Goal: Task Accomplishment & Management: Use online tool/utility

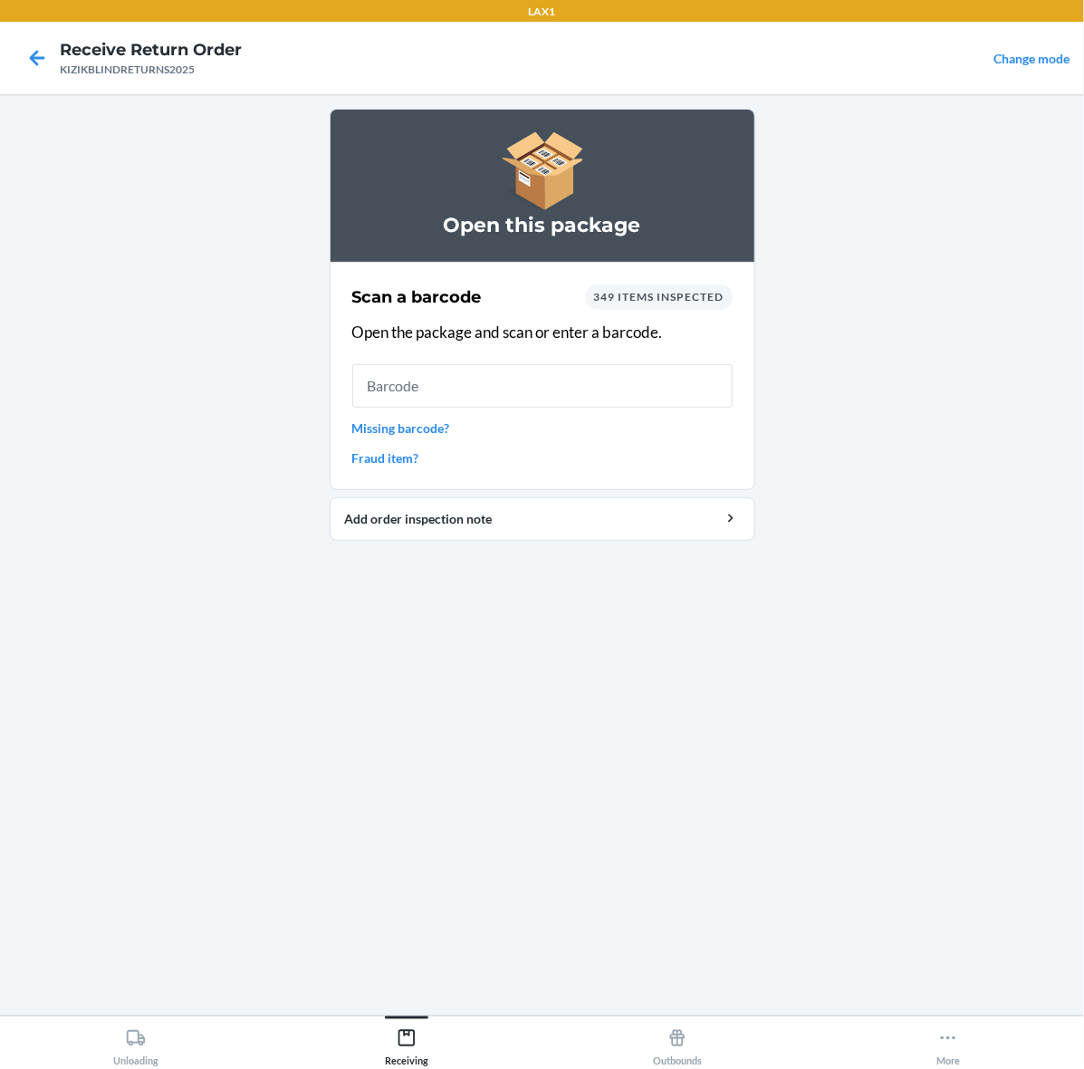
click at [1056, 403] on main "Open this package Scan a barcode 349 items inspected Open the package and scan …" at bounding box center [542, 554] width 1084 height 921
click at [567, 407] on input "text" at bounding box center [542, 385] width 380 height 43
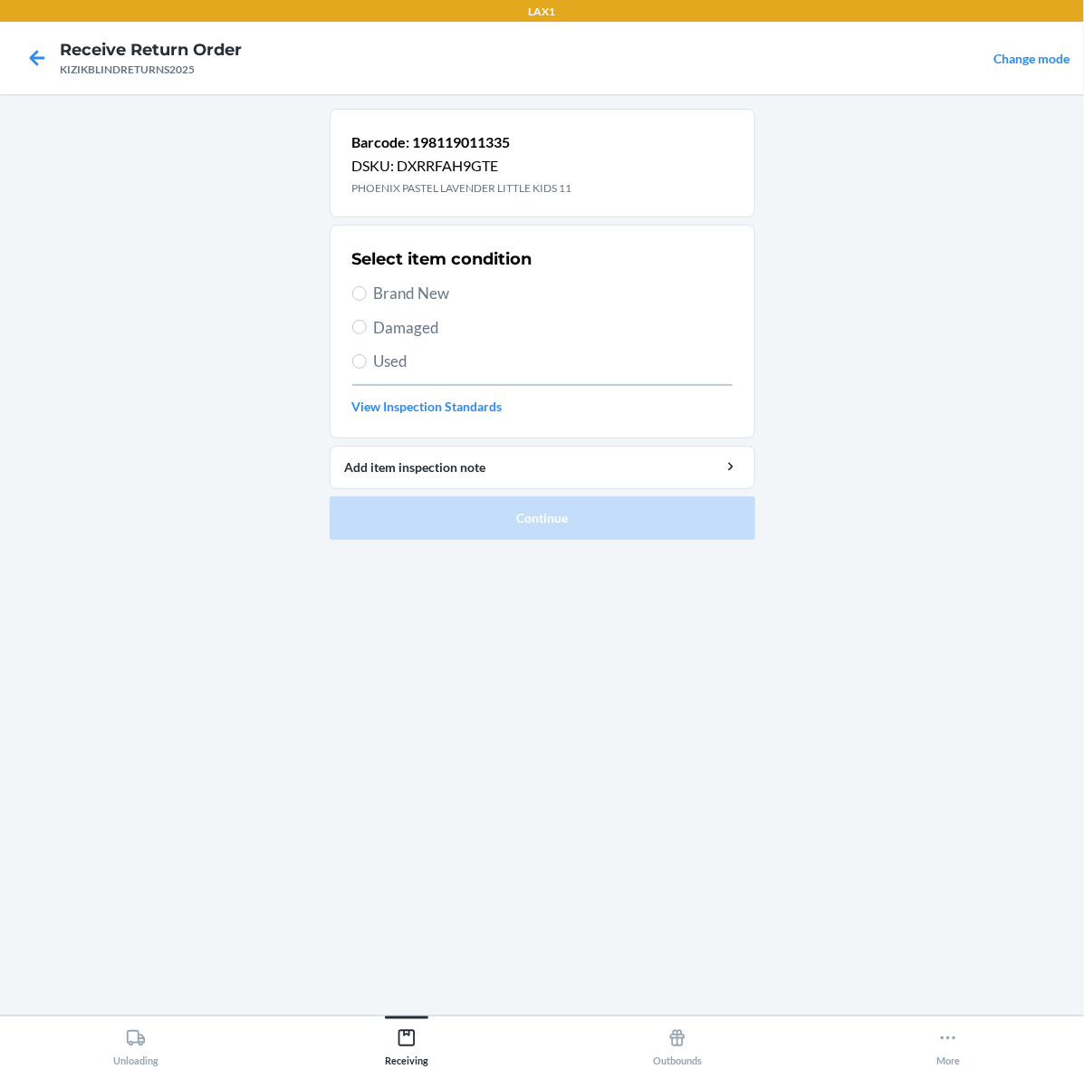
click at [404, 303] on span "Brand New" at bounding box center [553, 294] width 359 height 24
click at [367, 301] on input "Brand New" at bounding box center [359, 293] width 14 height 14
radio input "true"
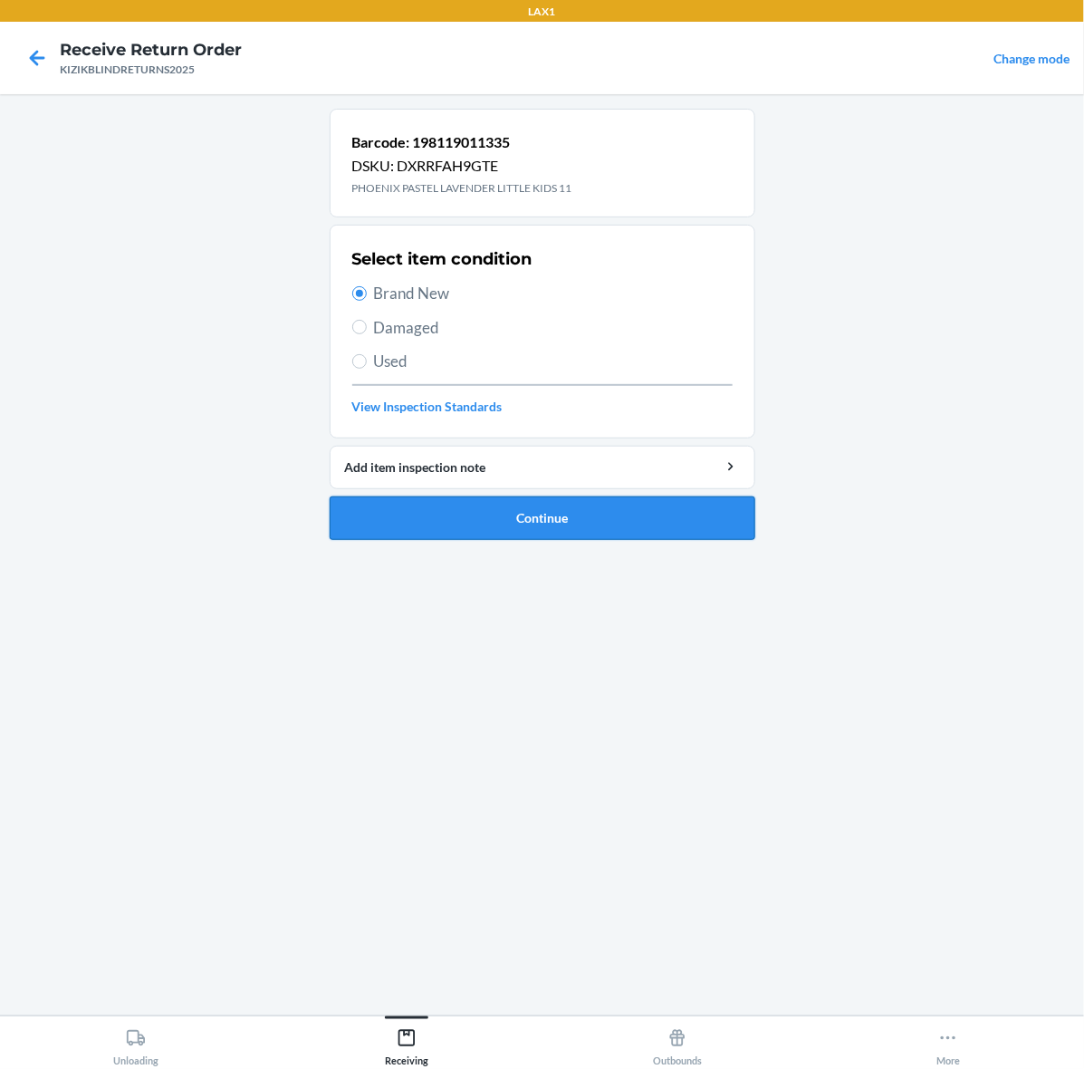
click at [504, 513] on button "Continue" at bounding box center [543, 517] width 426 height 43
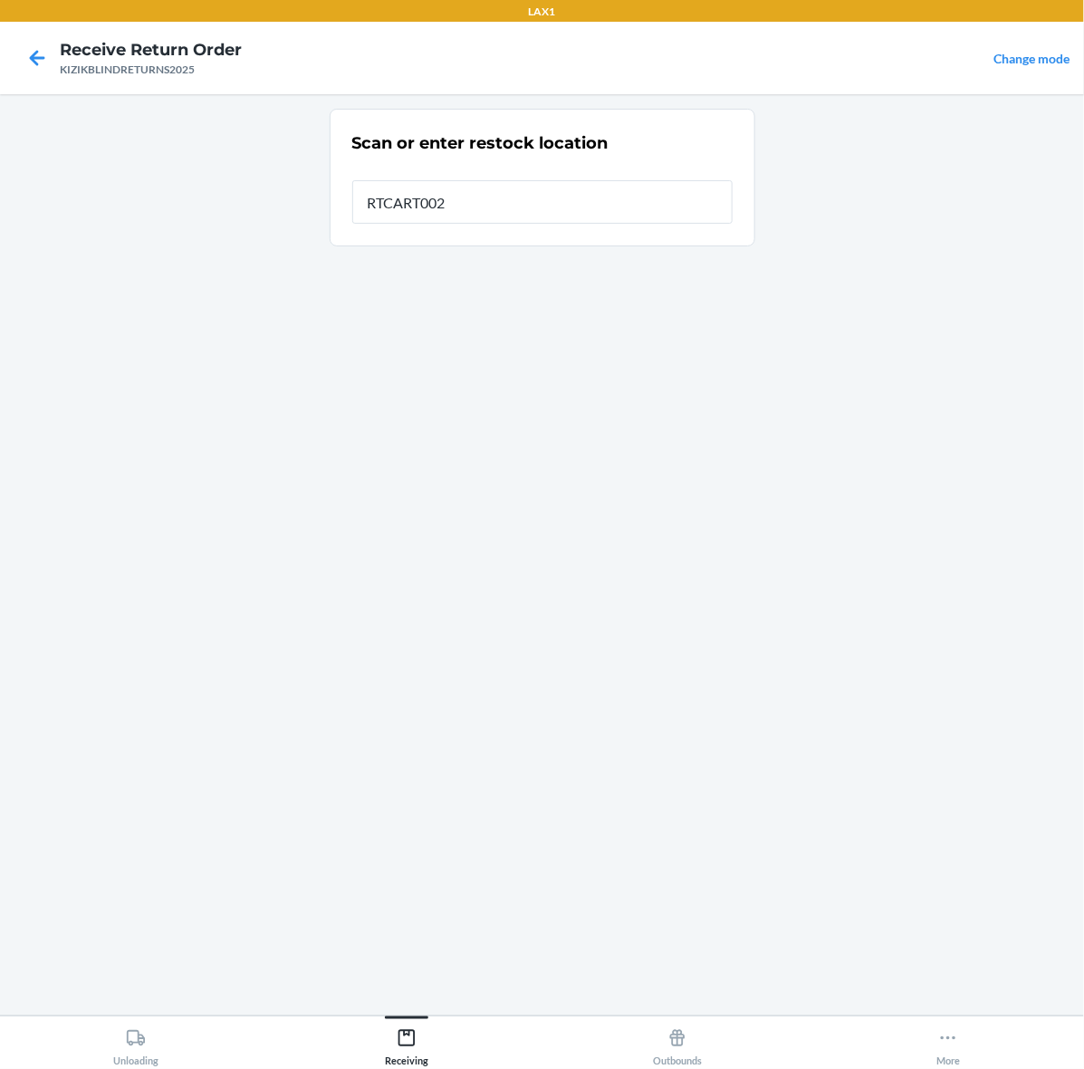
type input "RTCART002"
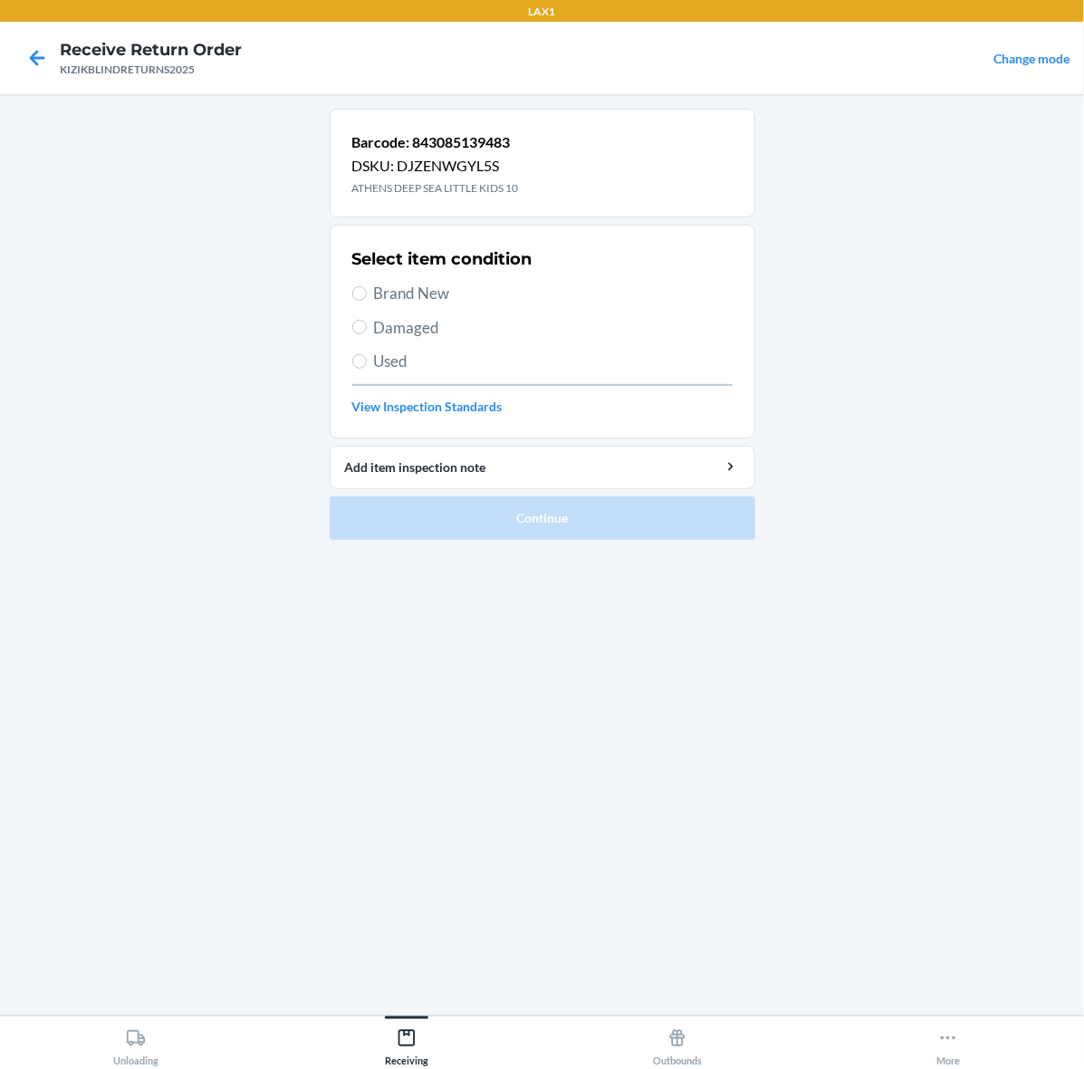
click at [422, 300] on span "Brand New" at bounding box center [553, 294] width 359 height 24
click at [367, 300] on input "Brand New" at bounding box center [359, 293] width 14 height 14
radio input "true"
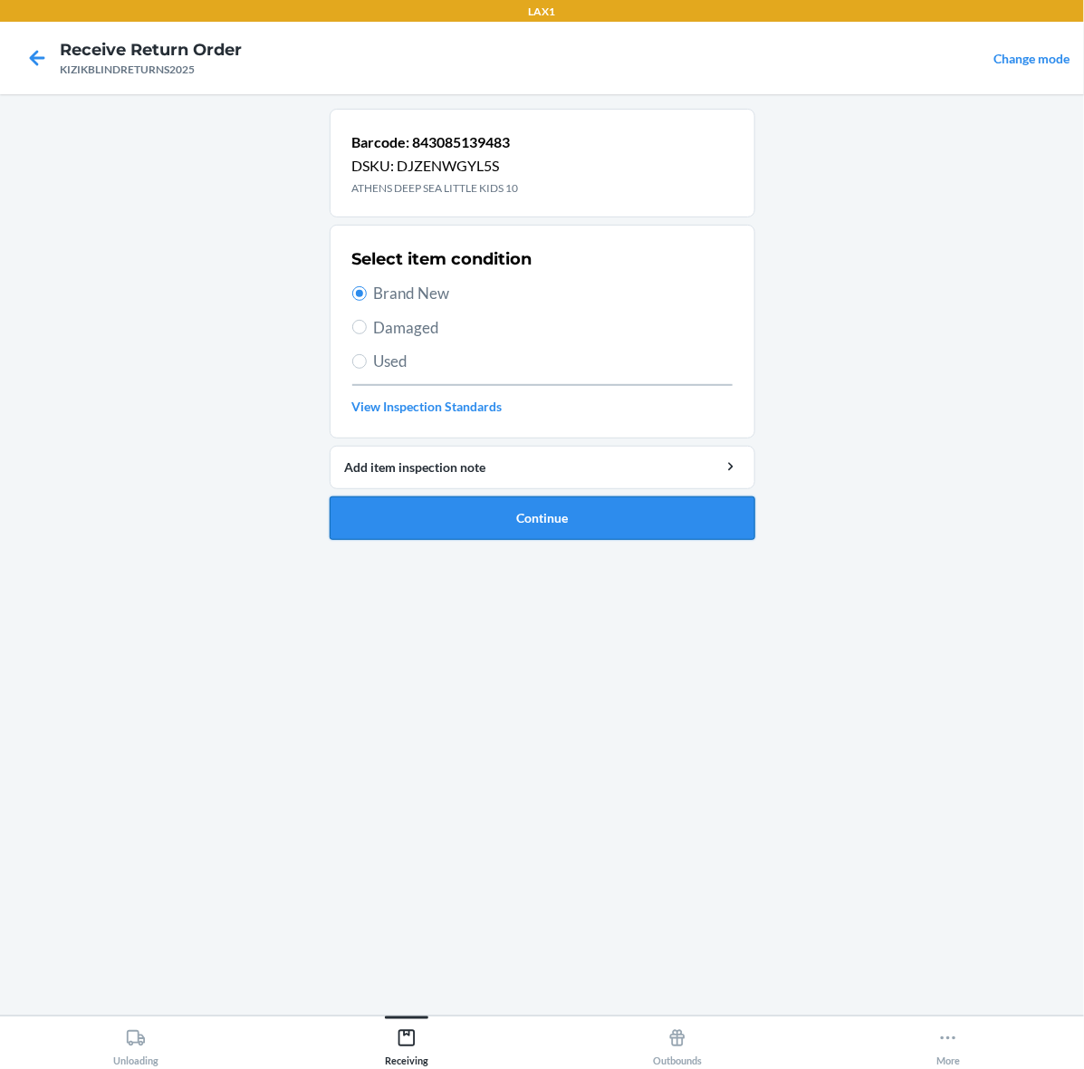
click at [661, 501] on button "Continue" at bounding box center [543, 517] width 426 height 43
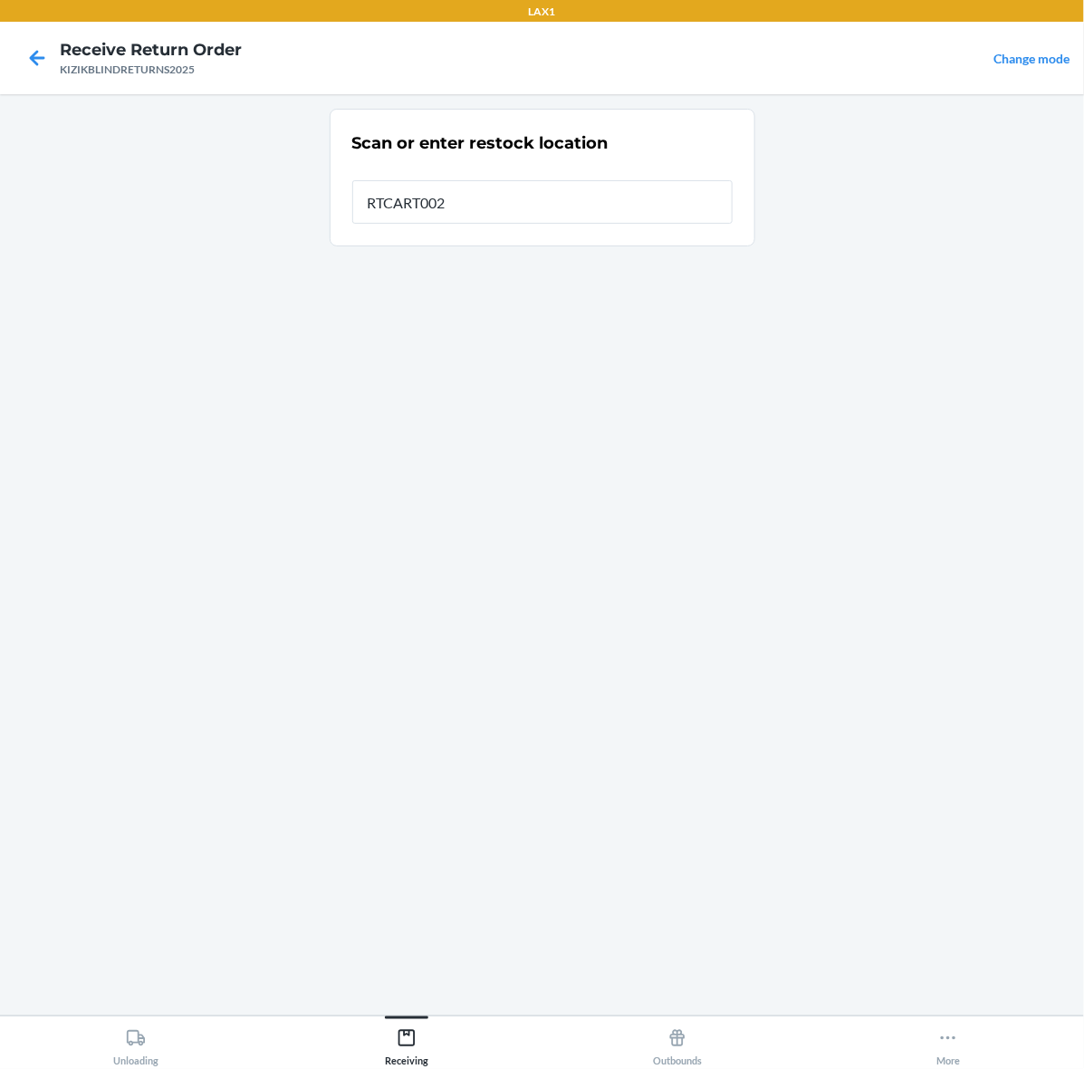
type input "RTCART002"
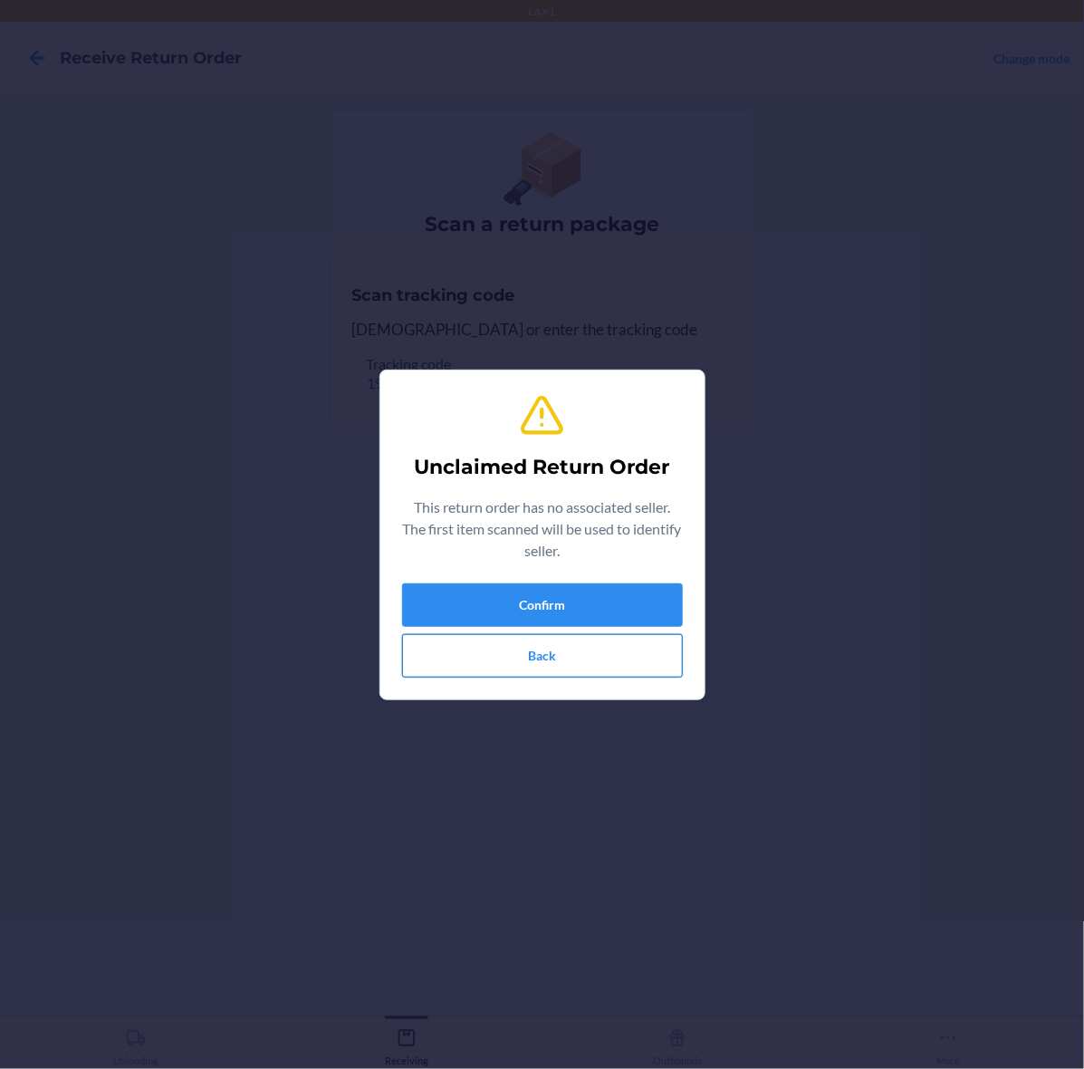
click at [596, 637] on button "Back" at bounding box center [542, 655] width 281 height 43
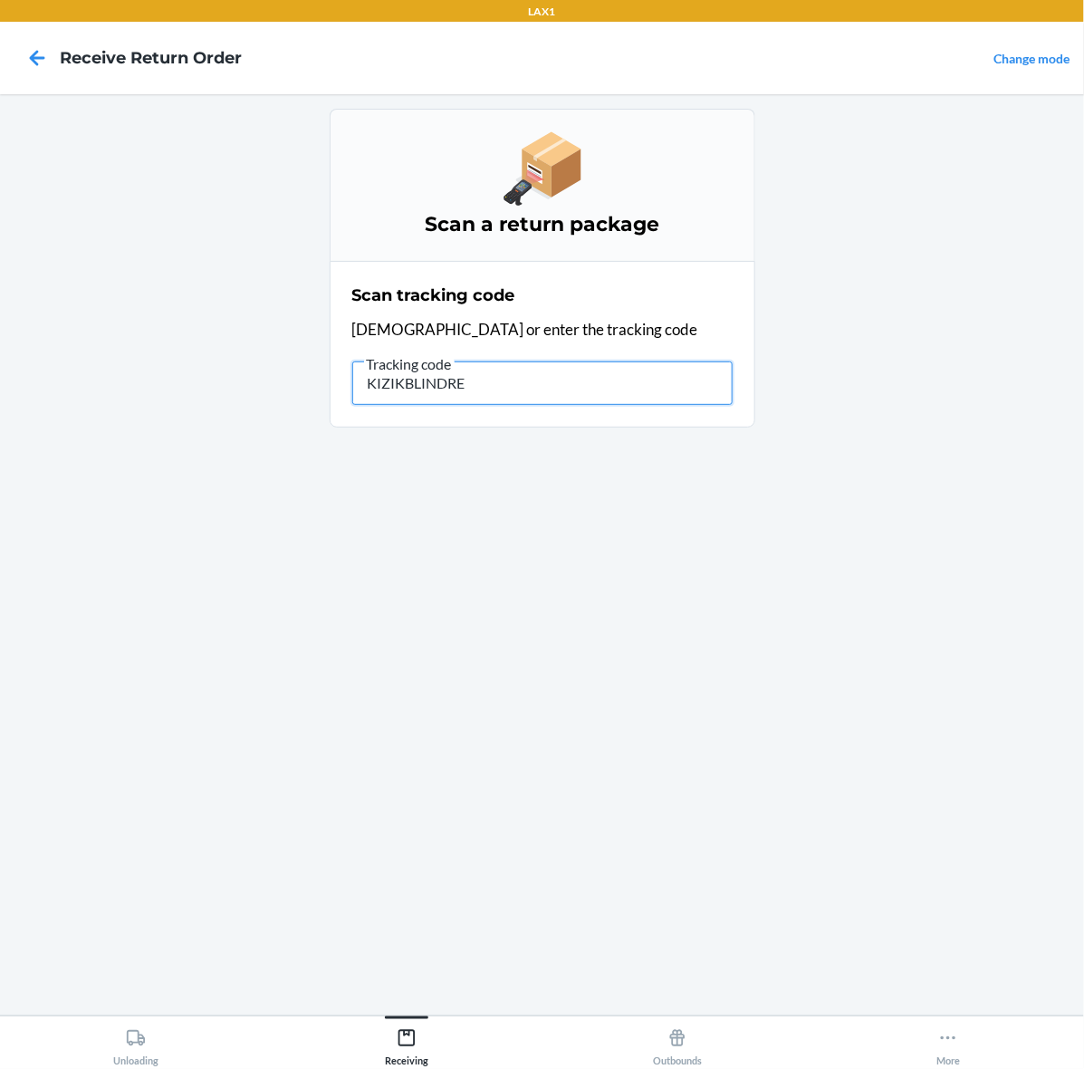
type input "KIZIKBLINDRET"
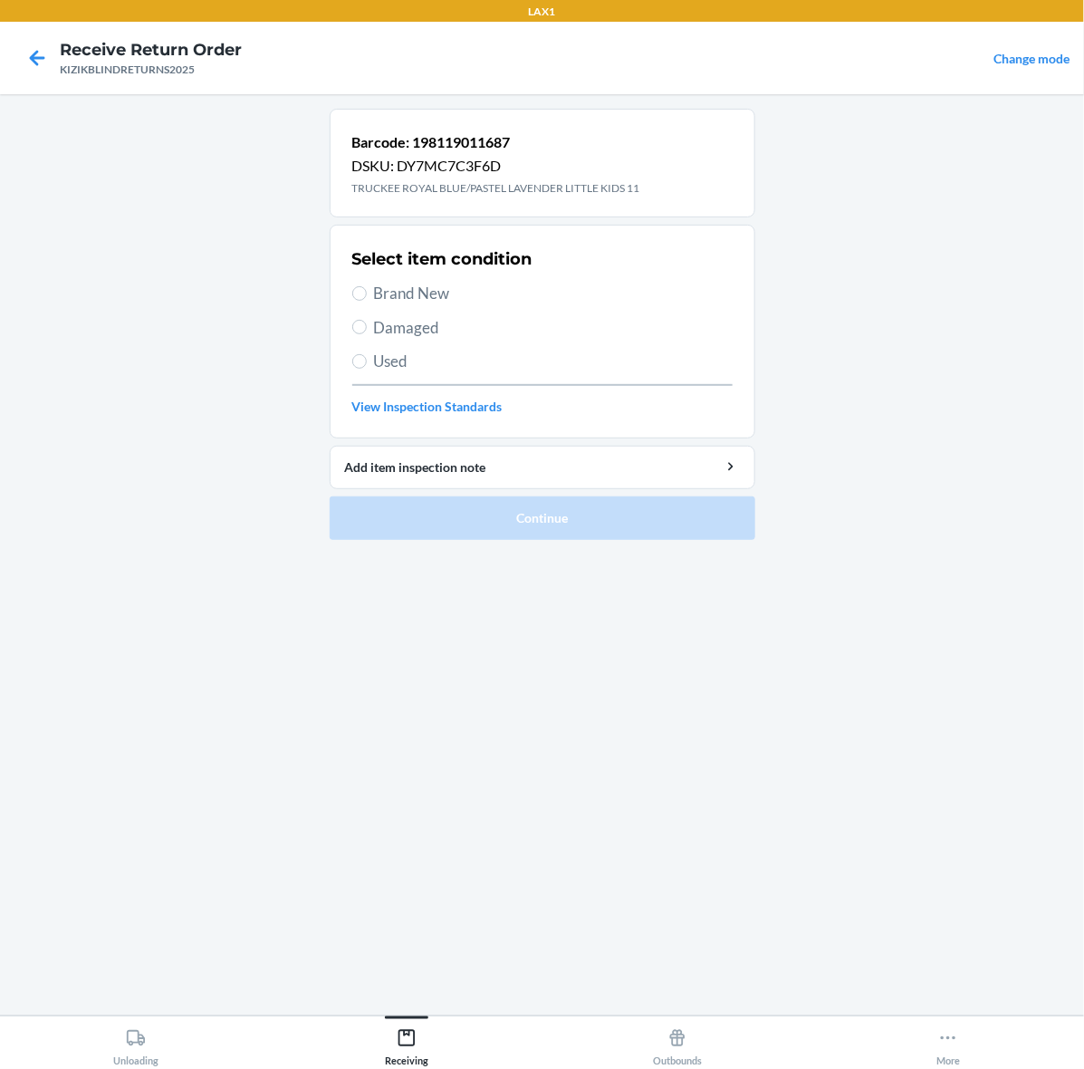
click at [388, 291] on span "Brand New" at bounding box center [553, 294] width 359 height 24
click at [367, 291] on input "Brand New" at bounding box center [359, 293] width 14 height 14
radio input "true"
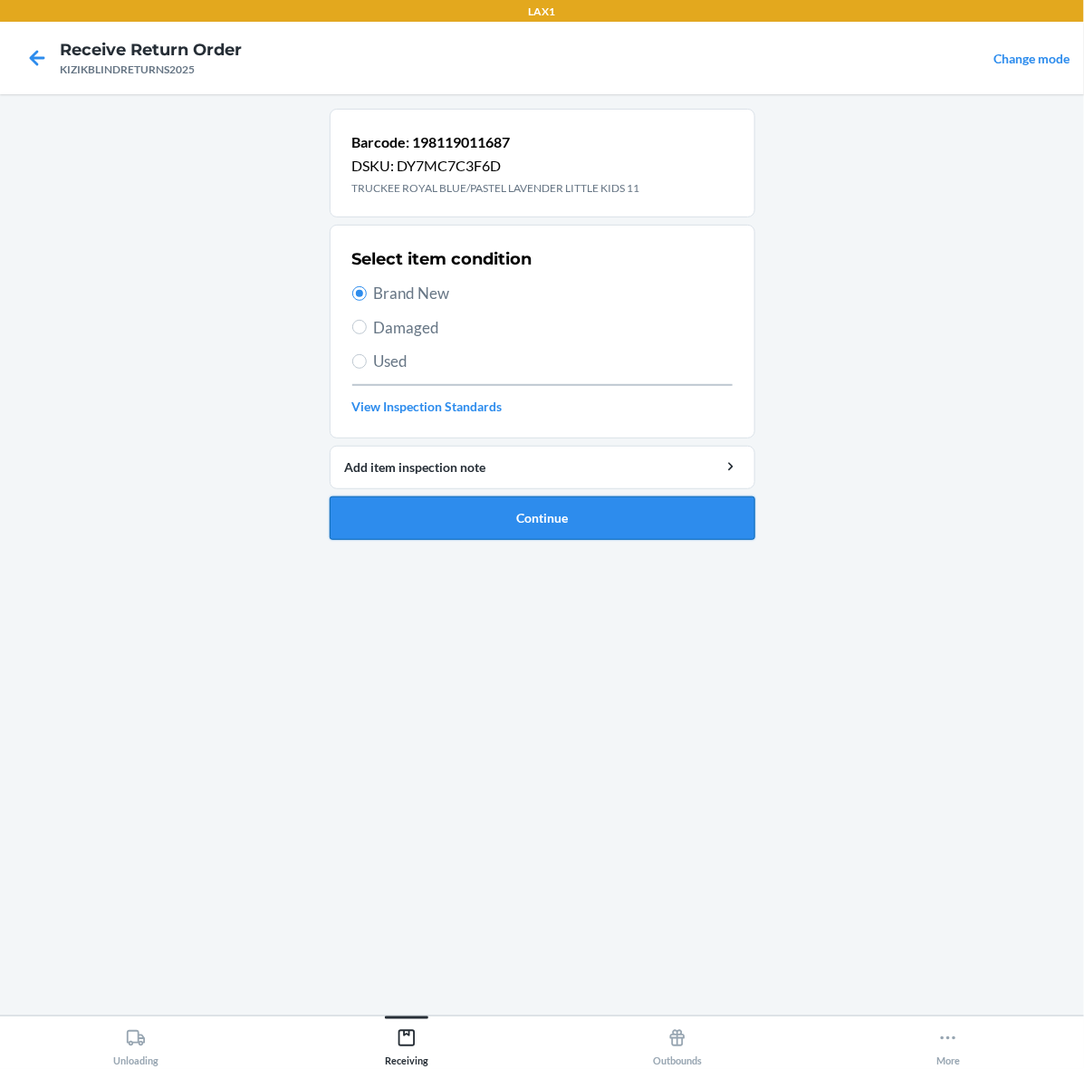
click at [643, 530] on button "Continue" at bounding box center [543, 517] width 426 height 43
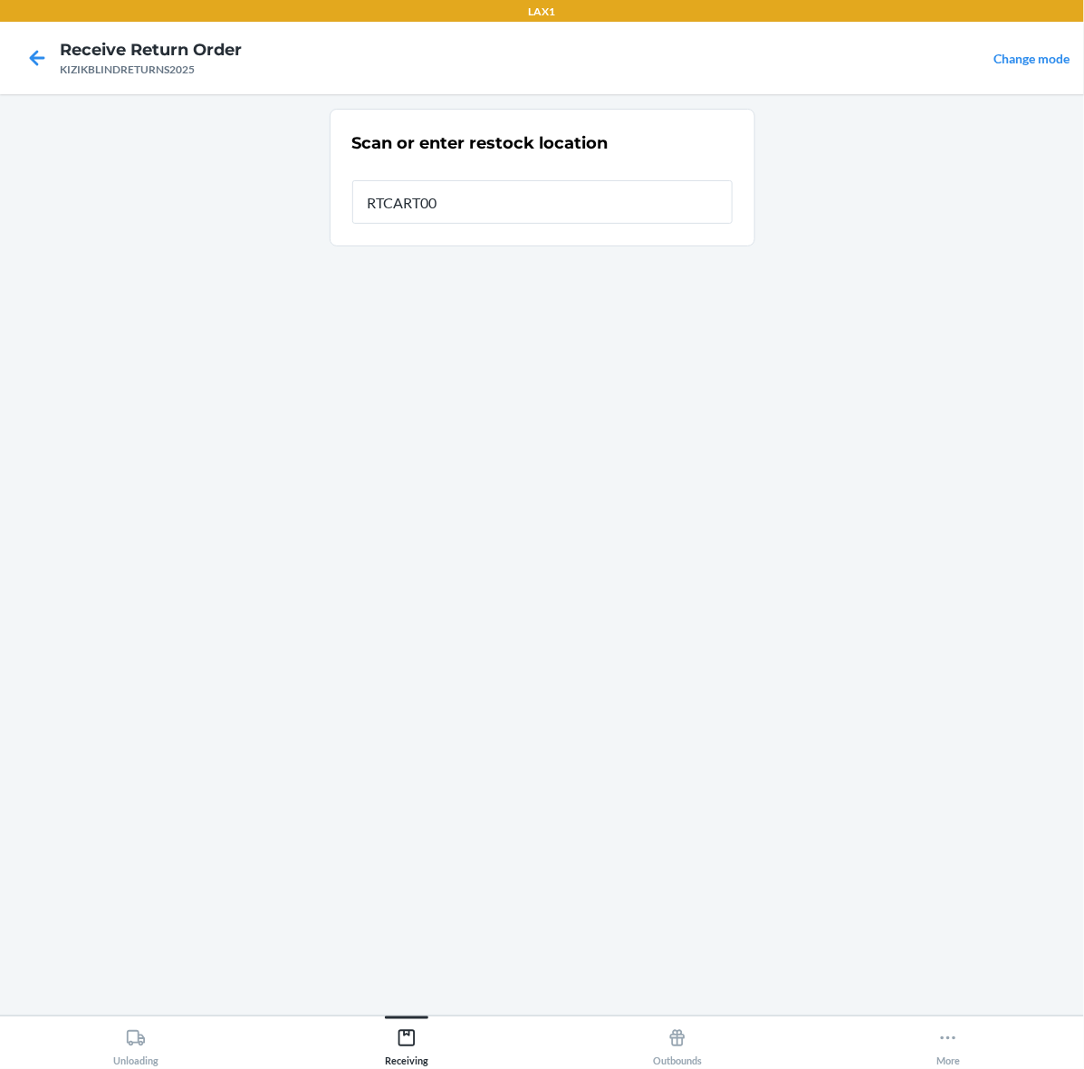
type input "RTCART002"
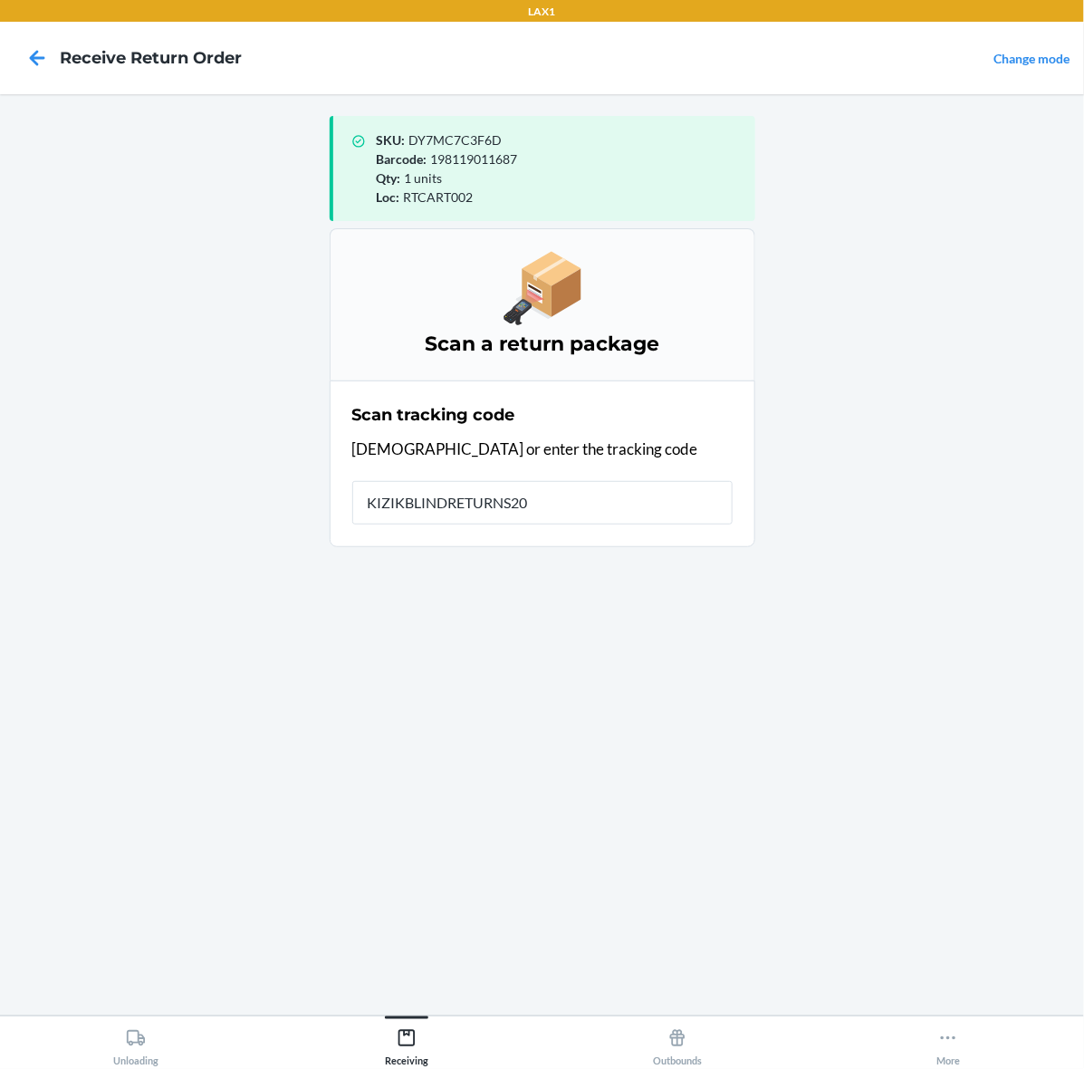
type input "KIZIKBLINDRETURNS202"
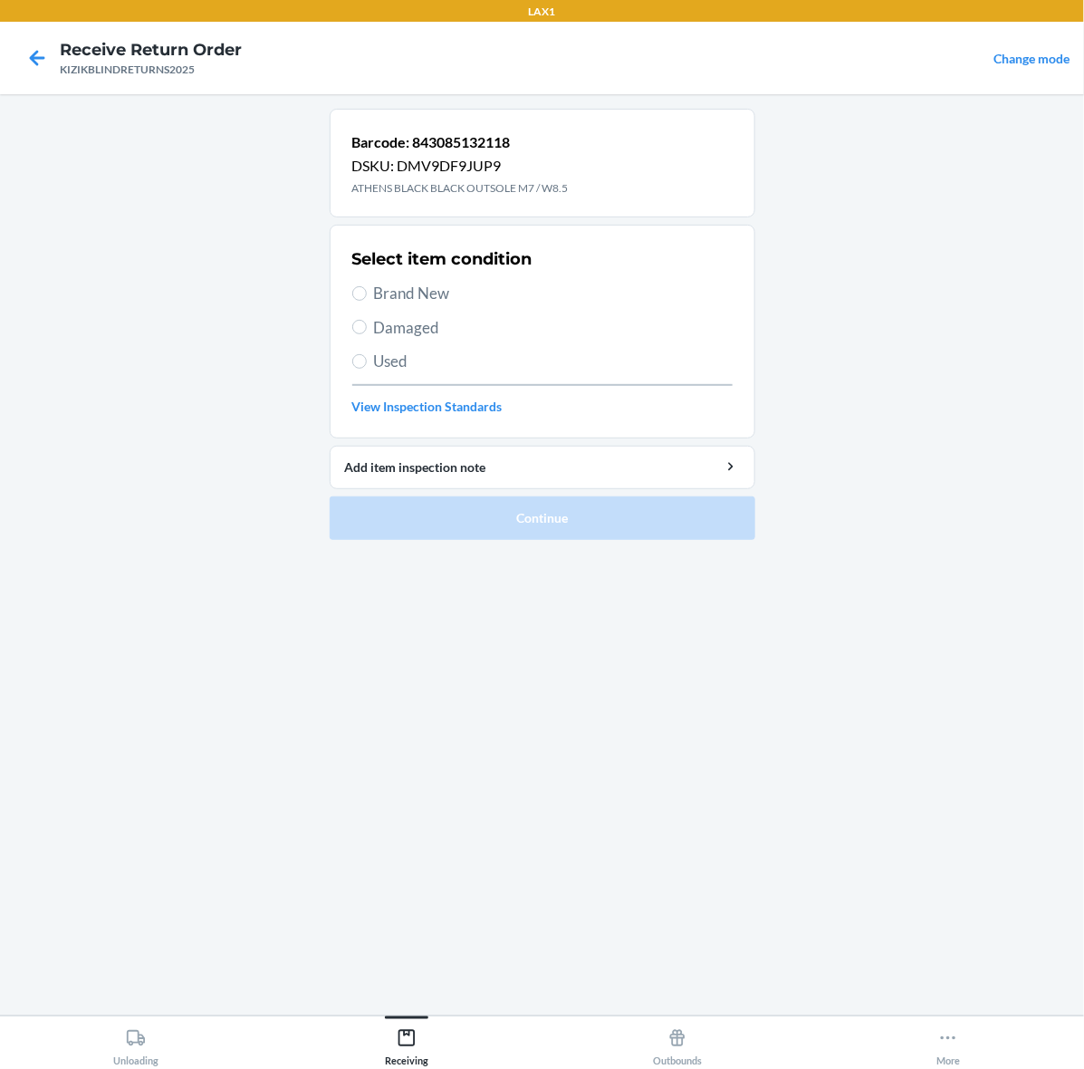
click at [469, 292] on span "Brand New" at bounding box center [553, 294] width 359 height 24
click at [367, 292] on input "Brand New" at bounding box center [359, 293] width 14 height 14
radio input "true"
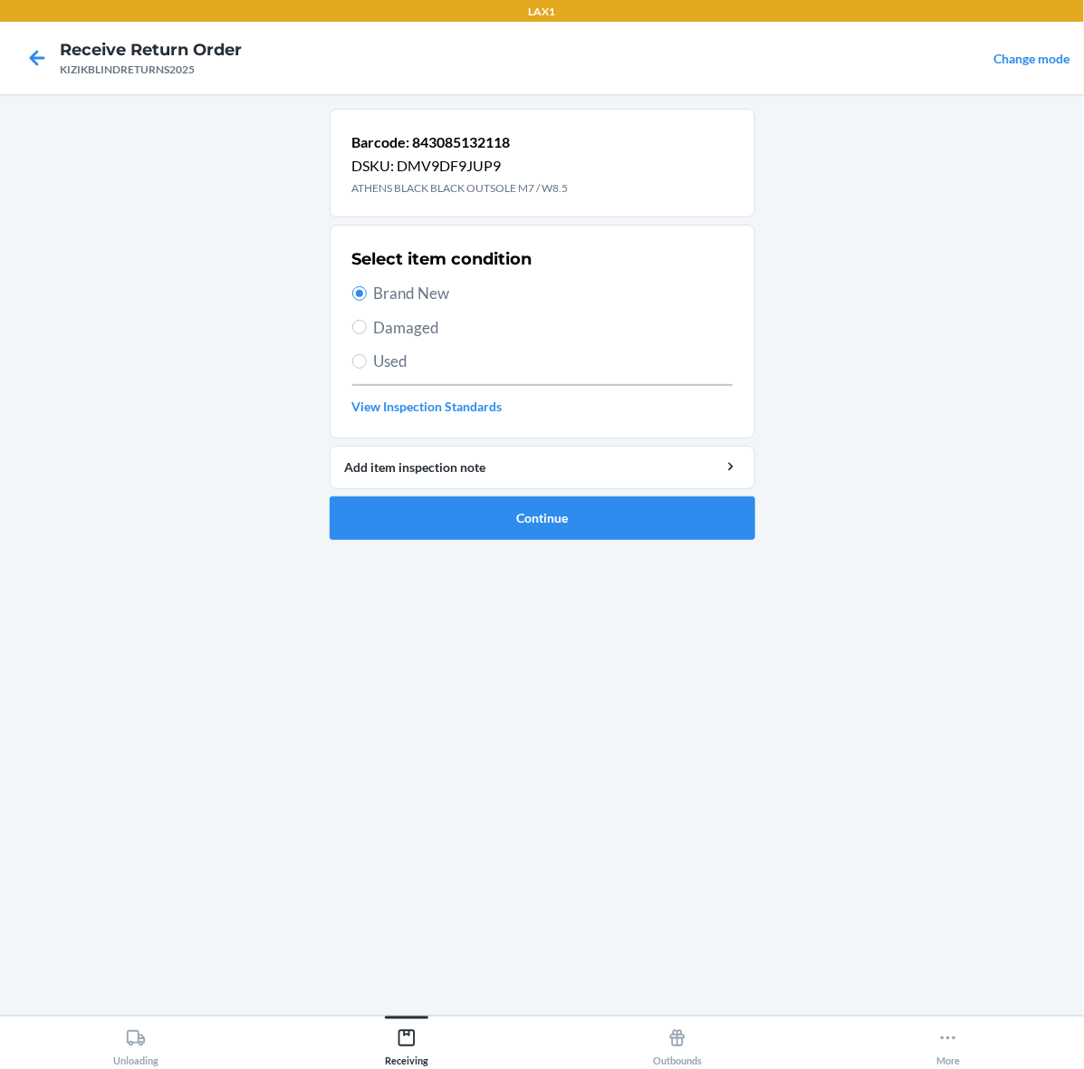
drag, startPoint x: 628, startPoint y: 492, endPoint x: 639, endPoint y: 541, distance: 50.3
click at [627, 494] on li "Barcode: 843085132118 DSKU: DMV9DF9JUP9 ATHENS BLACK BLACK OUTSOLE M7 / W8.5 Se…" at bounding box center [543, 324] width 426 height 431
click at [639, 541] on ol "Barcode: 843085132118 DSKU: DMV9DF9JUP9 ATHENS BLACK BLACK OUTSOLE M7 / W8.5 Se…" at bounding box center [543, 332] width 426 height 446
click at [643, 536] on button "Continue" at bounding box center [543, 517] width 426 height 43
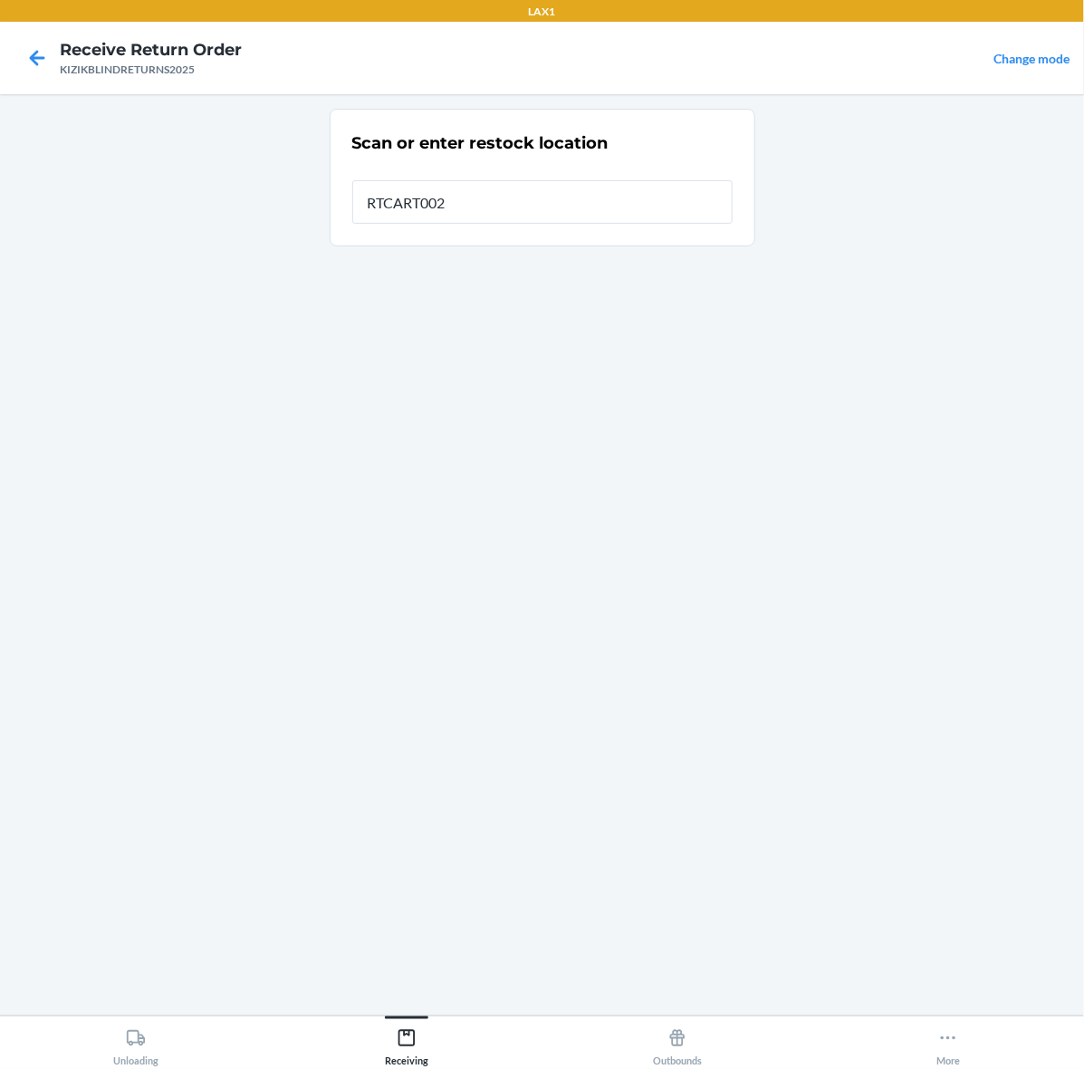
type input "RTCART002"
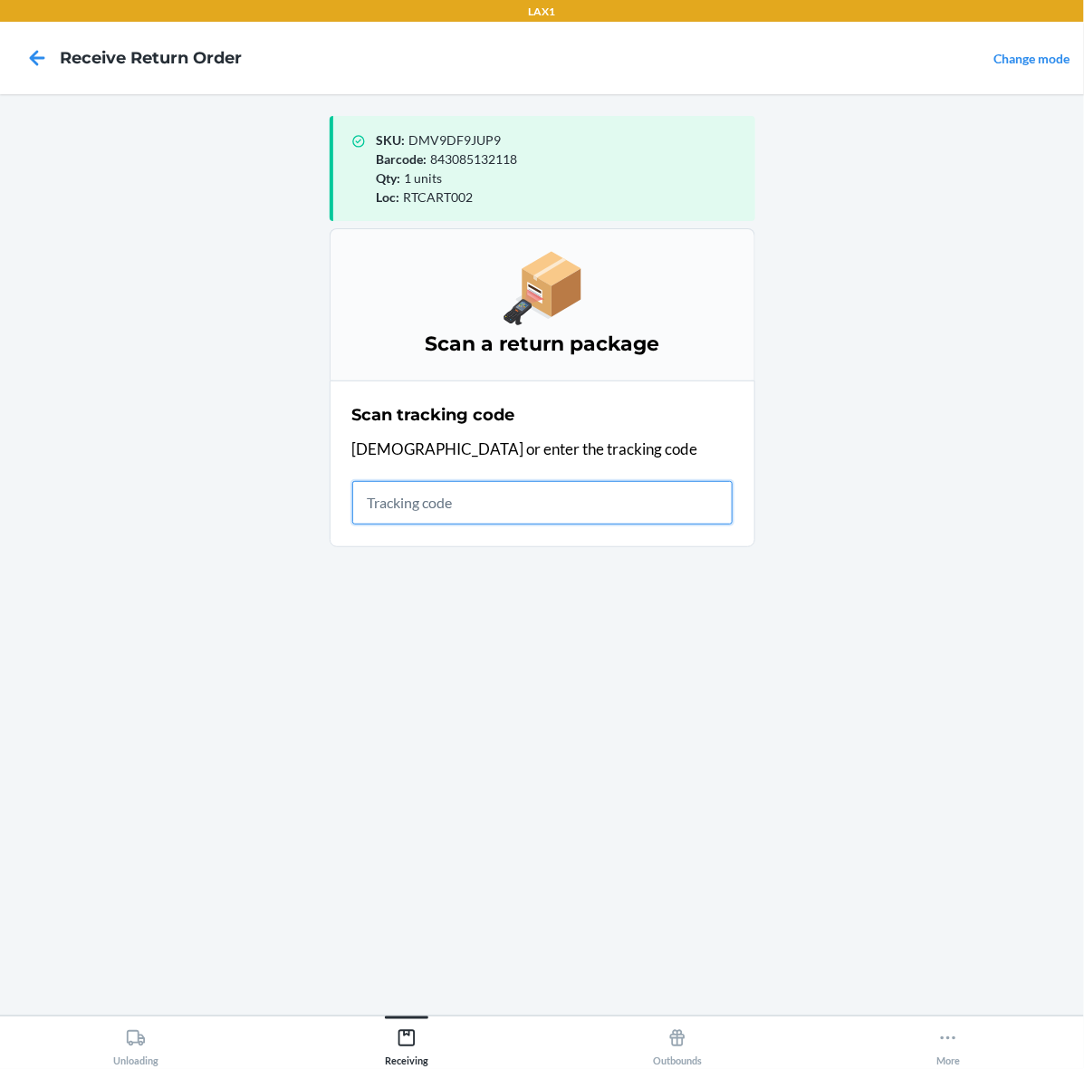
click at [661, 503] on input "text" at bounding box center [542, 502] width 380 height 43
type input "KIZIKBLINDRET"
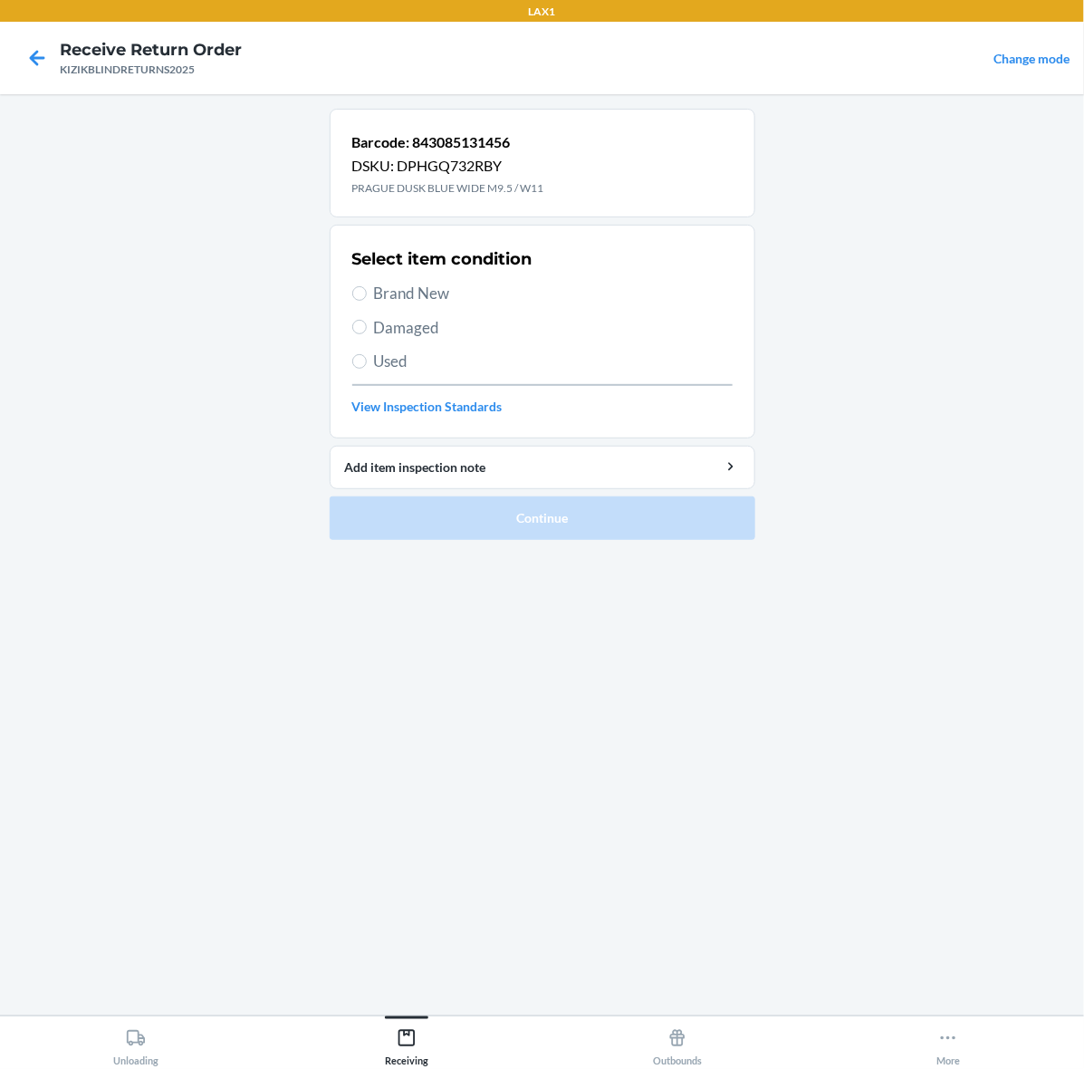
drag, startPoint x: 397, startPoint y: 295, endPoint x: 405, endPoint y: 301, distance: 9.8
click at [400, 292] on span "Brand New" at bounding box center [553, 294] width 359 height 24
click at [367, 292] on input "Brand New" at bounding box center [359, 293] width 14 height 14
radio input "true"
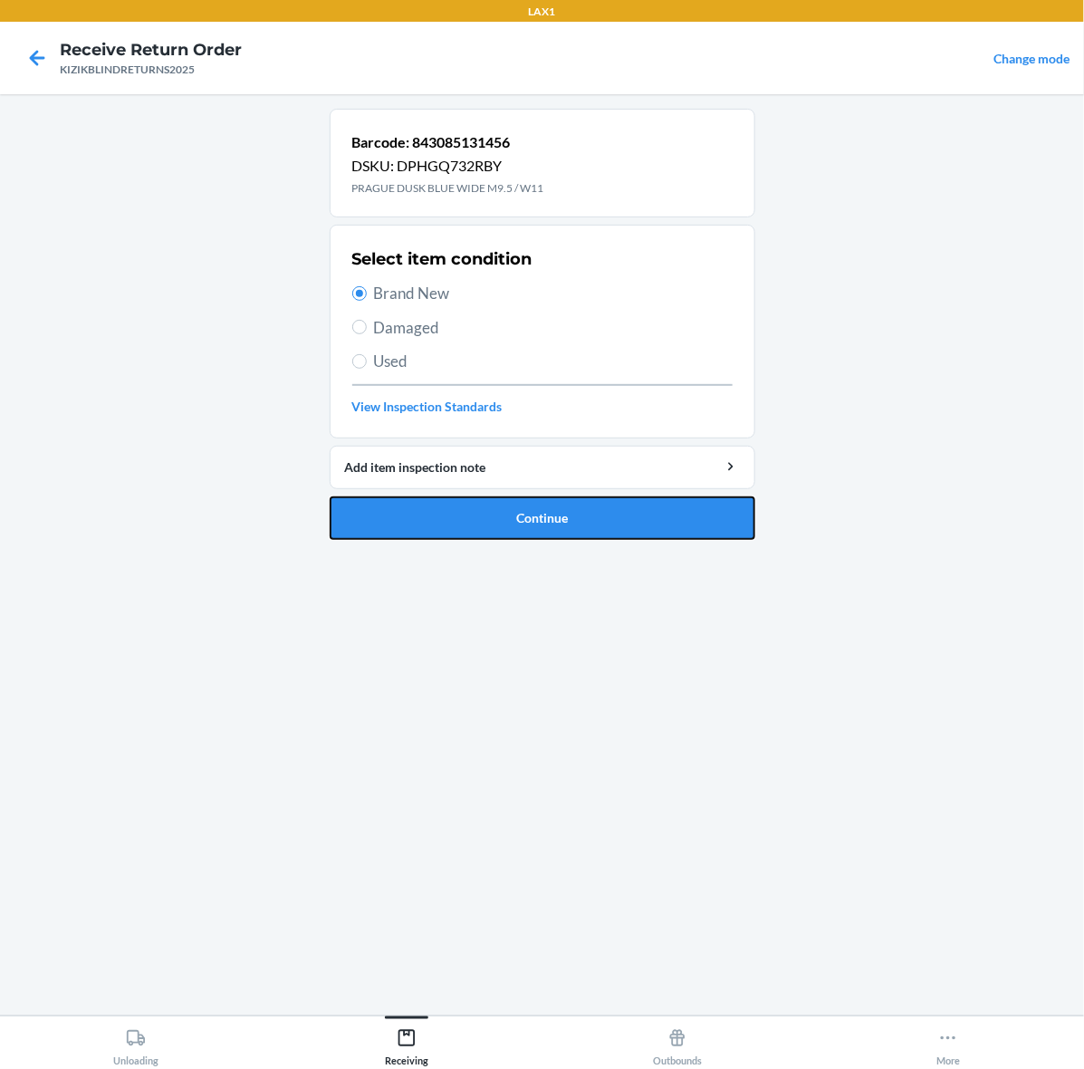
drag, startPoint x: 486, startPoint y: 504, endPoint x: 543, endPoint y: 463, distance: 70.6
click at [487, 504] on button "Continue" at bounding box center [543, 517] width 426 height 43
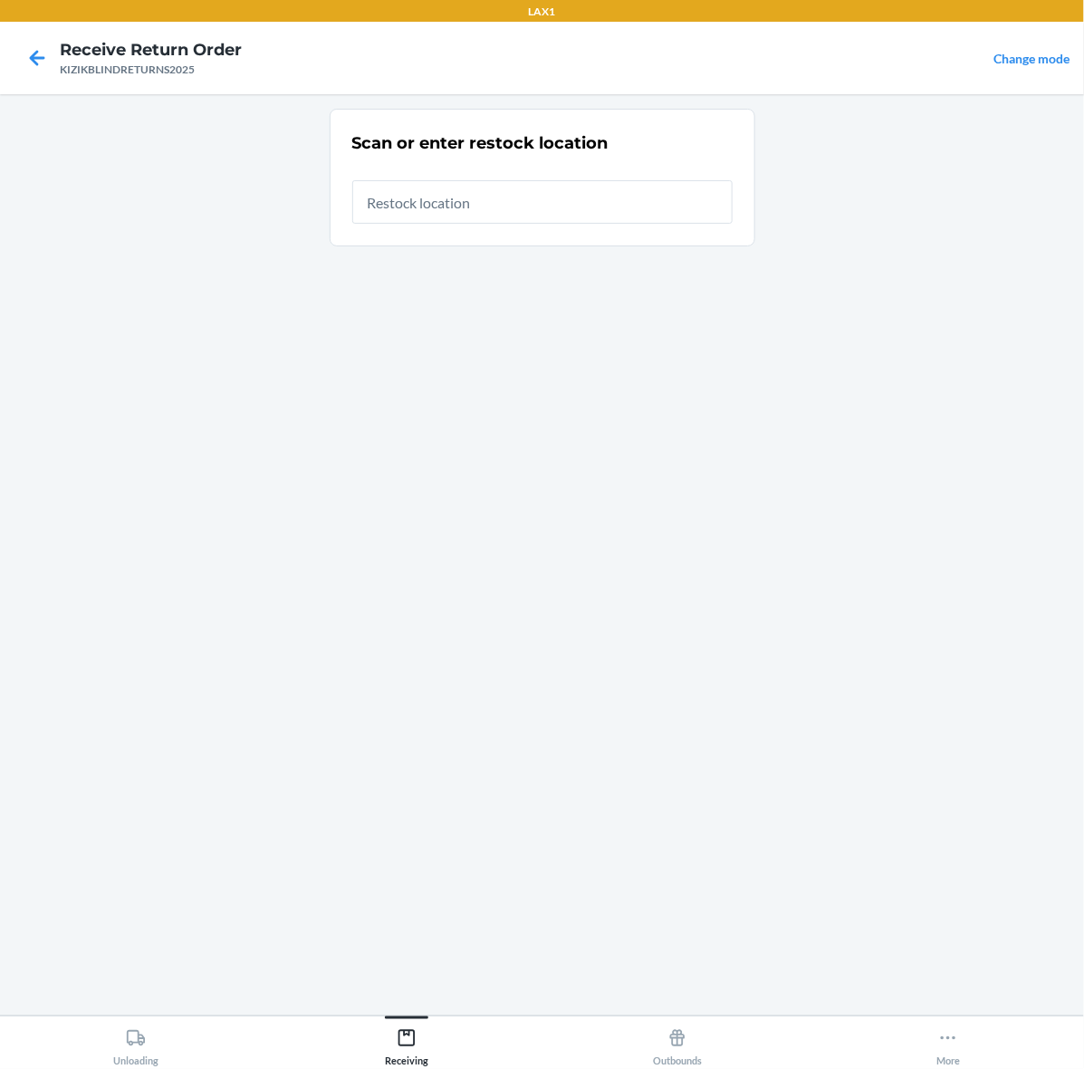
click at [557, 225] on div "Scan or enter restock location" at bounding box center [542, 177] width 380 height 103
click at [557, 220] on input "text" at bounding box center [542, 201] width 380 height 43
type input "RTCART002"
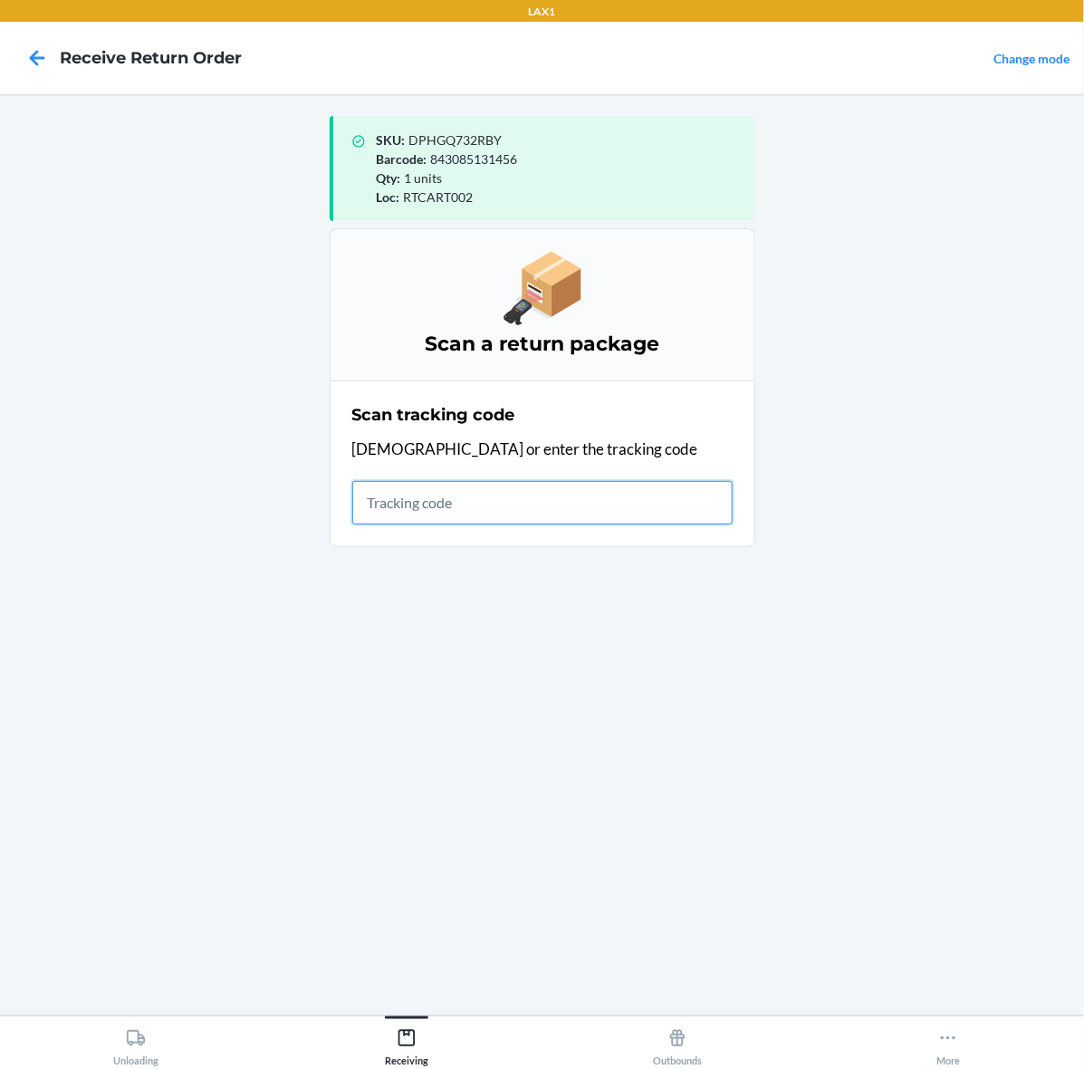
click at [527, 514] on input "text" at bounding box center [542, 502] width 380 height 43
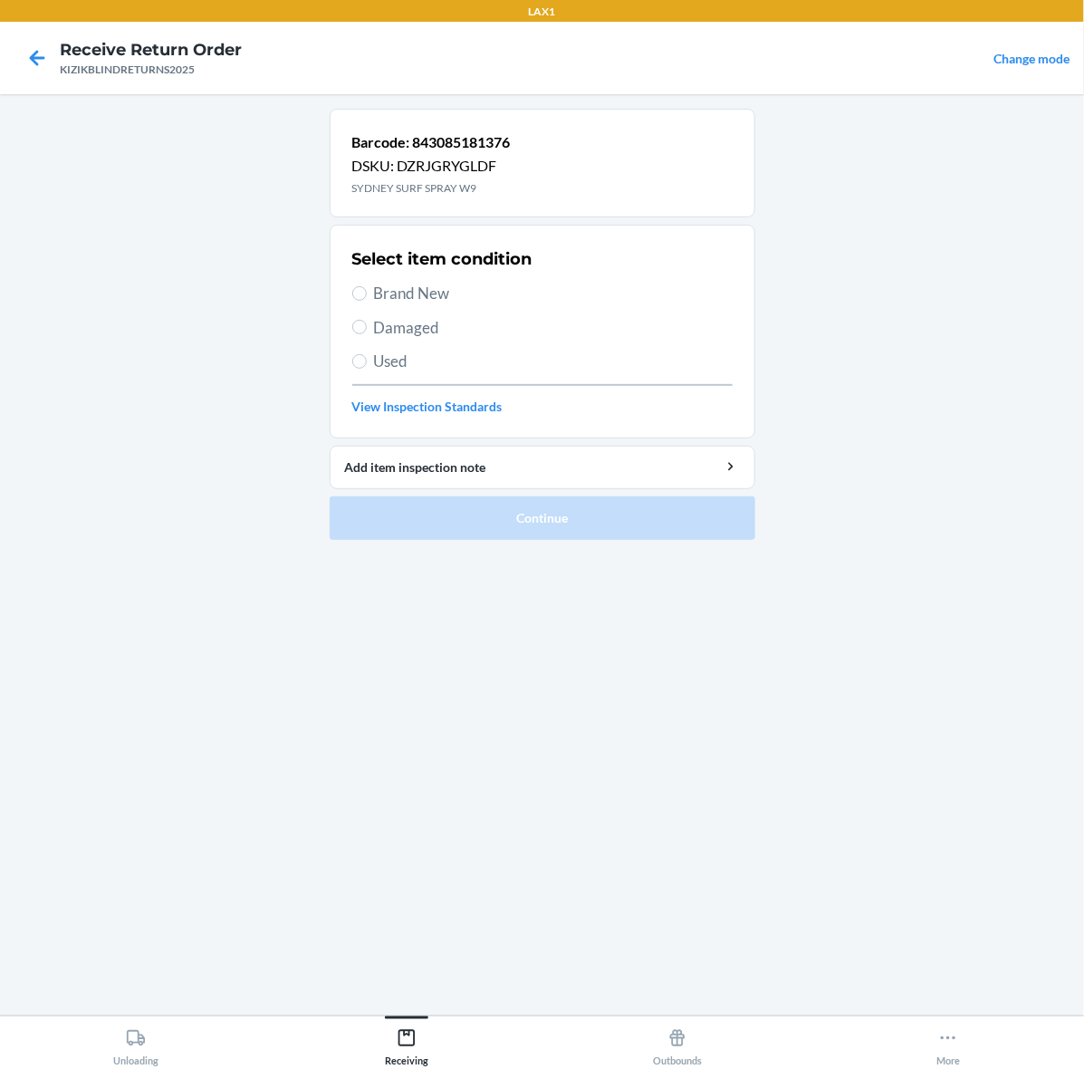
click at [446, 303] on span "Brand New" at bounding box center [553, 294] width 359 height 24
click at [367, 301] on input "Brand New" at bounding box center [359, 293] width 14 height 14
radio input "true"
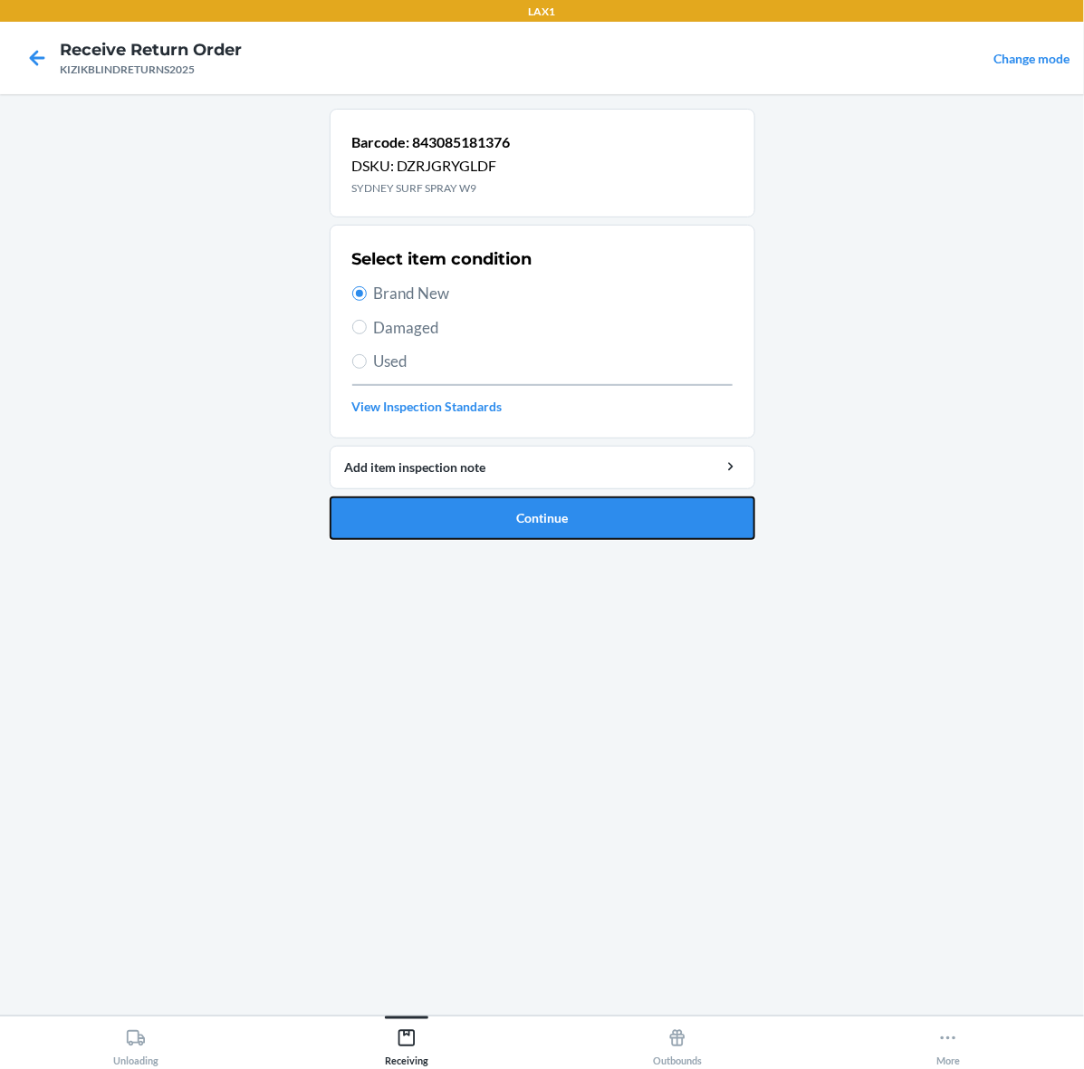
click at [581, 517] on button "Continue" at bounding box center [543, 517] width 426 height 43
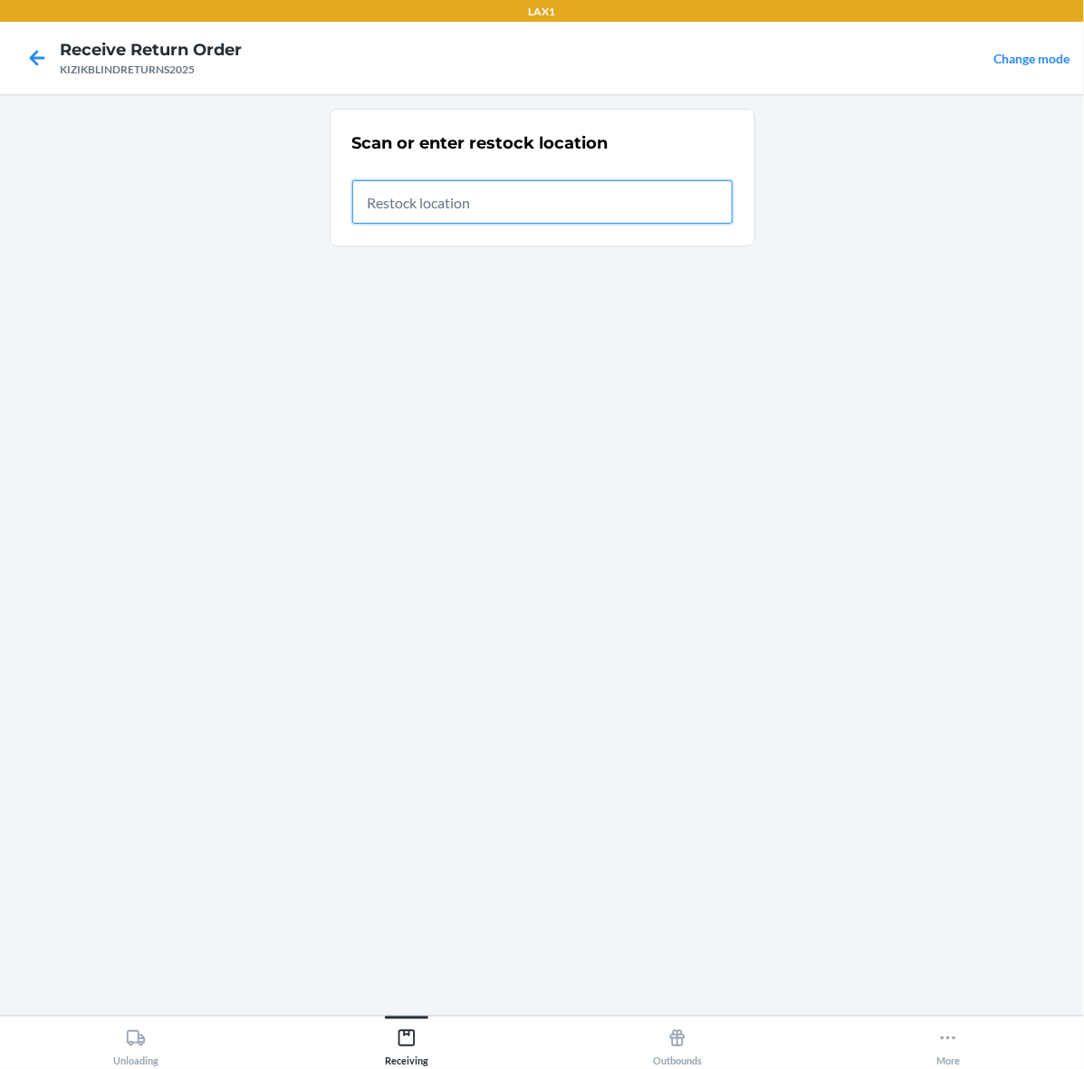
click at [449, 182] on input "text" at bounding box center [542, 201] width 380 height 43
type input "RTCART002"
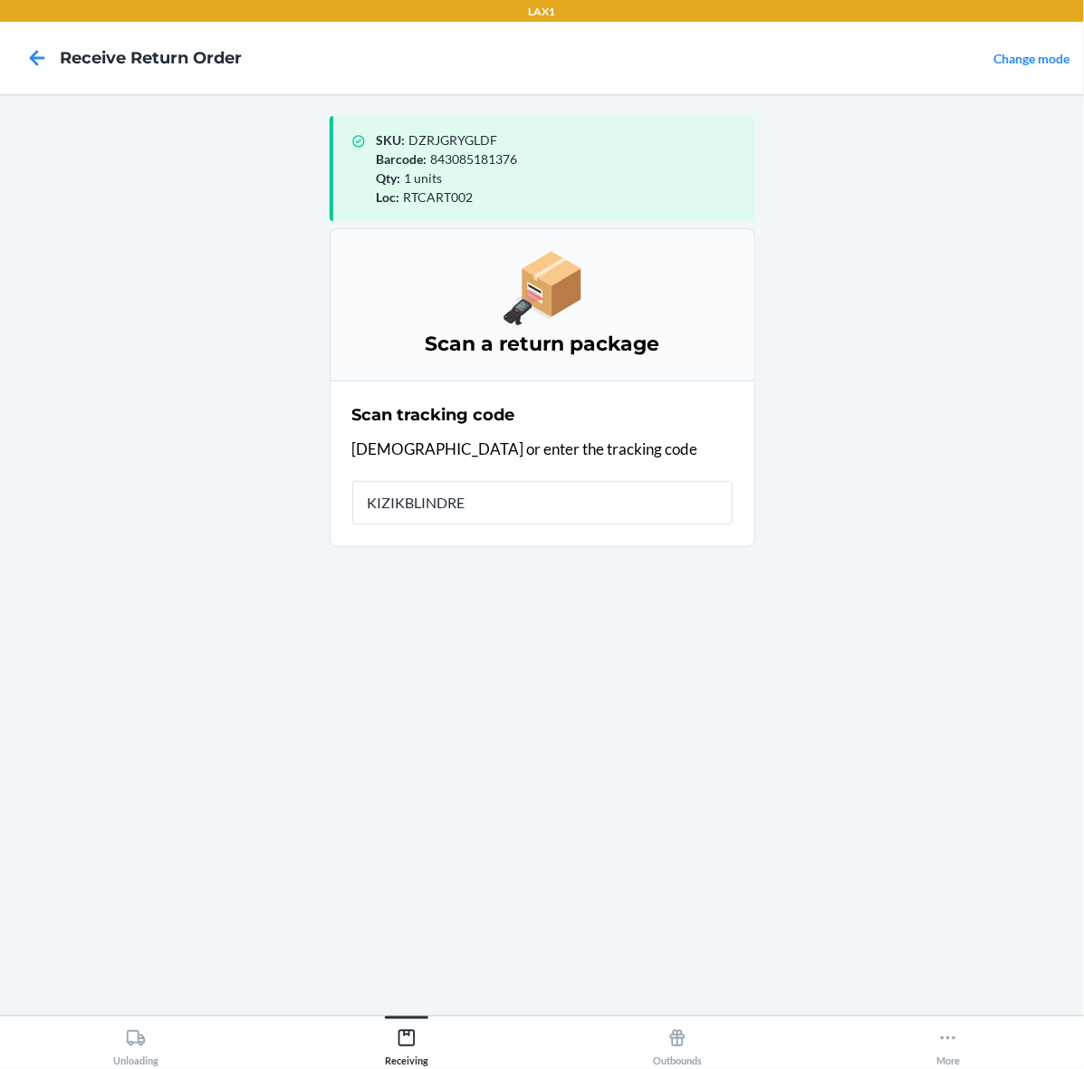
type input "KIZIKBLINDRET"
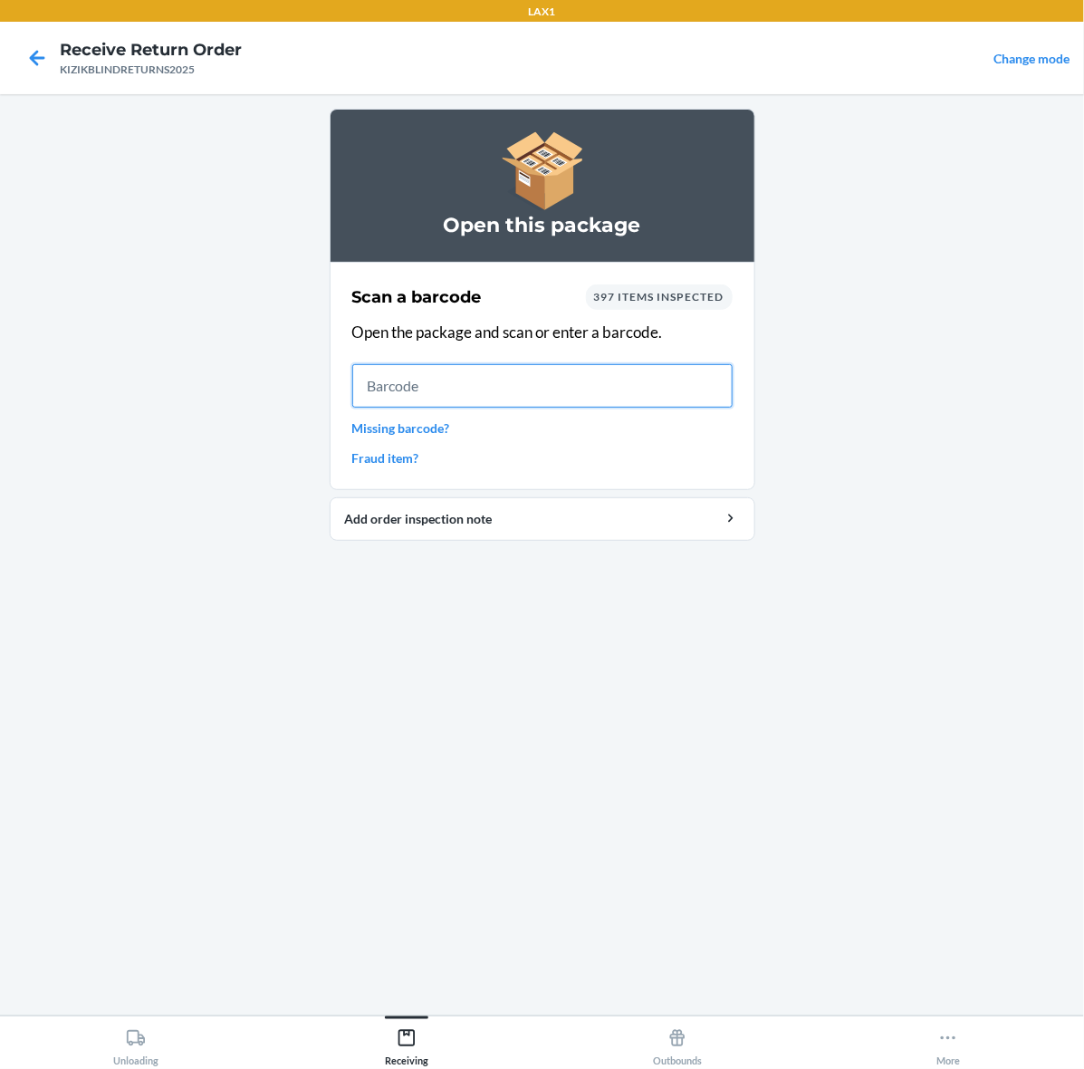
click at [591, 377] on input "text" at bounding box center [542, 385] width 380 height 43
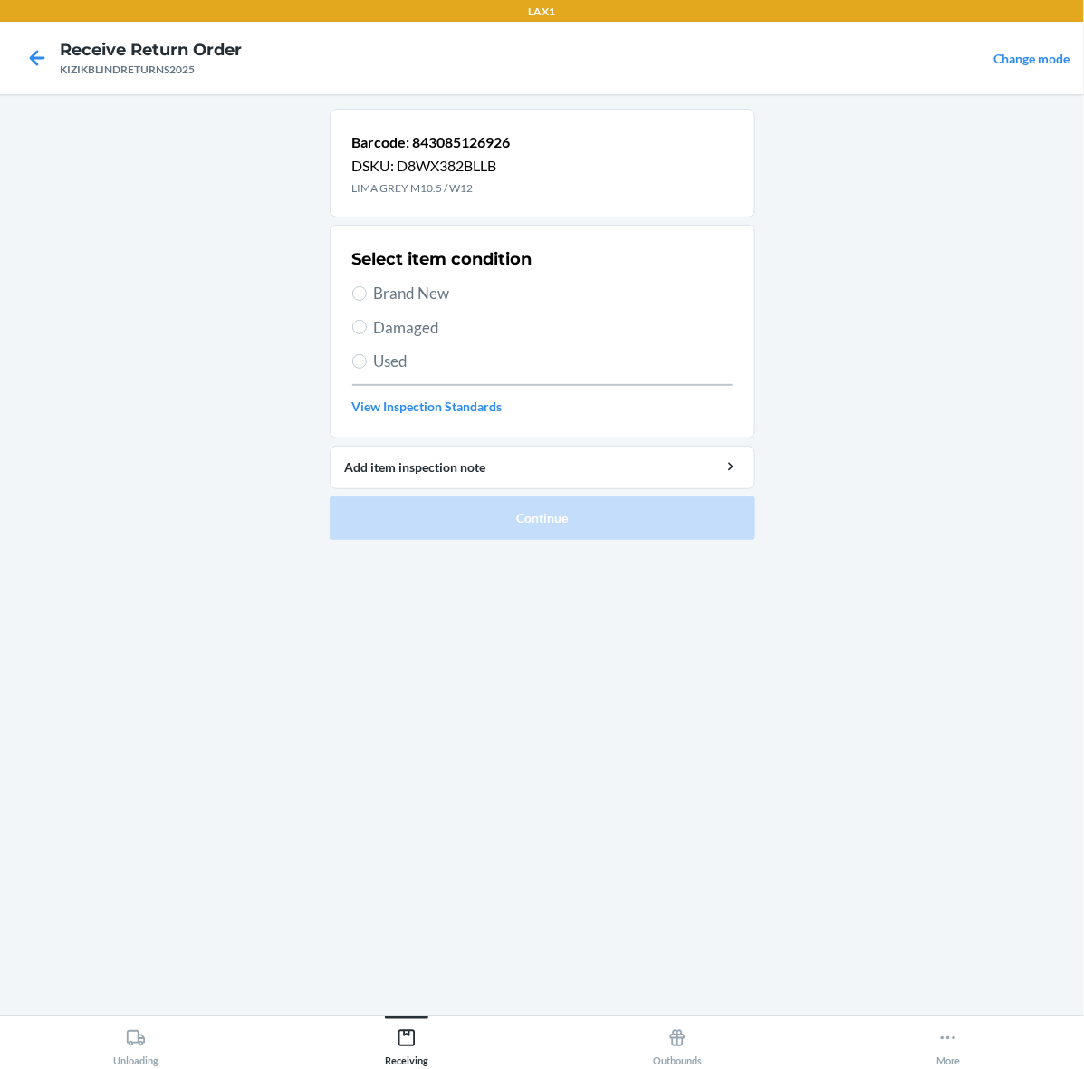
click at [413, 301] on span "Brand New" at bounding box center [553, 294] width 359 height 24
click at [367, 301] on input "Brand New" at bounding box center [359, 293] width 14 height 14
radio input "true"
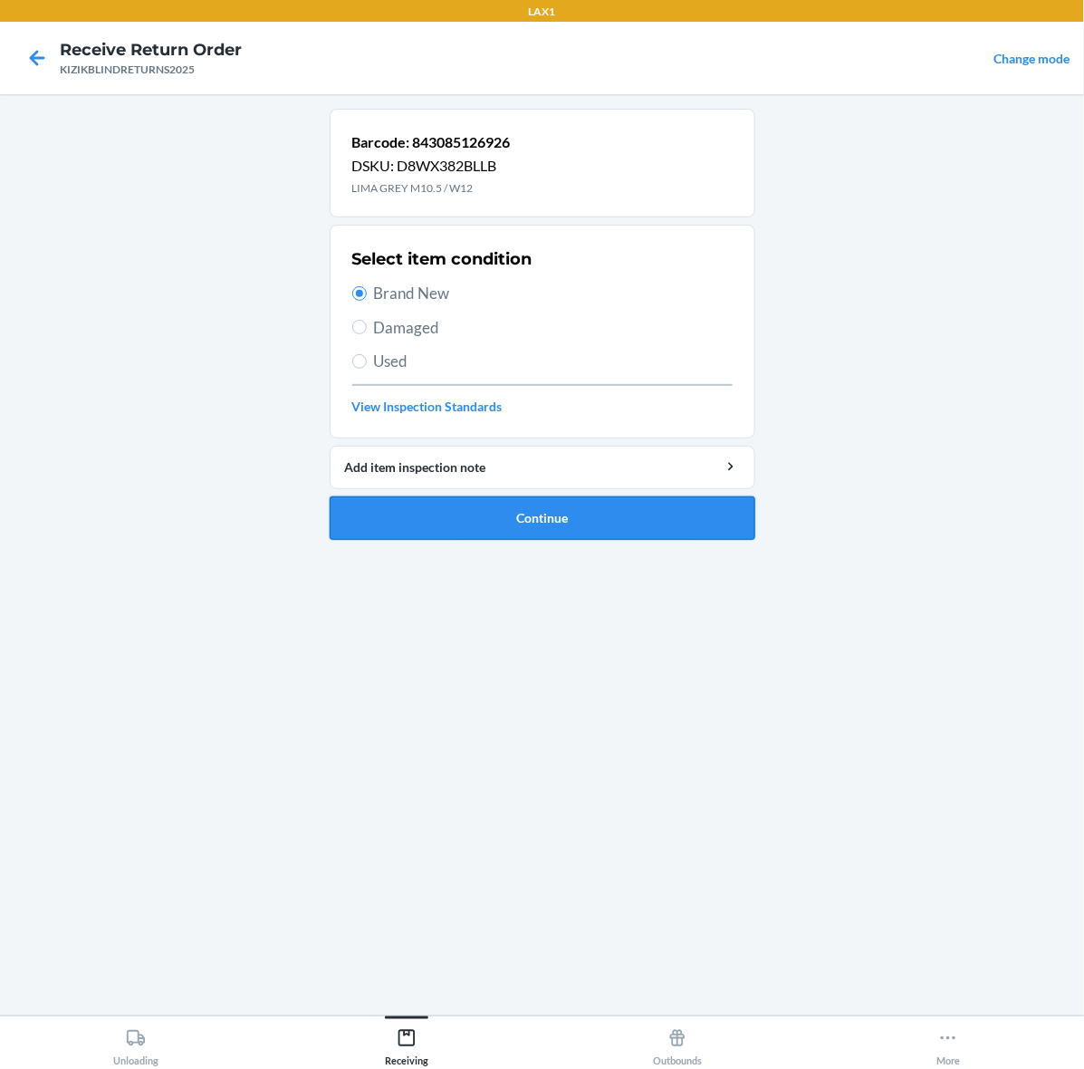
click at [509, 517] on button "Continue" at bounding box center [543, 517] width 426 height 43
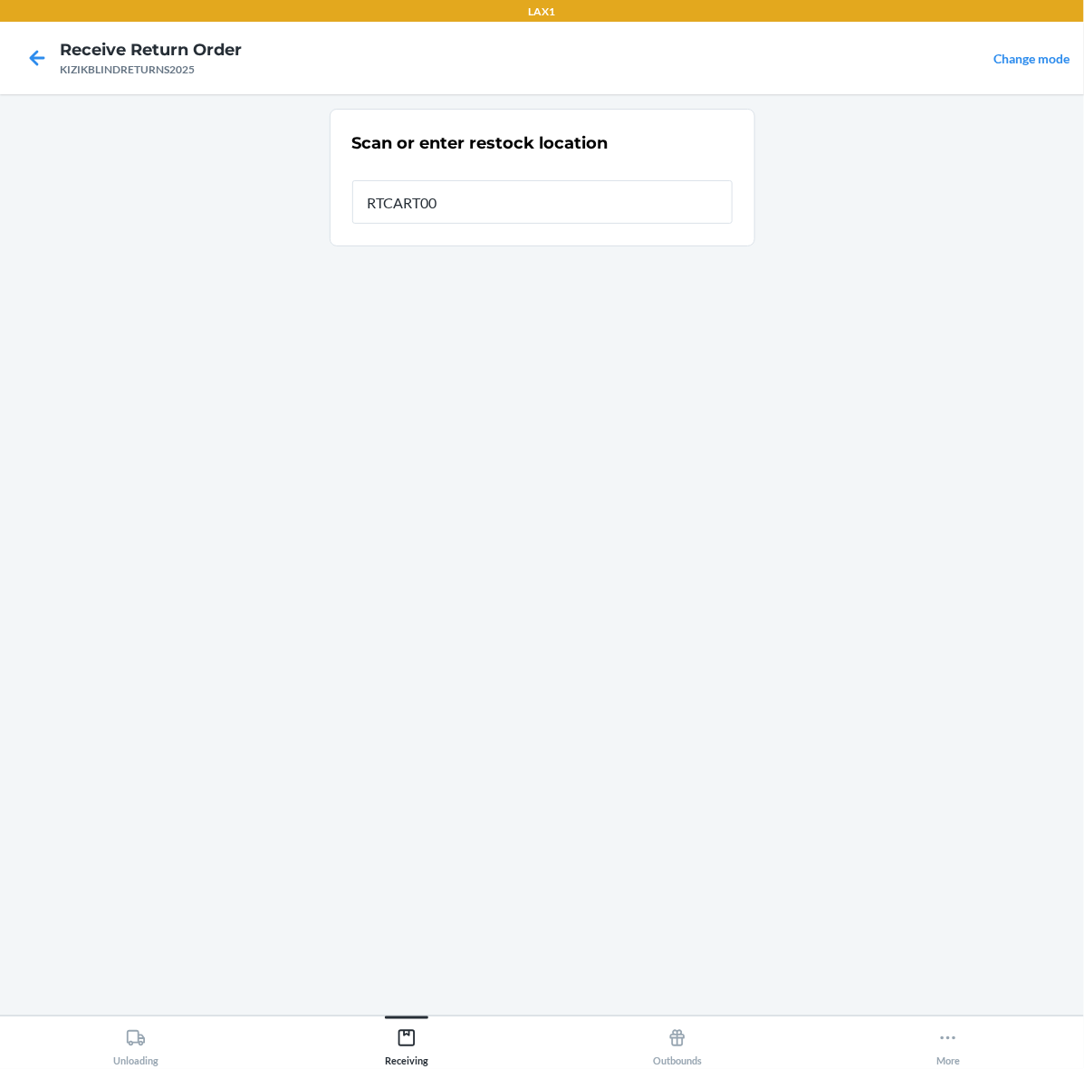
type input "RTCART002"
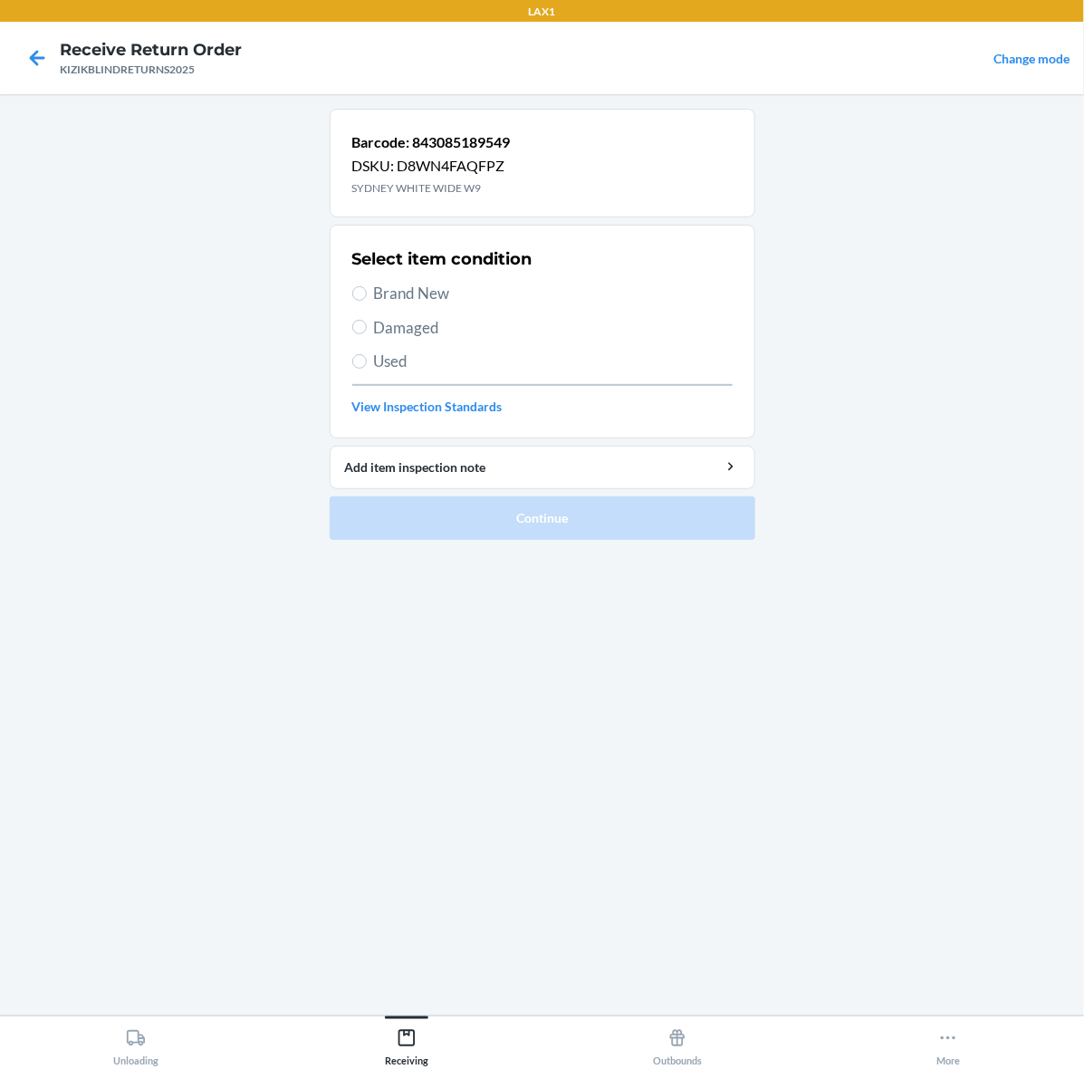
click at [378, 283] on span "Brand New" at bounding box center [553, 294] width 359 height 24
click at [367, 286] on input "Brand New" at bounding box center [359, 293] width 14 height 14
radio input "true"
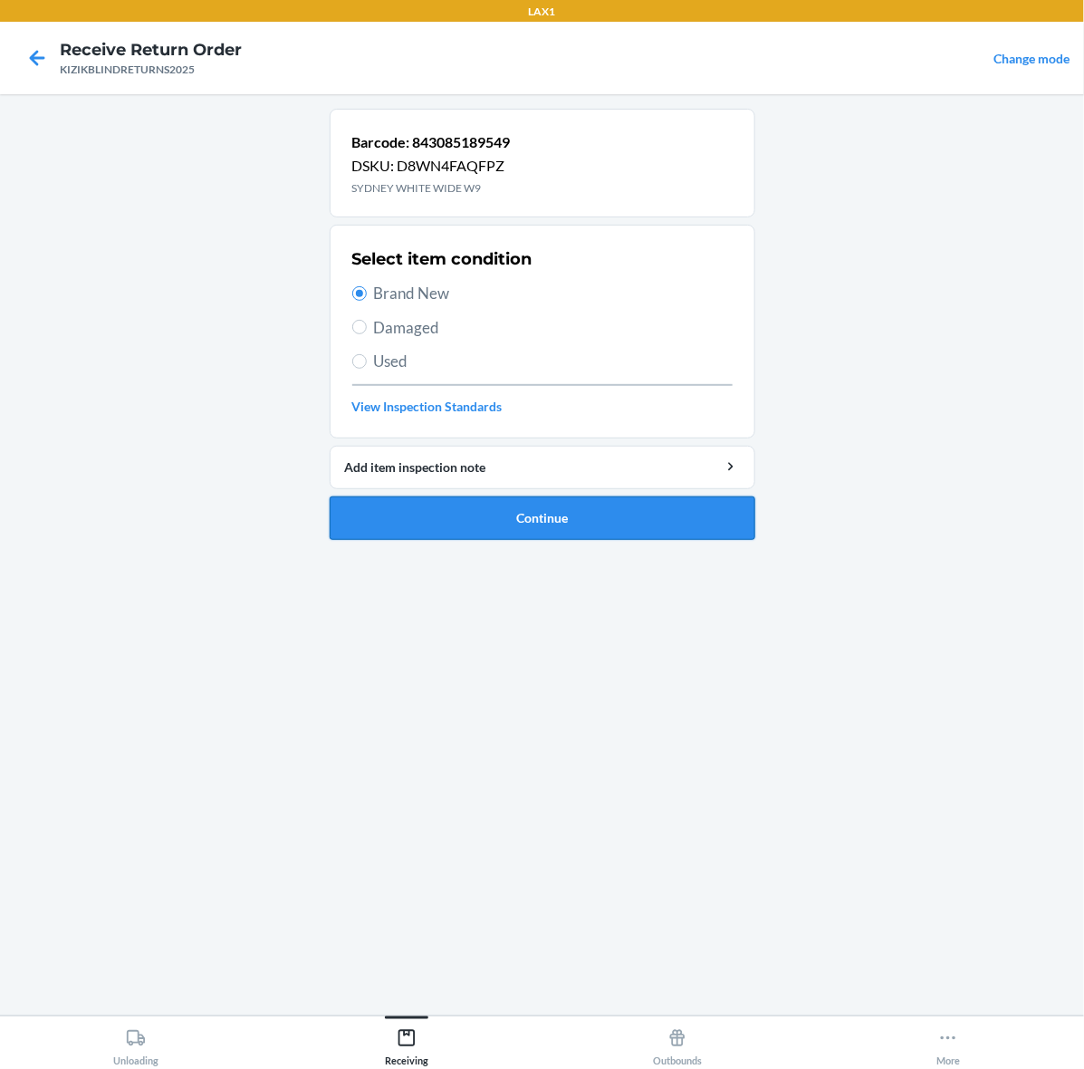
click at [652, 521] on button "Continue" at bounding box center [543, 517] width 426 height 43
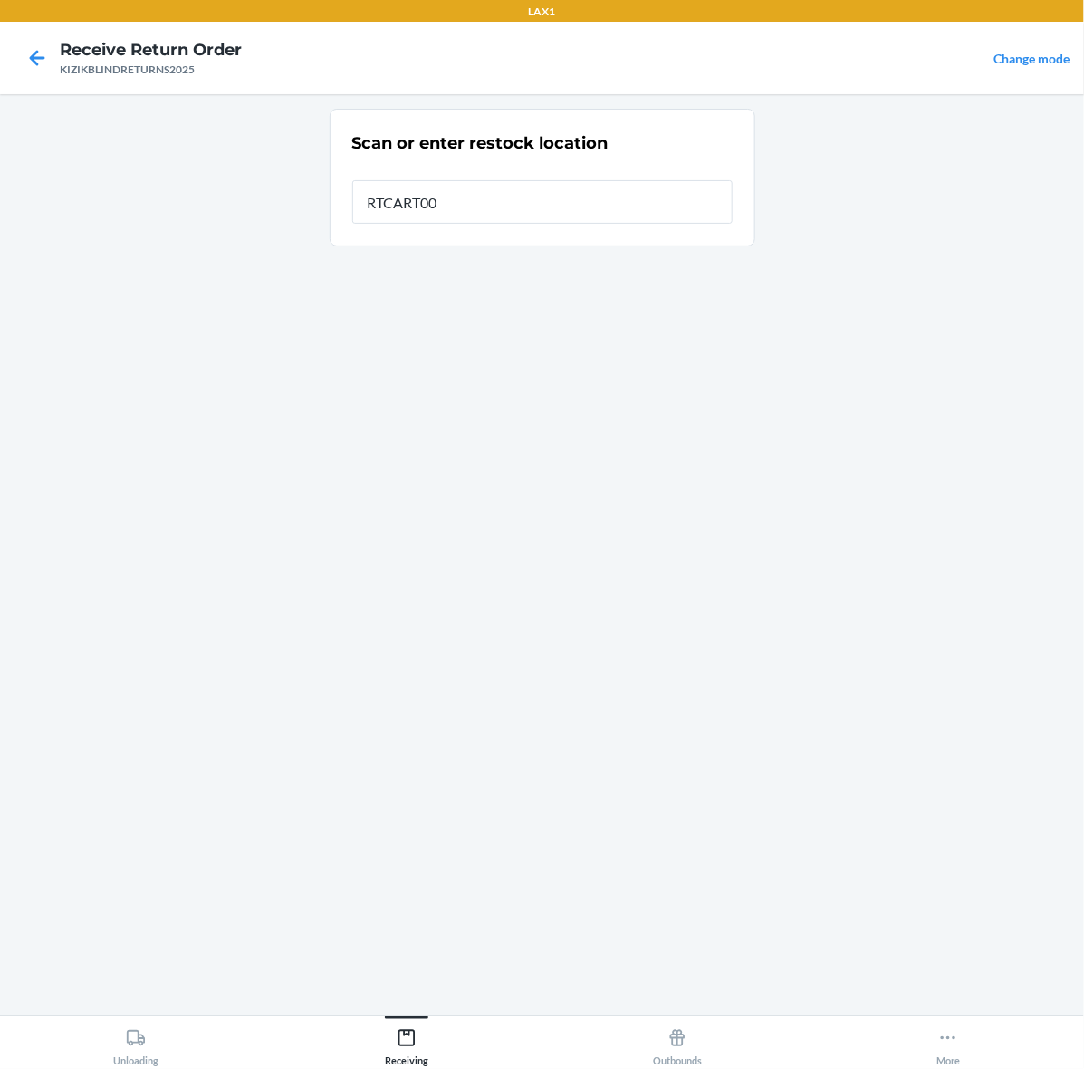
type input "RTCART002"
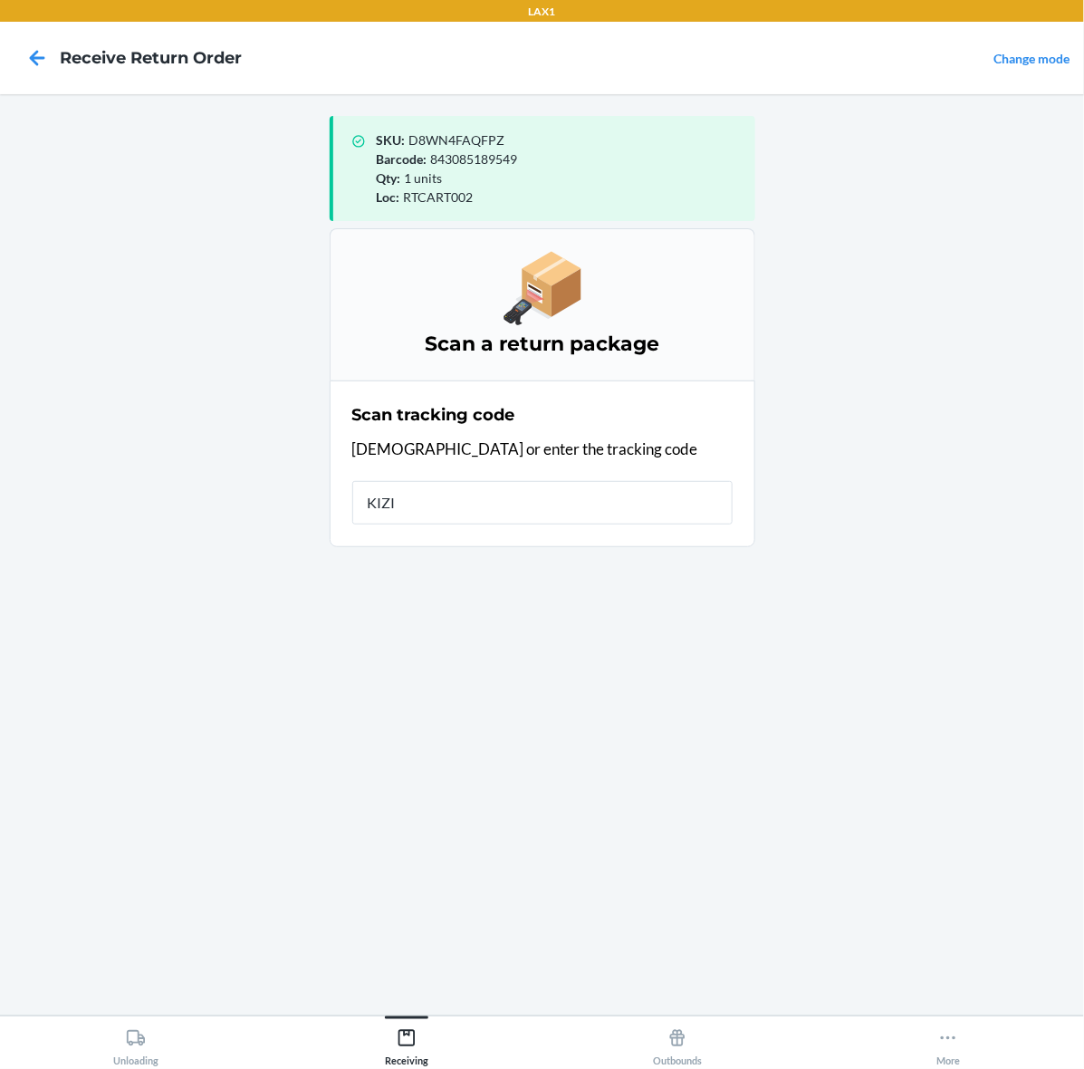
type input "KIZIK"
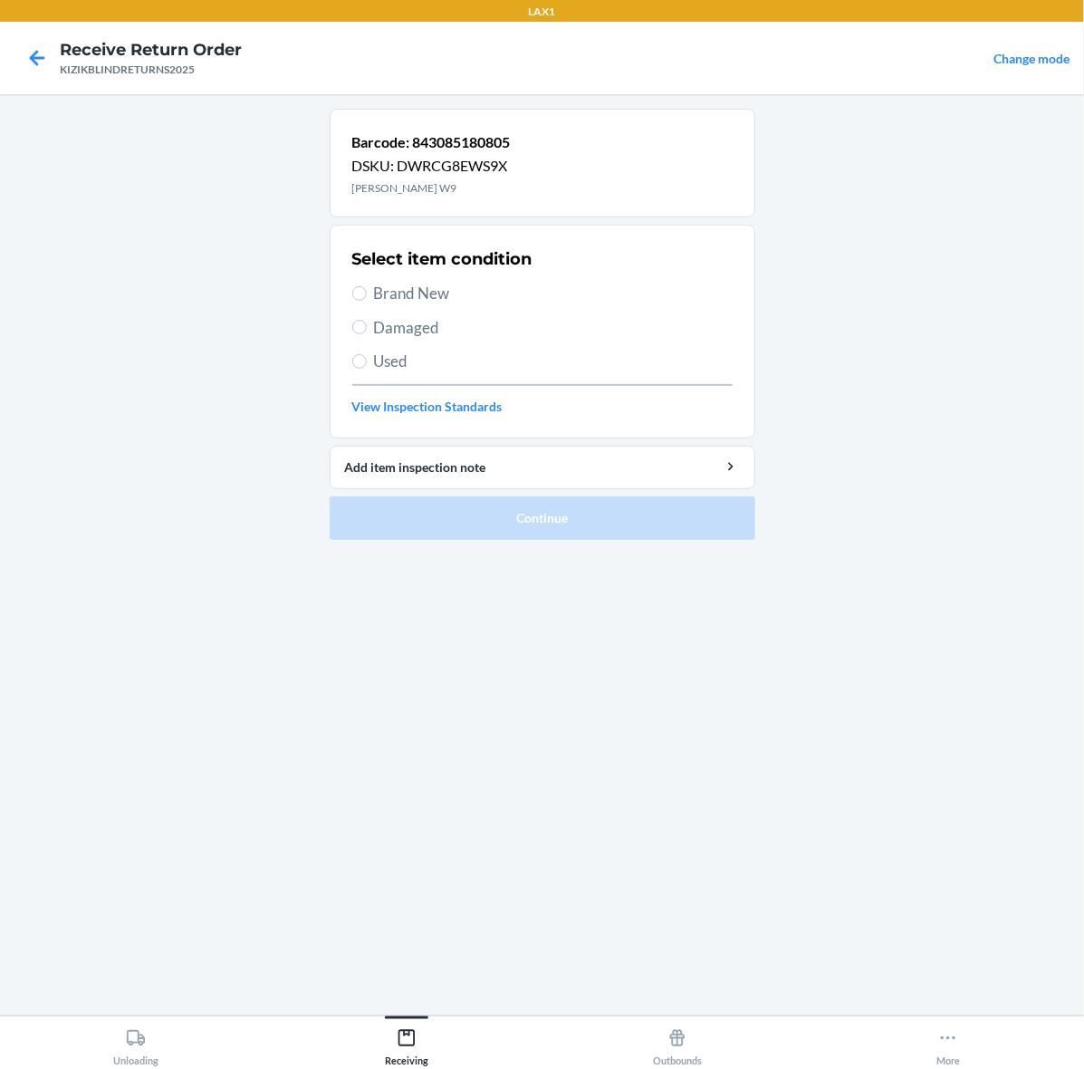
click at [362, 285] on label "Brand New" at bounding box center [542, 294] width 380 height 24
click at [362, 286] on input "Brand New" at bounding box center [359, 293] width 14 height 14
radio input "true"
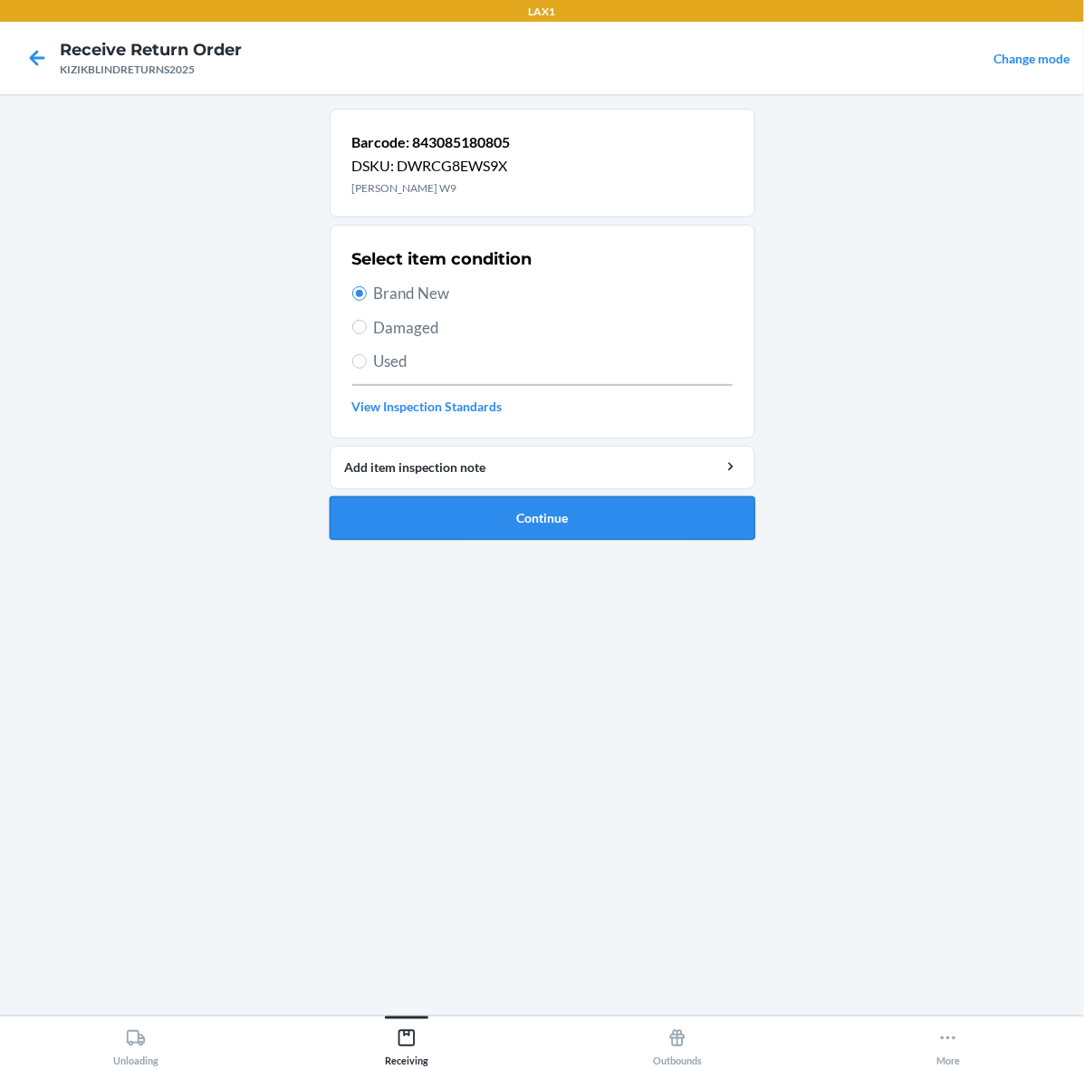
click at [431, 496] on button "Continue" at bounding box center [543, 517] width 426 height 43
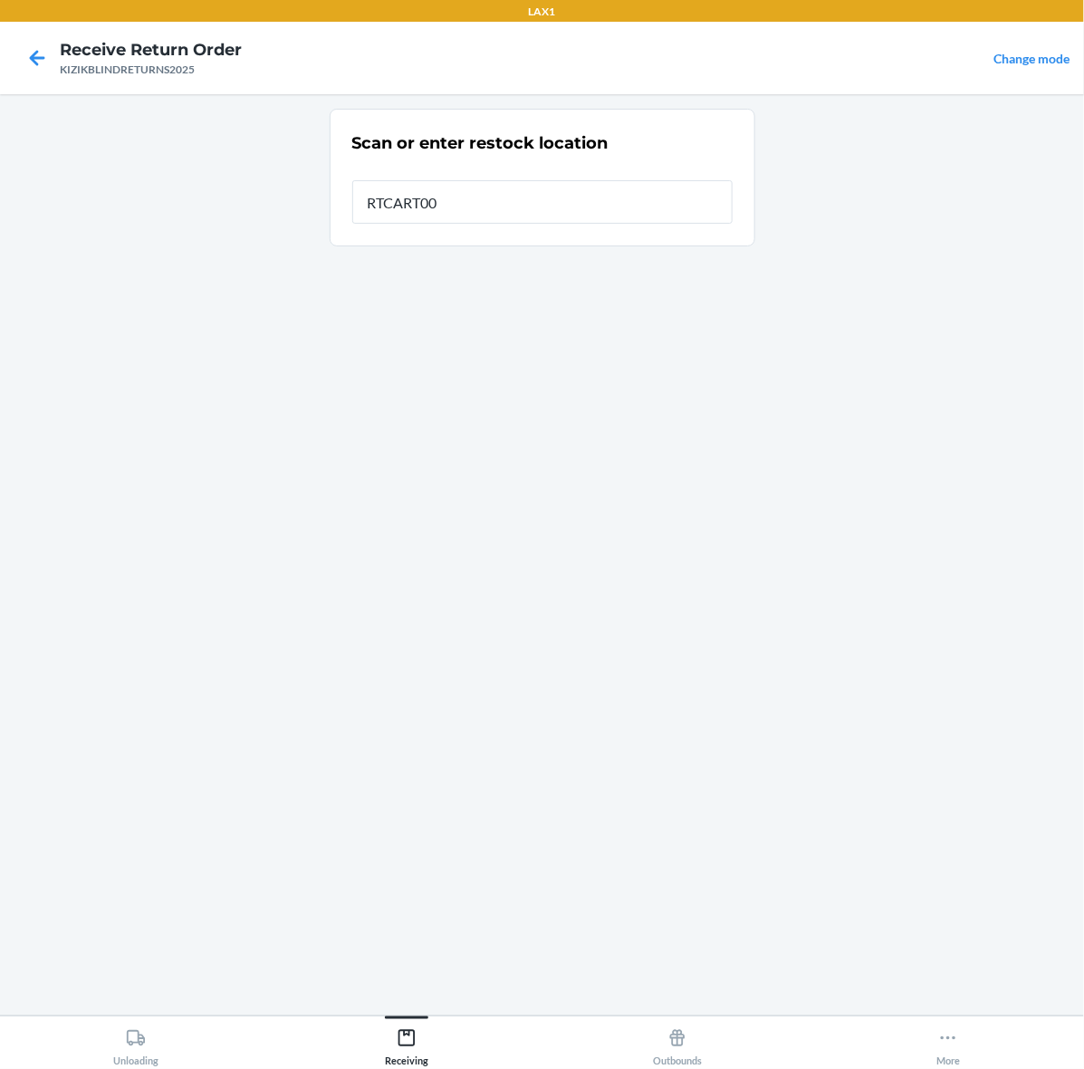
type input "RTCART002"
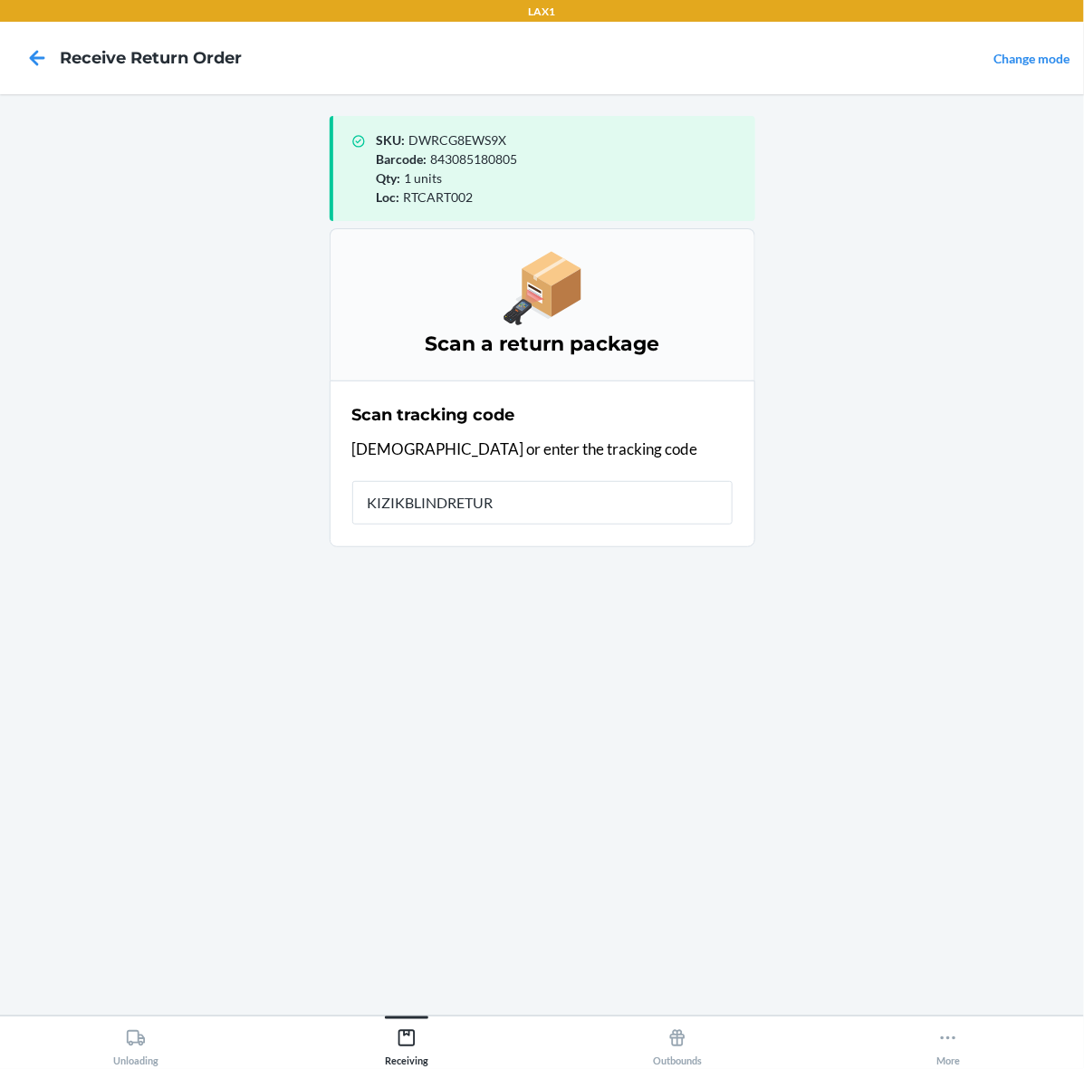
type input "KIZIKBLINDRETURN"
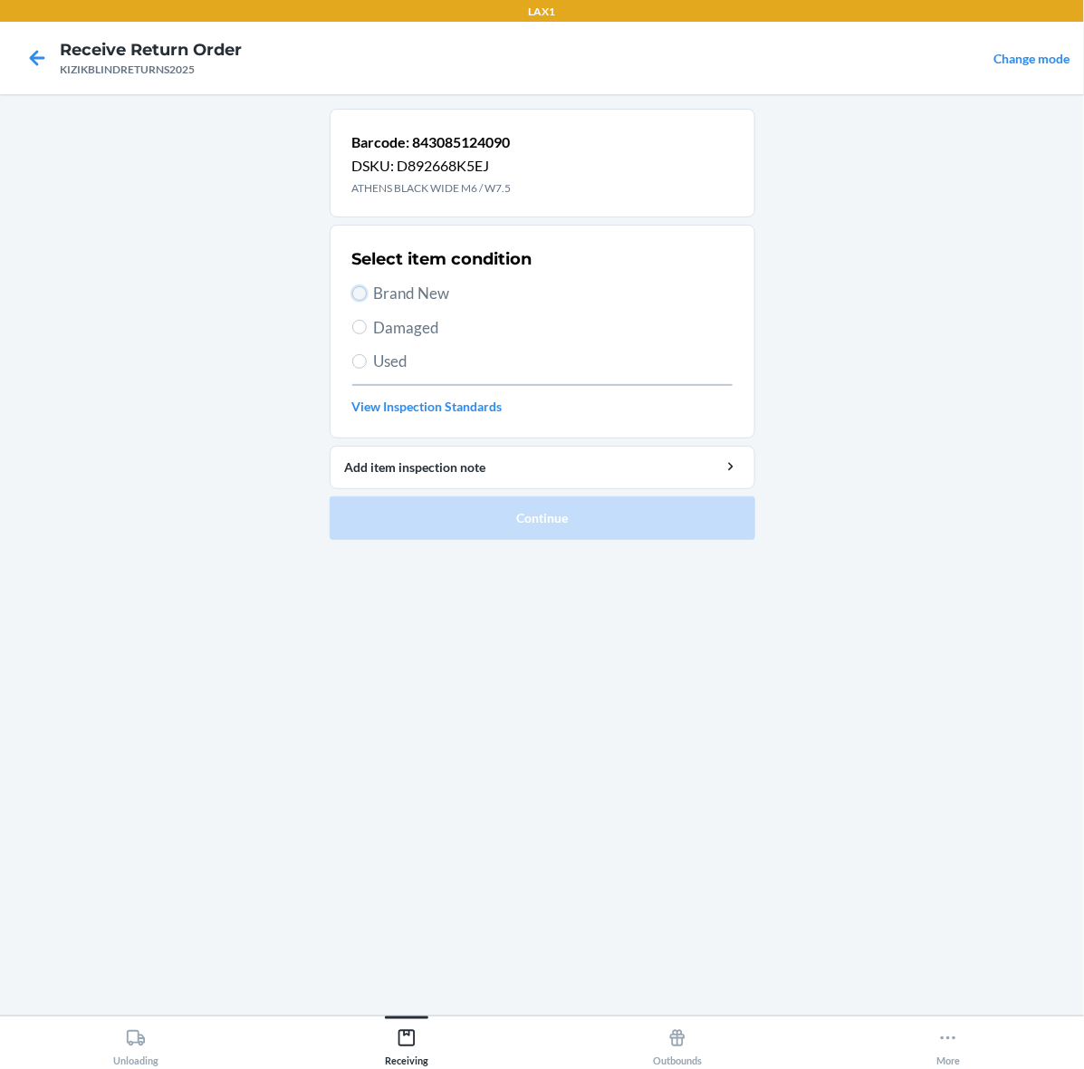
click at [358, 299] on input "Brand New" at bounding box center [359, 293] width 14 height 14
radio input "true"
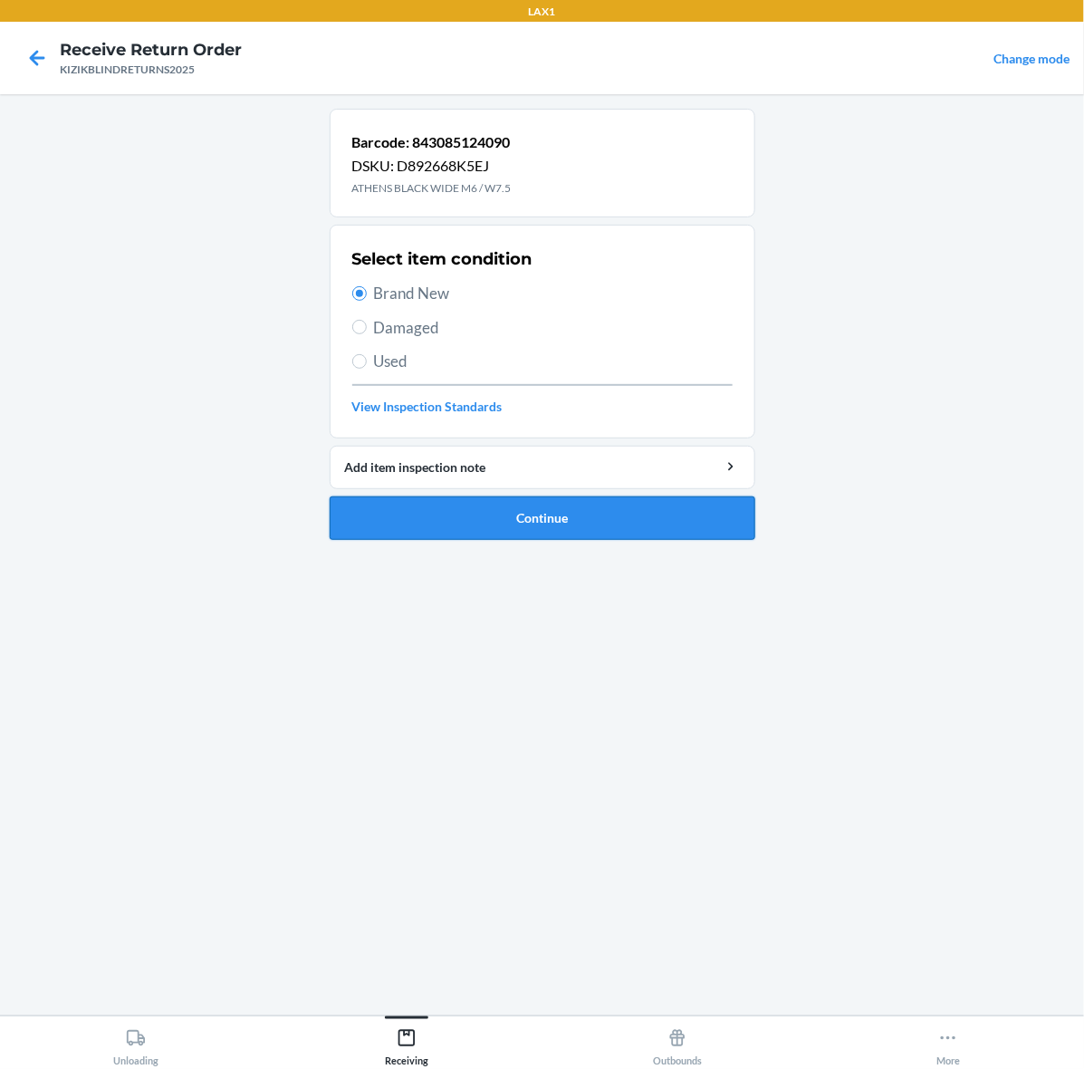
click at [408, 519] on button "Continue" at bounding box center [543, 517] width 426 height 43
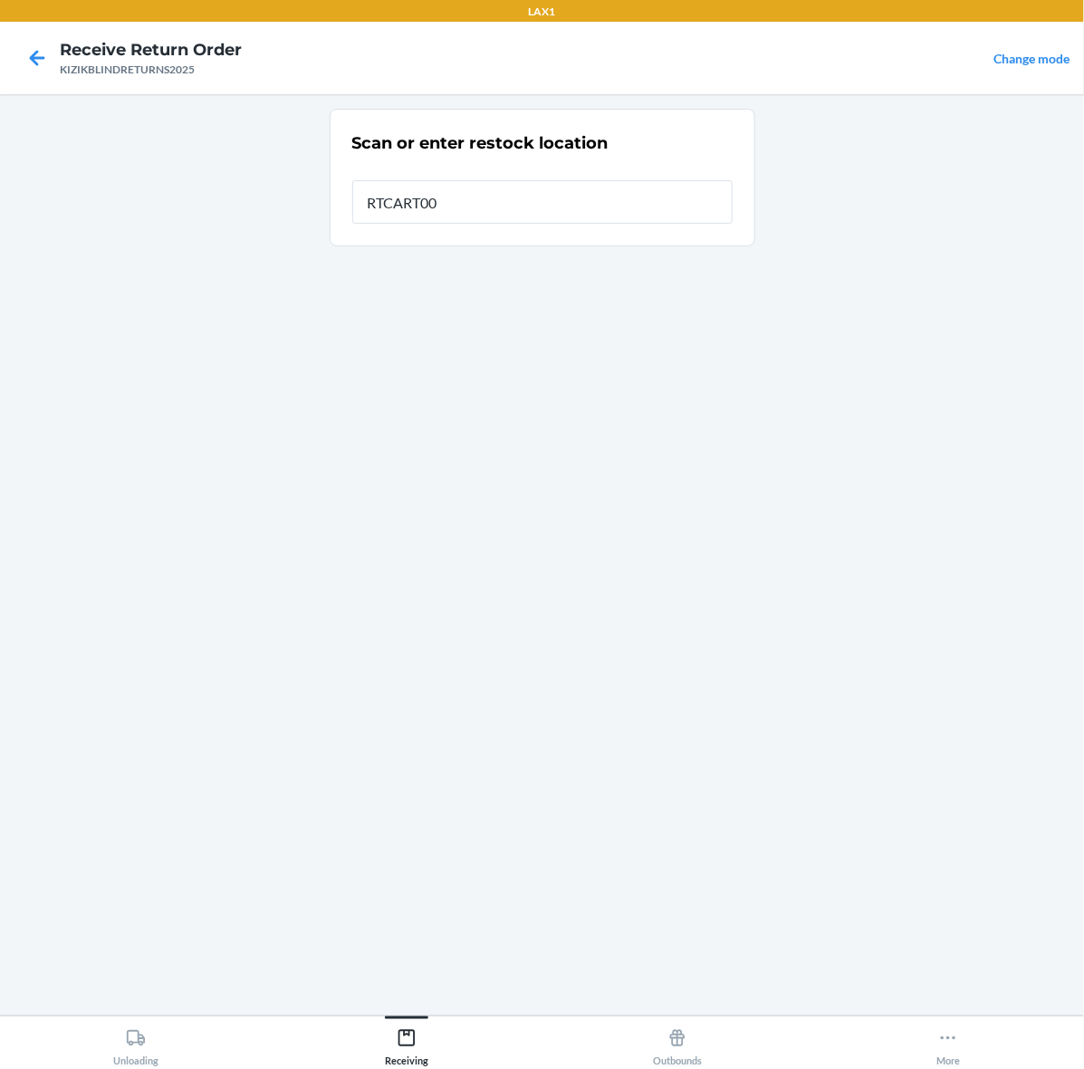
type input "RTCART002"
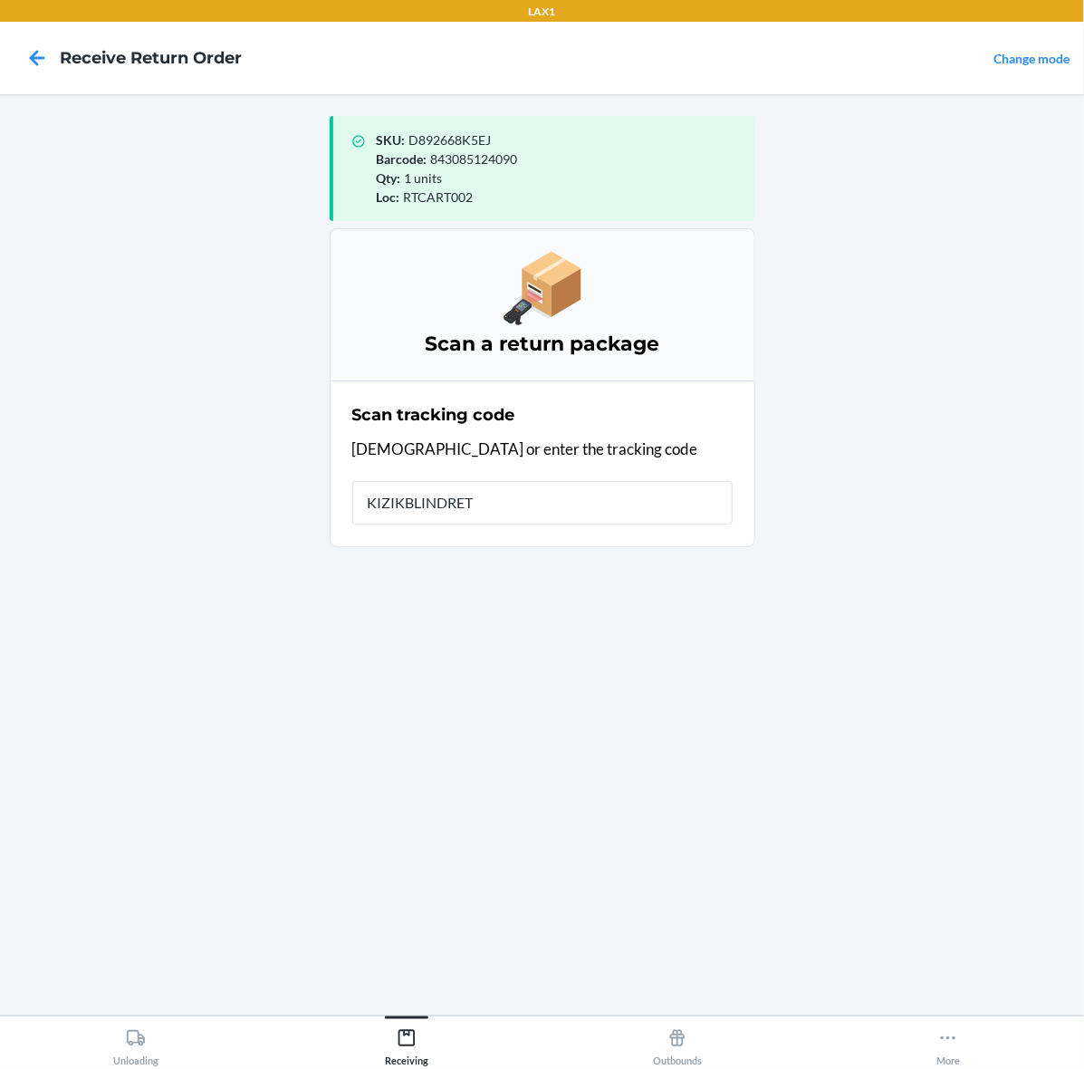
type input "KIZIKBLINDRETU"
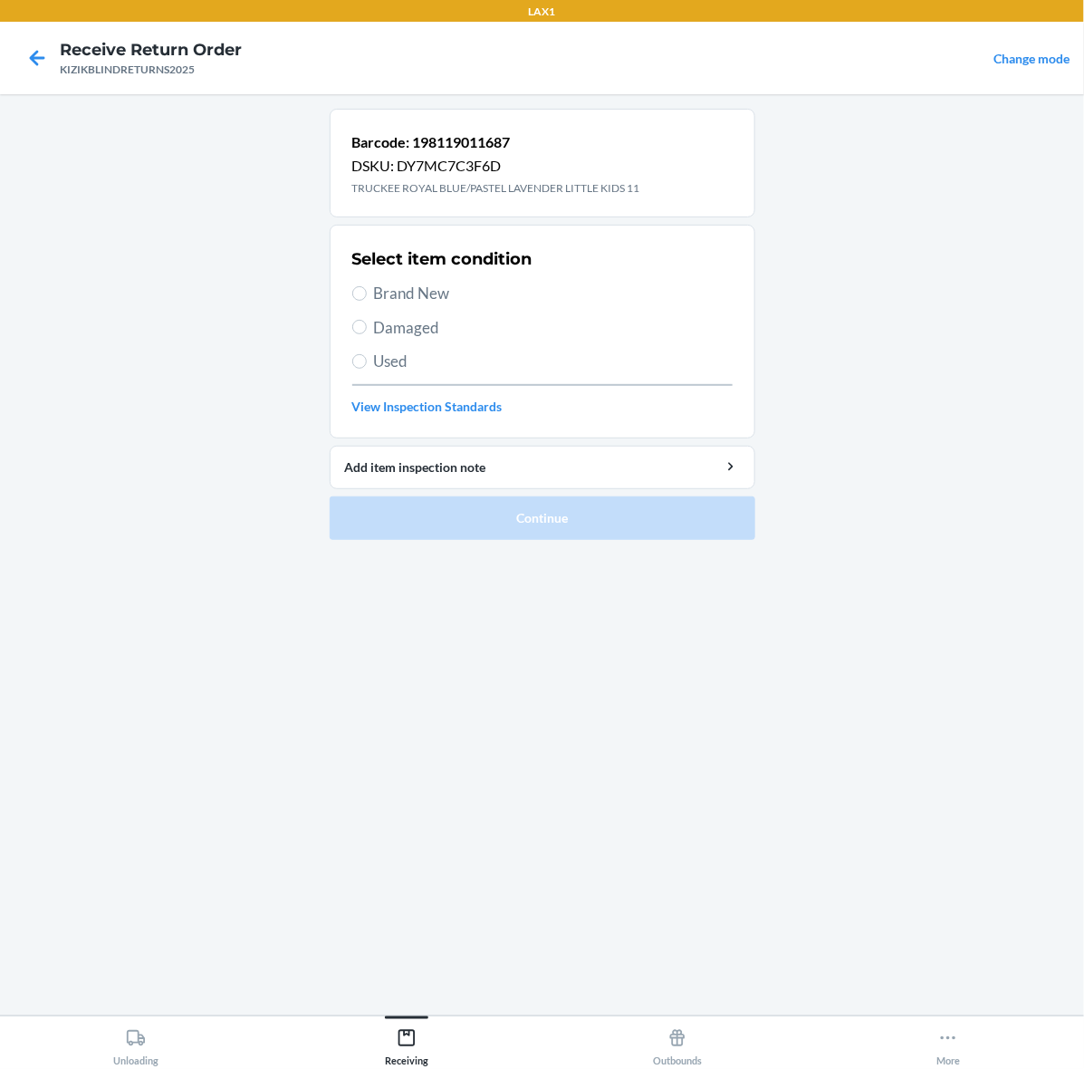
click at [369, 304] on label "Brand New" at bounding box center [542, 294] width 380 height 24
click at [367, 301] on input "Brand New" at bounding box center [359, 293] width 14 height 14
radio input "true"
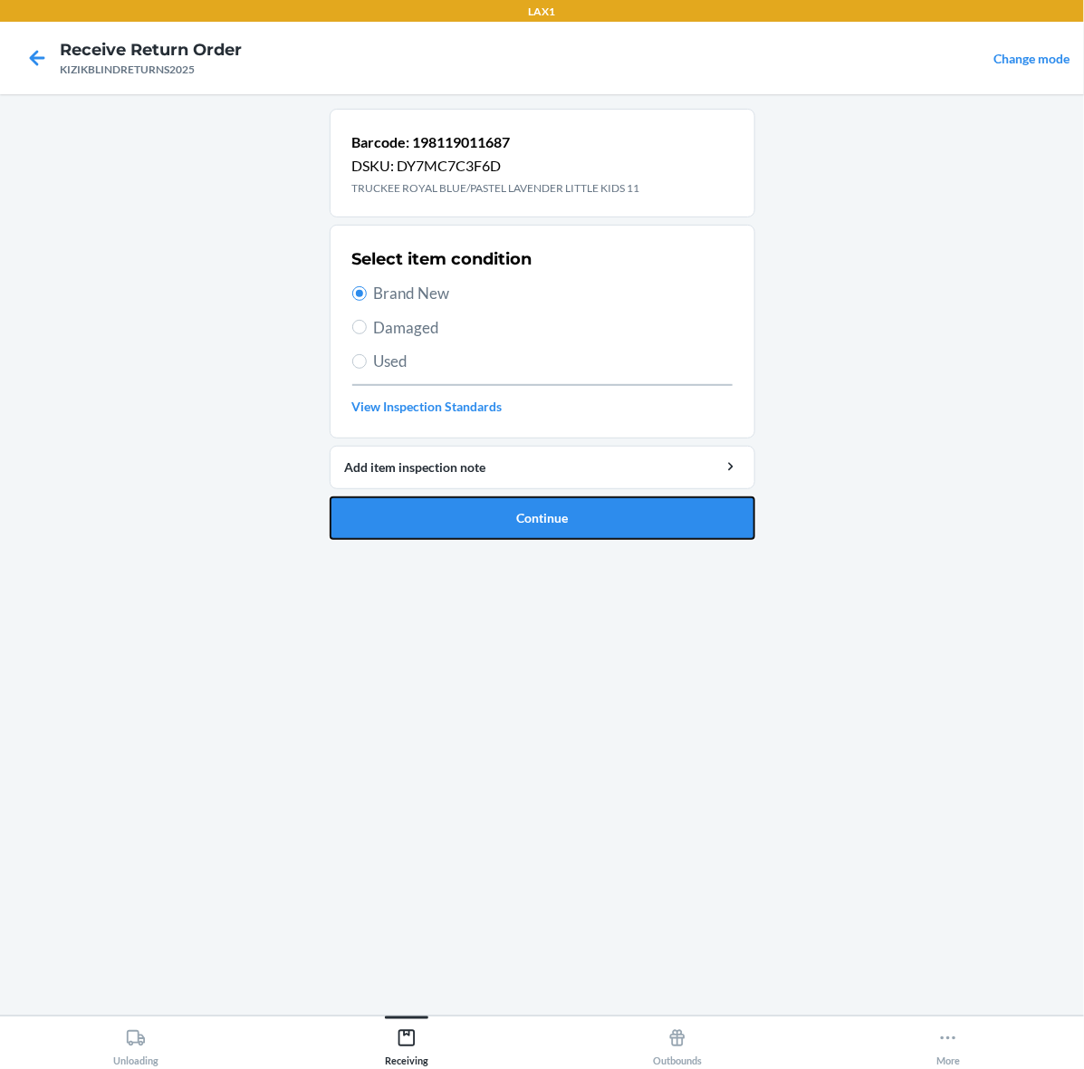
click at [477, 540] on button "Continue" at bounding box center [543, 517] width 426 height 43
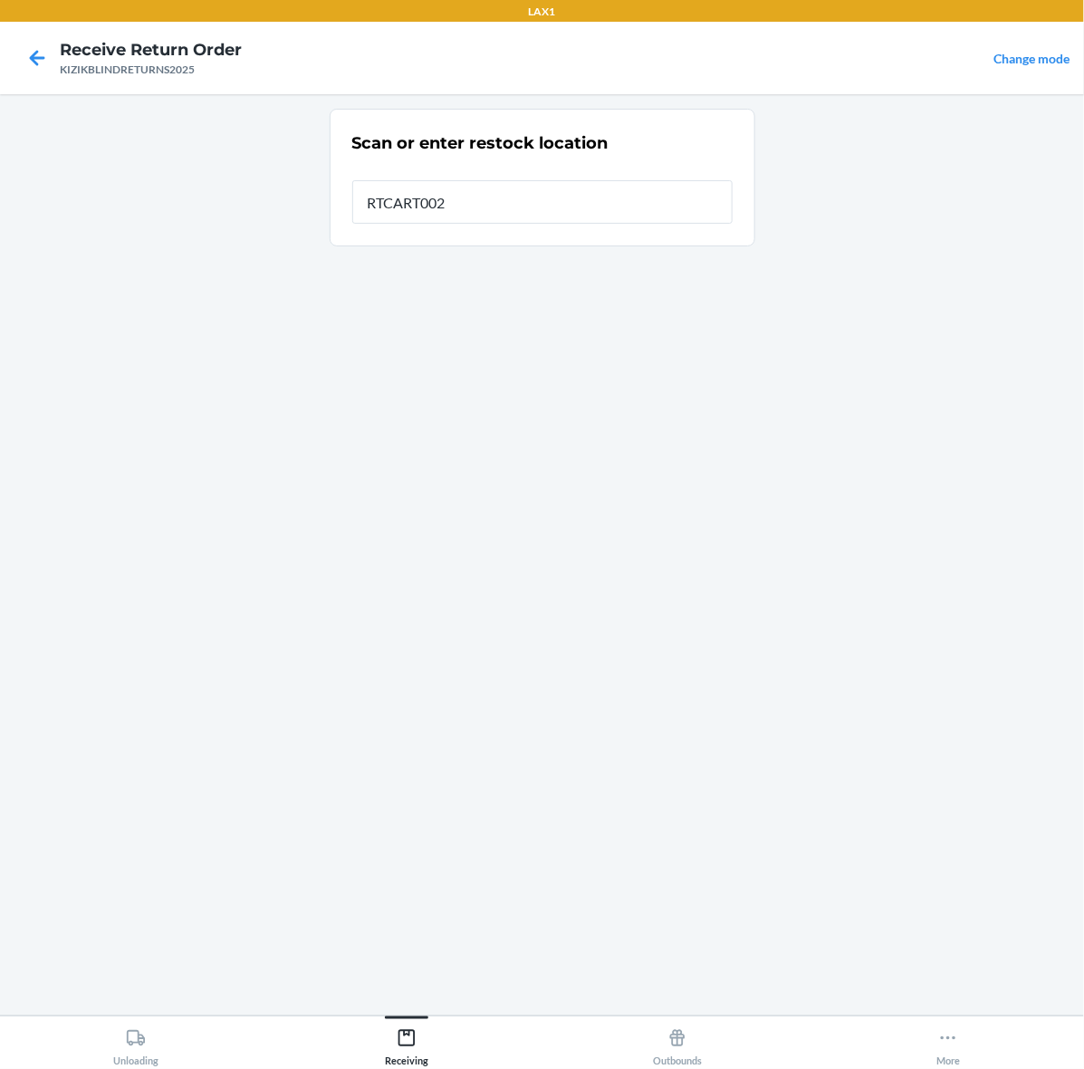
type input "RTCART002"
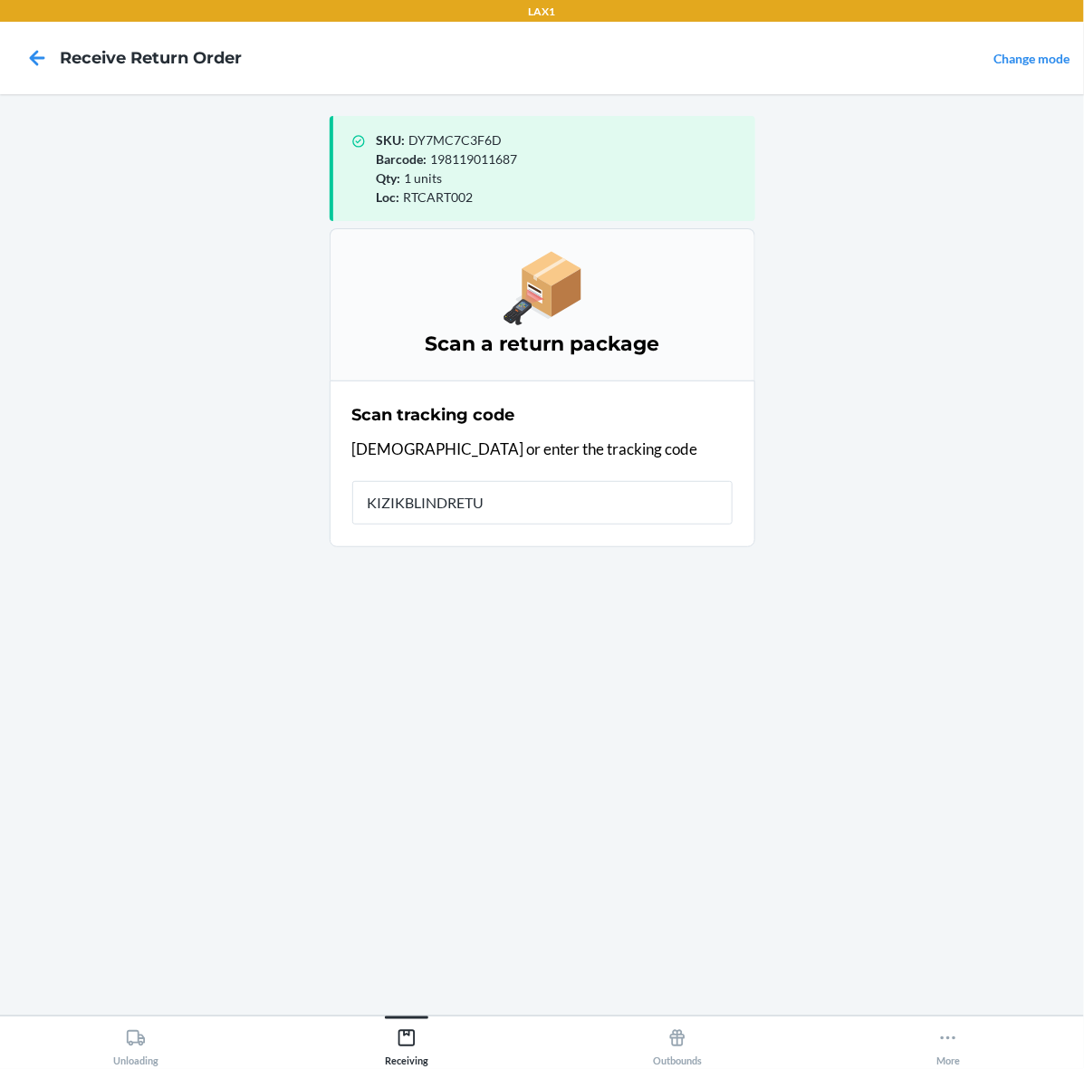
type input "KIZIKBLINDRETUR"
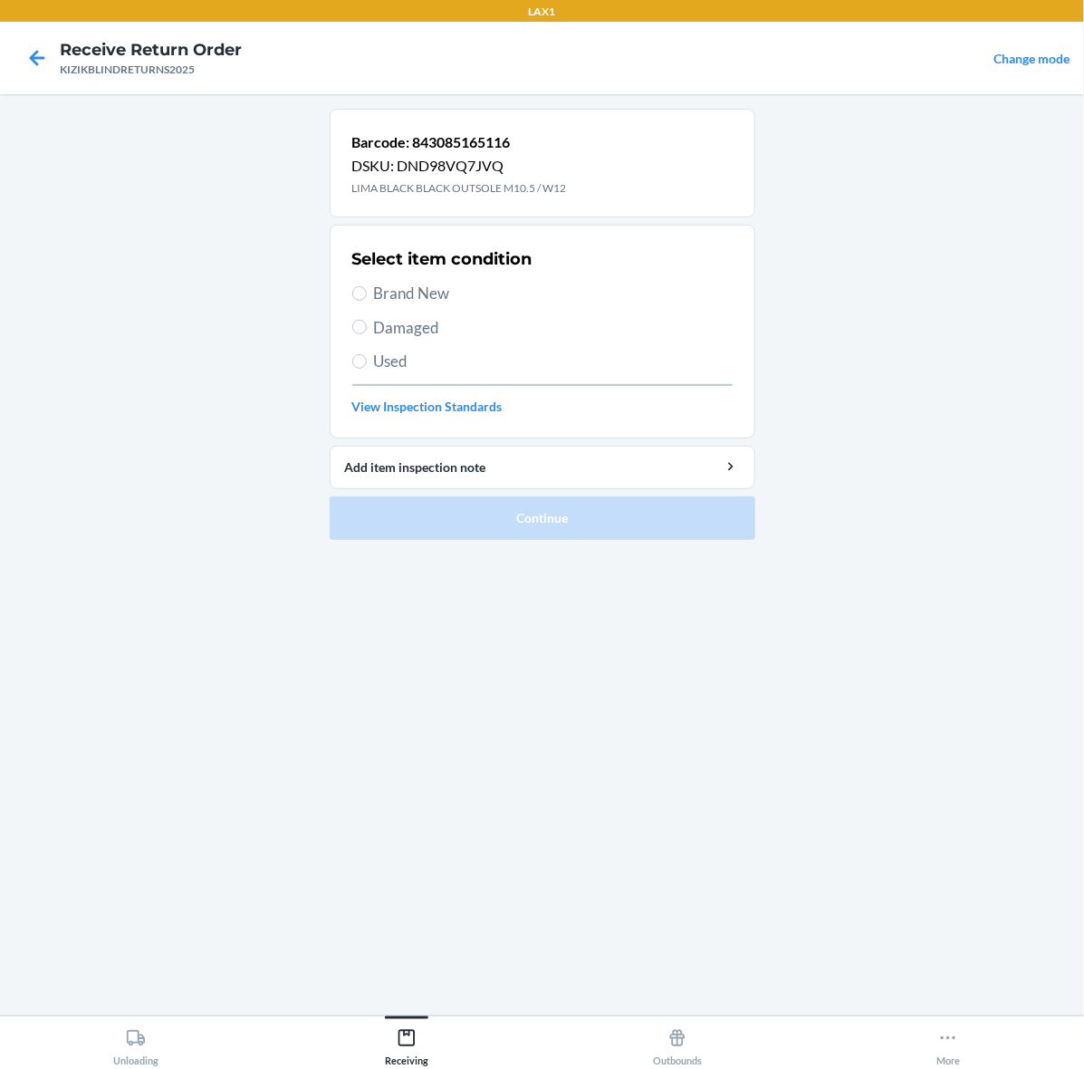
click at [448, 297] on span "Brand New" at bounding box center [553, 294] width 359 height 24
click at [367, 297] on input "Brand New" at bounding box center [359, 293] width 14 height 14
radio input "true"
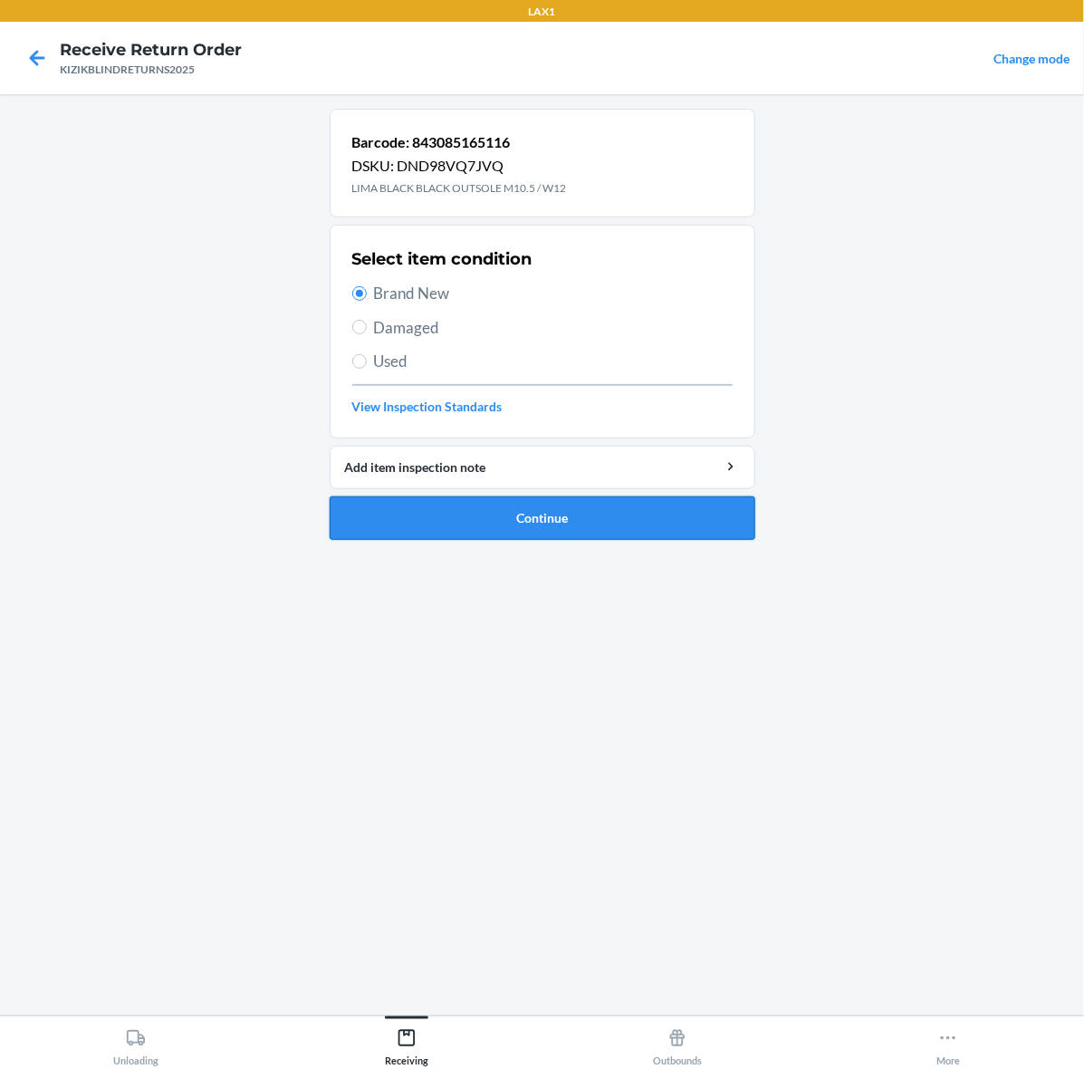
click at [630, 534] on button "Continue" at bounding box center [543, 517] width 426 height 43
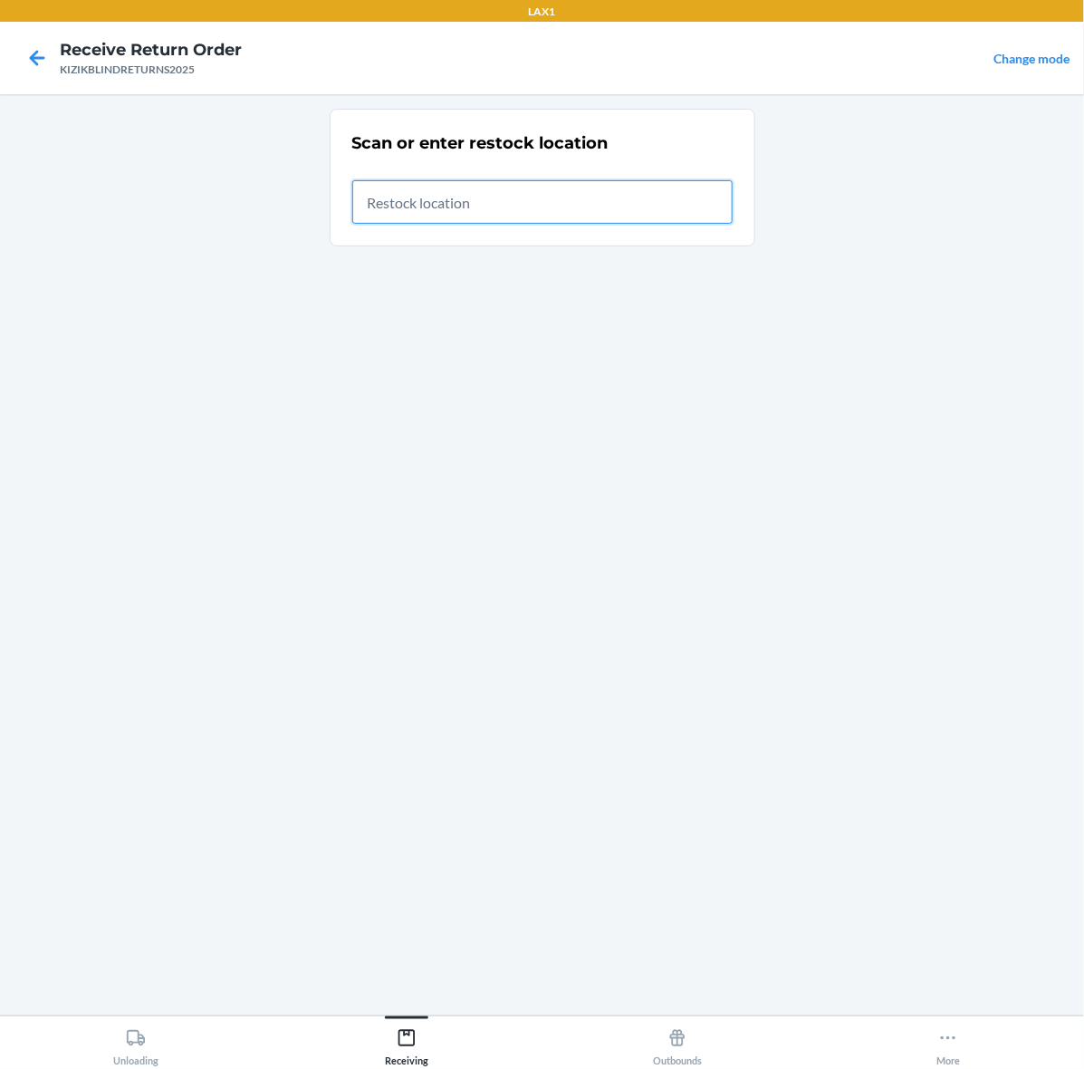
click at [503, 191] on input "text" at bounding box center [542, 201] width 380 height 43
type input "RTCART002"
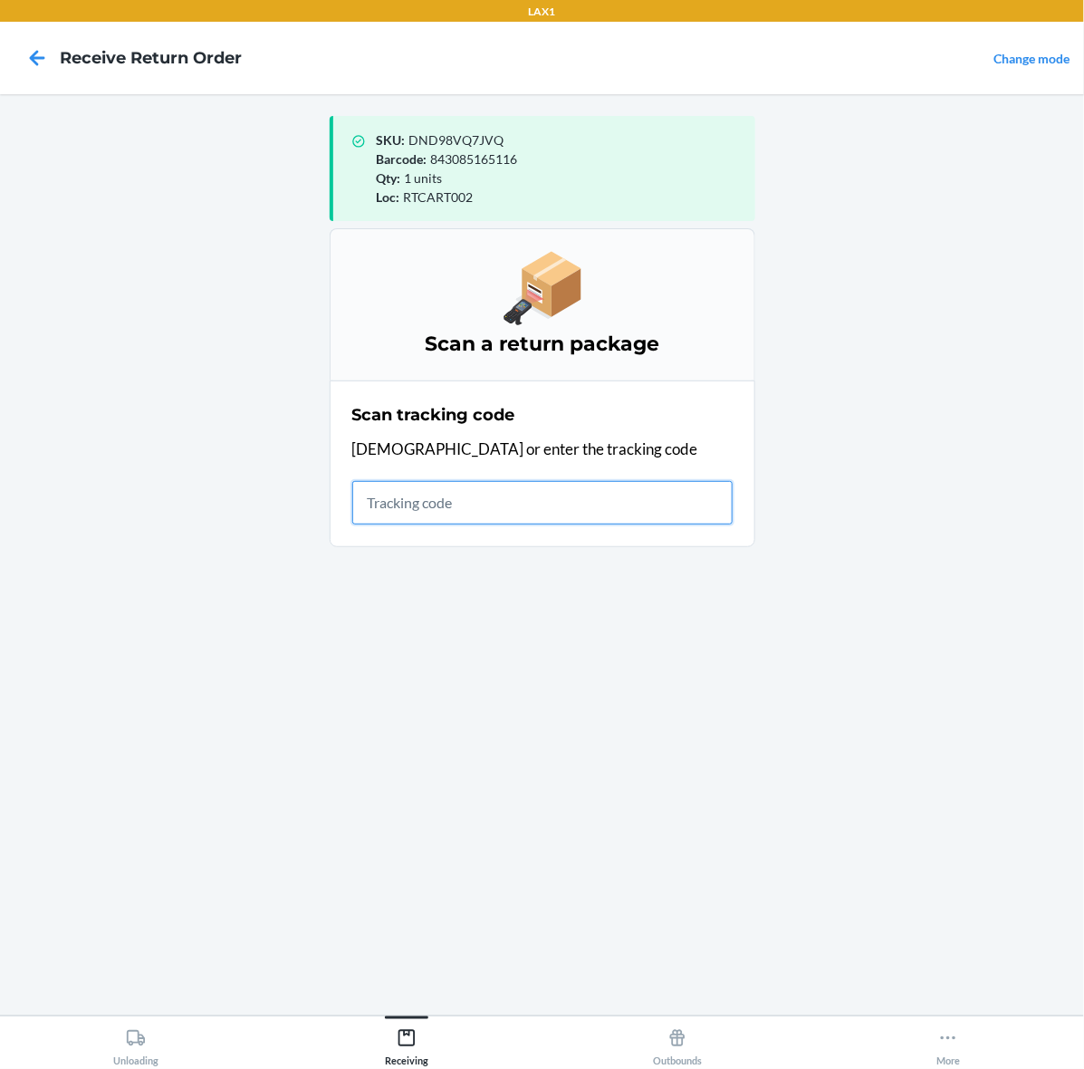
click at [551, 494] on input "text" at bounding box center [542, 502] width 380 height 43
type input "KIZIKBLINDRETU"
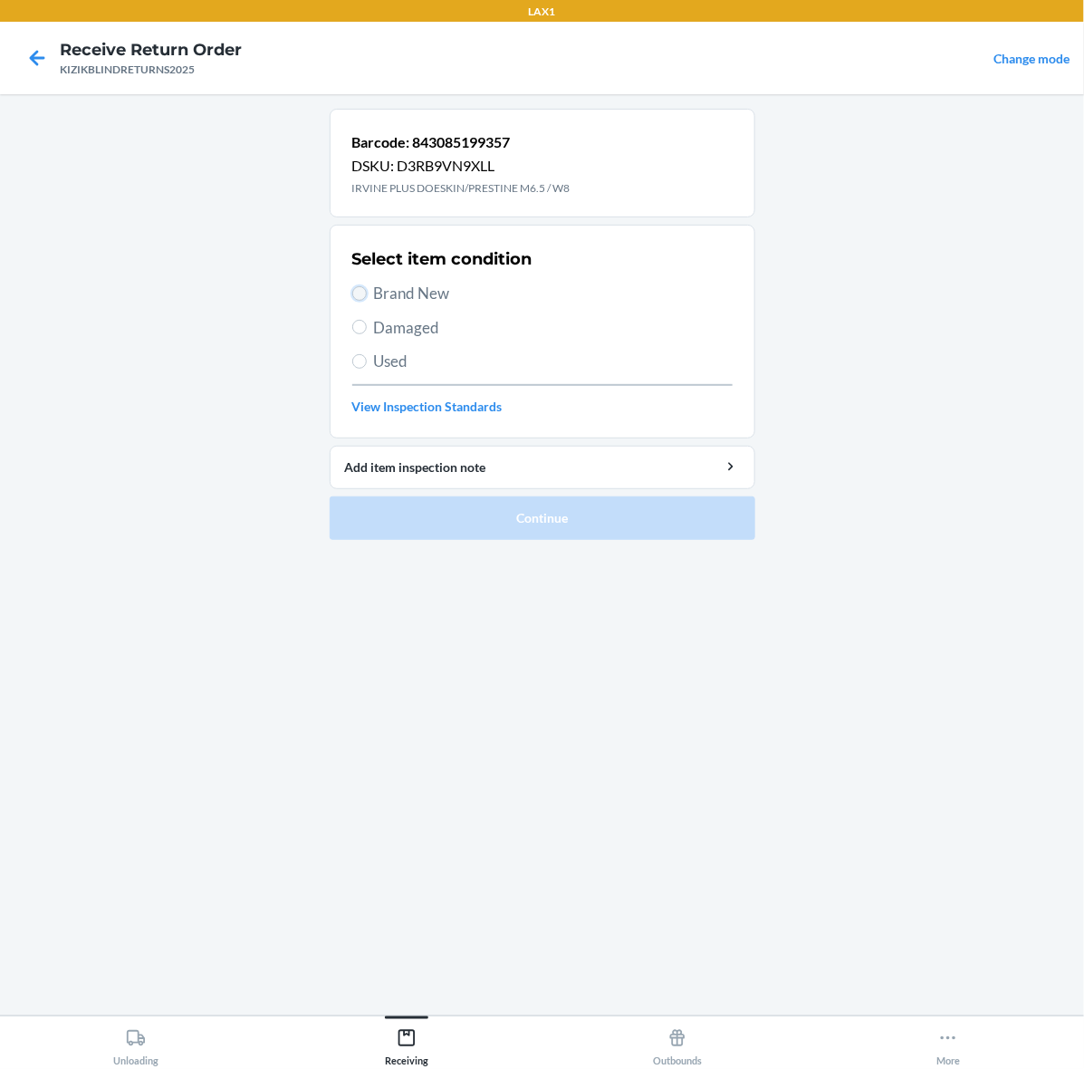
click at [360, 295] on input "Brand New" at bounding box center [359, 293] width 14 height 14
radio input "true"
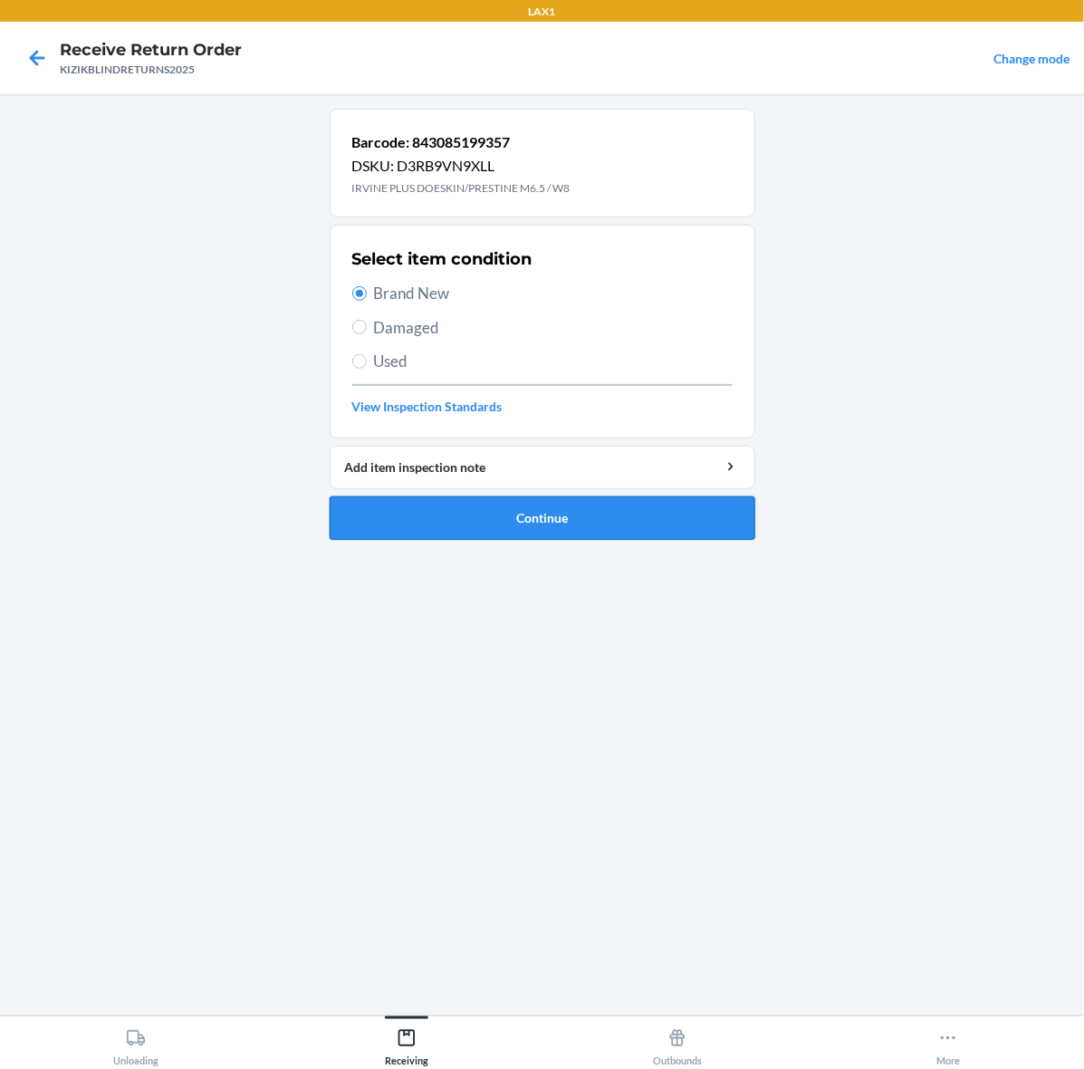
click at [530, 525] on button "Continue" at bounding box center [543, 517] width 426 height 43
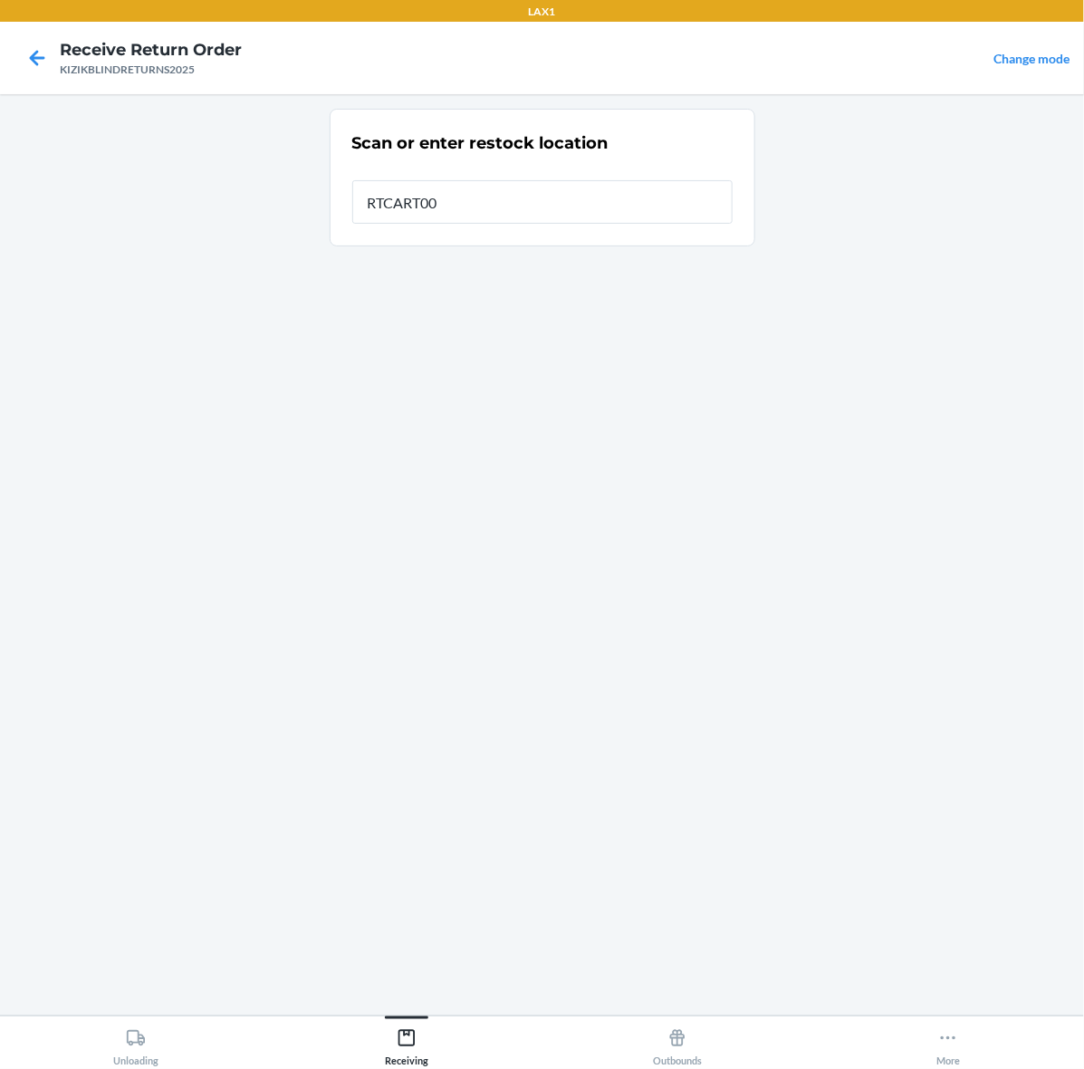
type input "RTCART002"
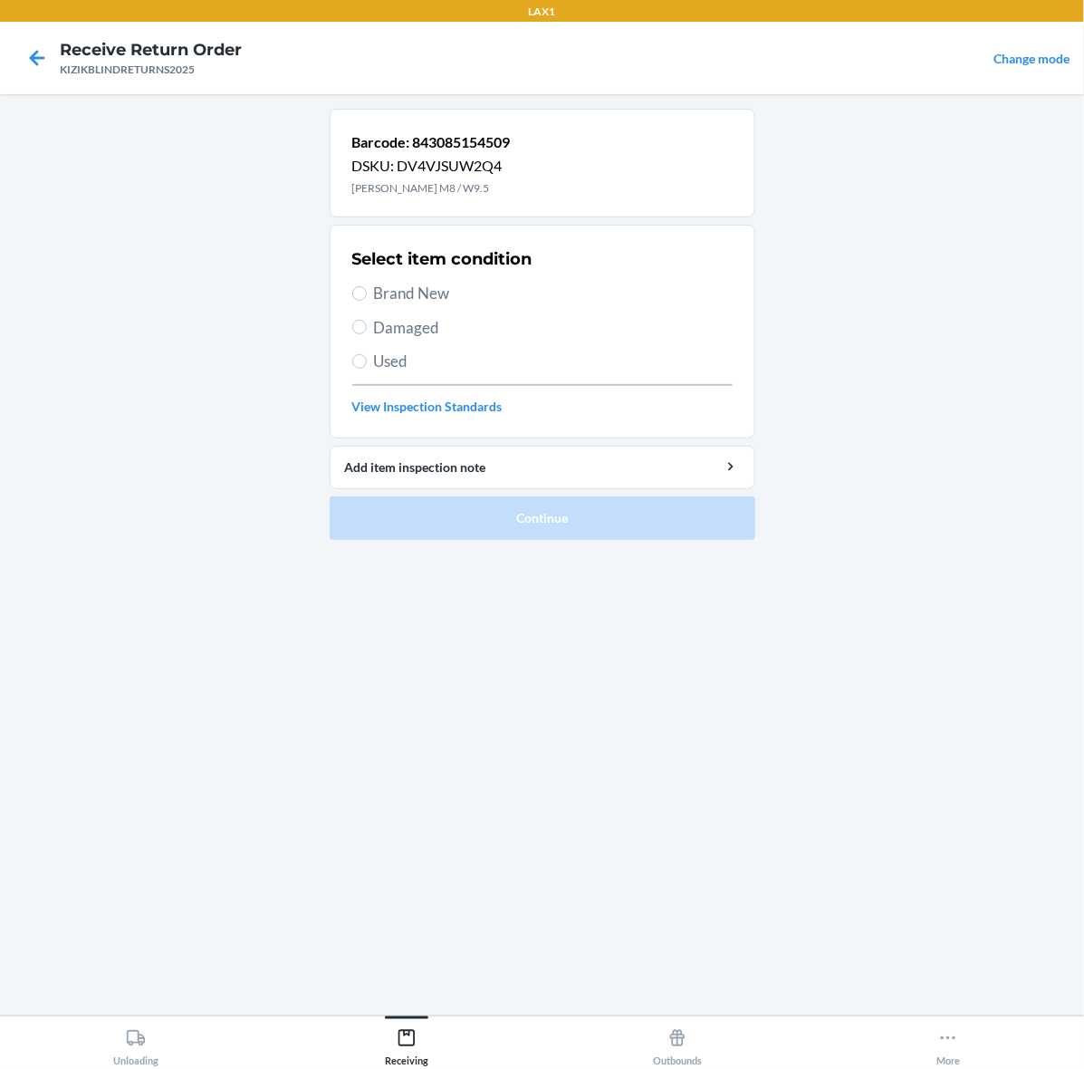
click at [419, 290] on span "Brand New" at bounding box center [553, 294] width 359 height 24
click at [367, 290] on input "Brand New" at bounding box center [359, 293] width 14 height 14
radio input "true"
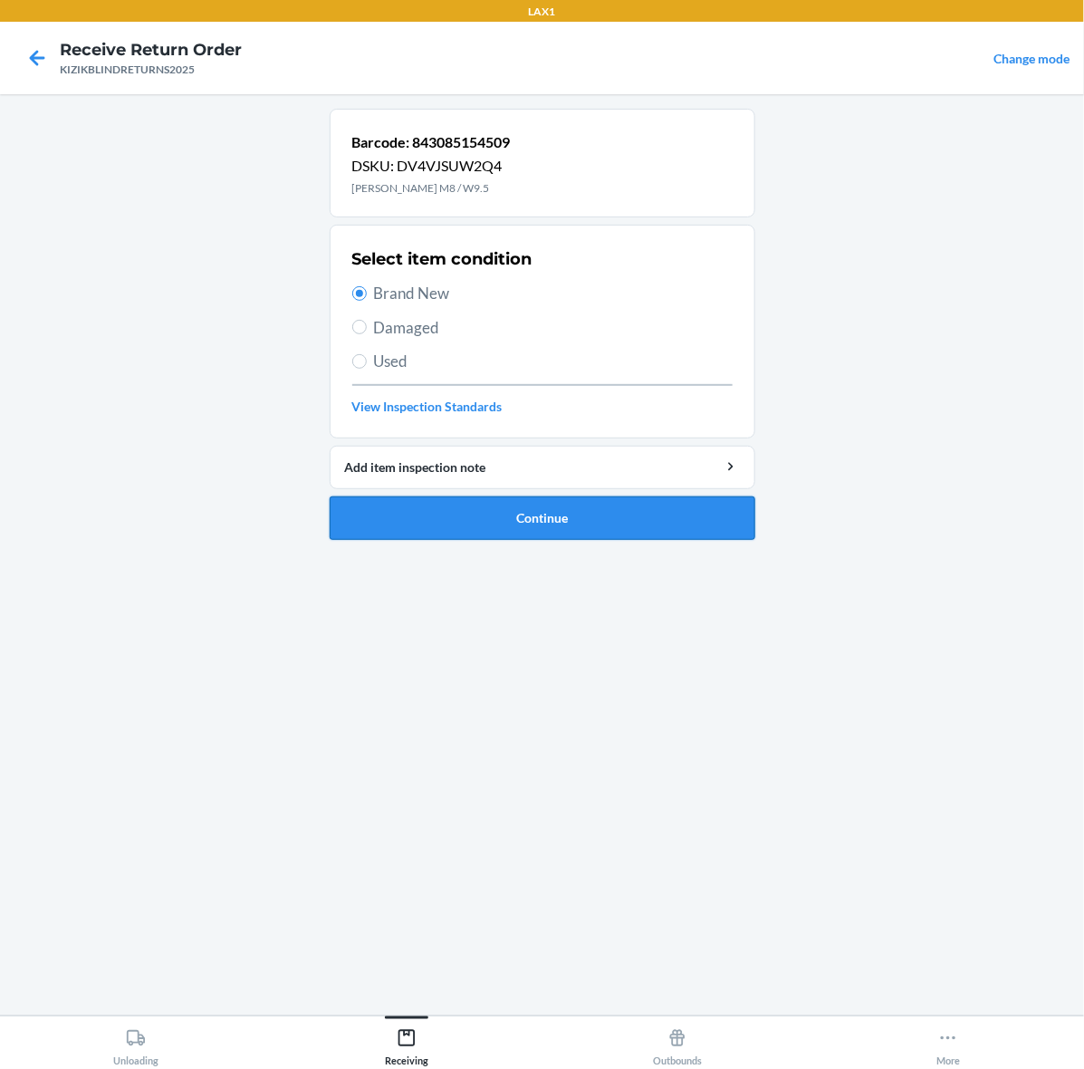
click at [464, 522] on button "Continue" at bounding box center [543, 517] width 426 height 43
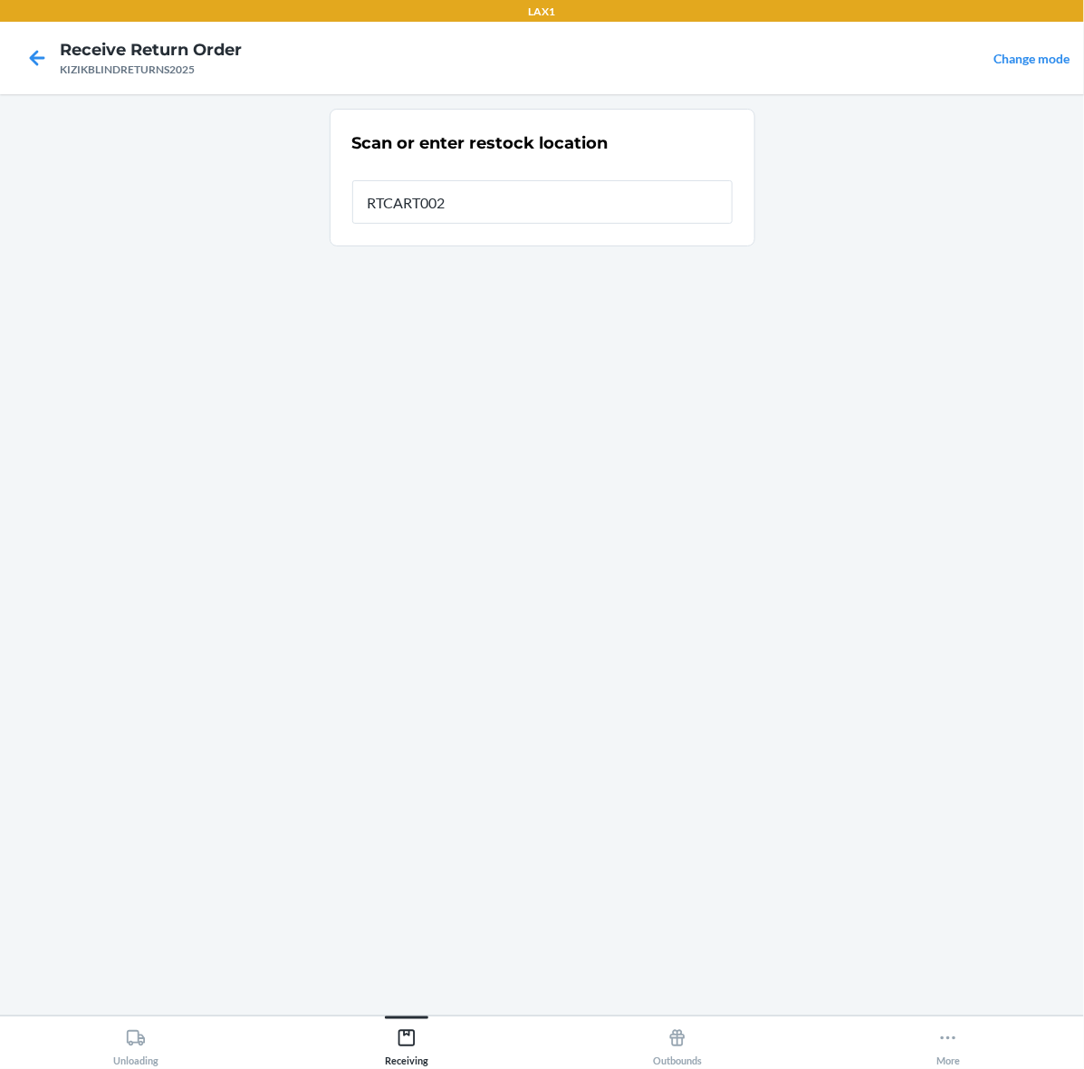
type input "RTCART002"
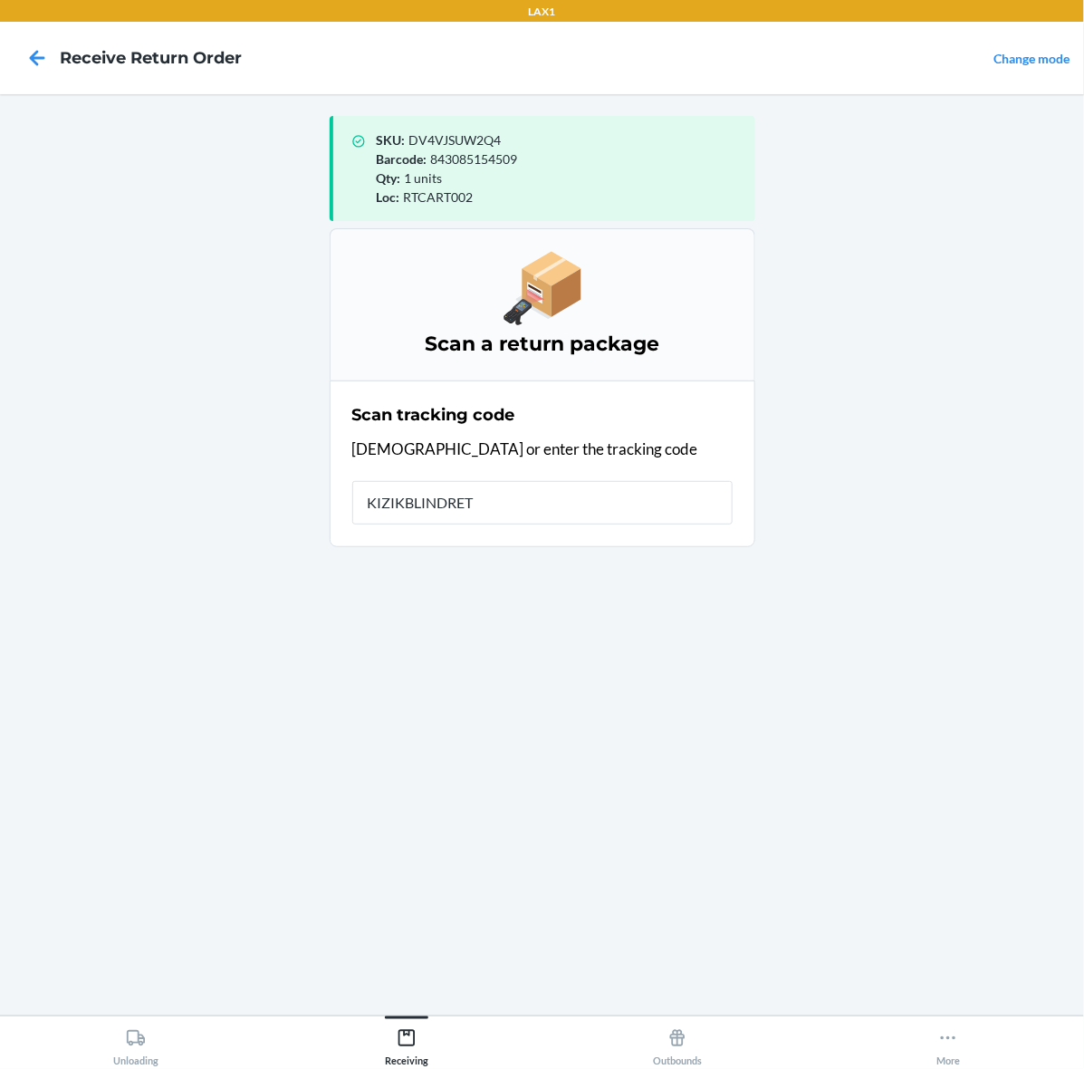
type input "KIZIKBLINDRETU"
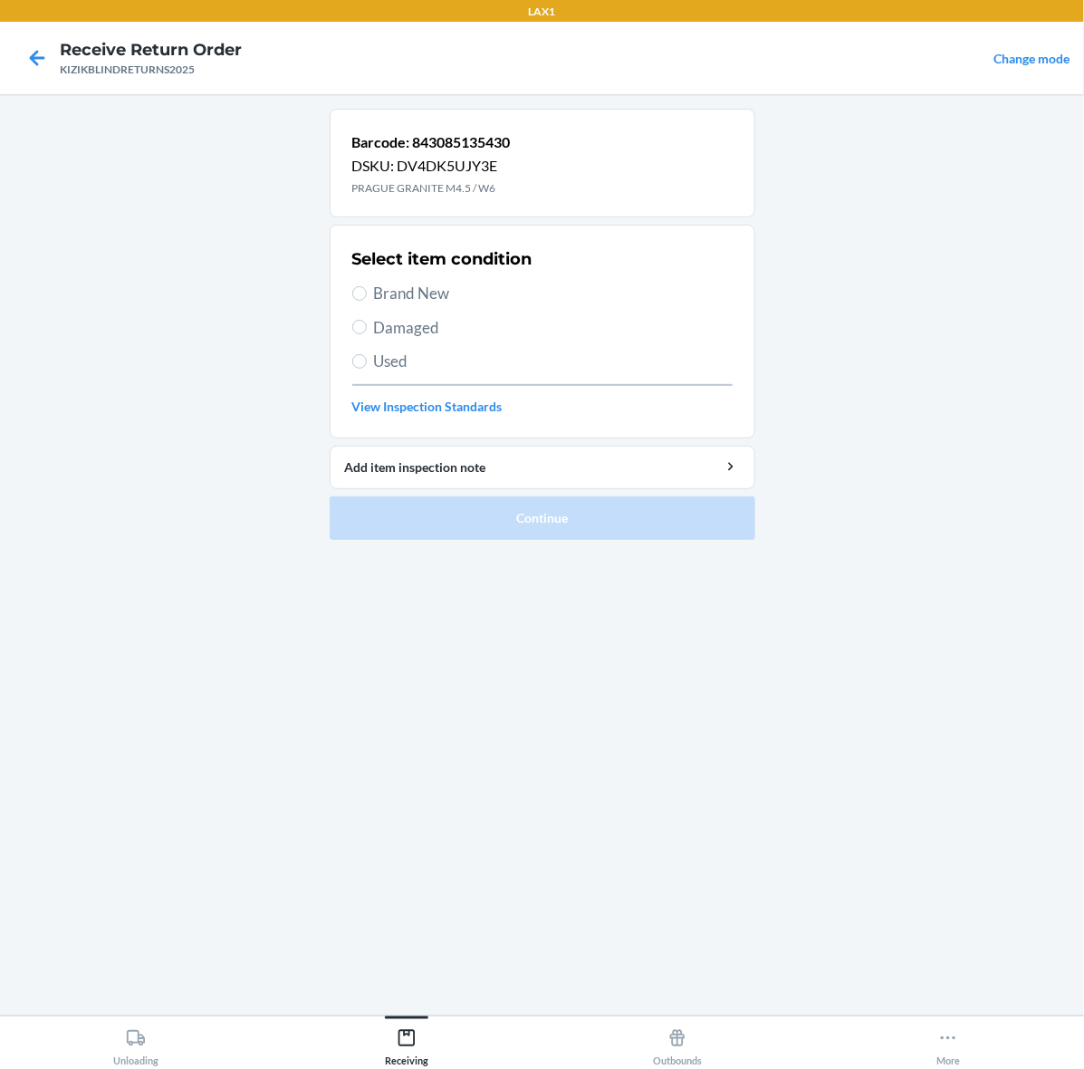
click at [413, 294] on span "Brand New" at bounding box center [553, 294] width 359 height 24
click at [367, 294] on input "Brand New" at bounding box center [359, 293] width 14 height 14
radio input "true"
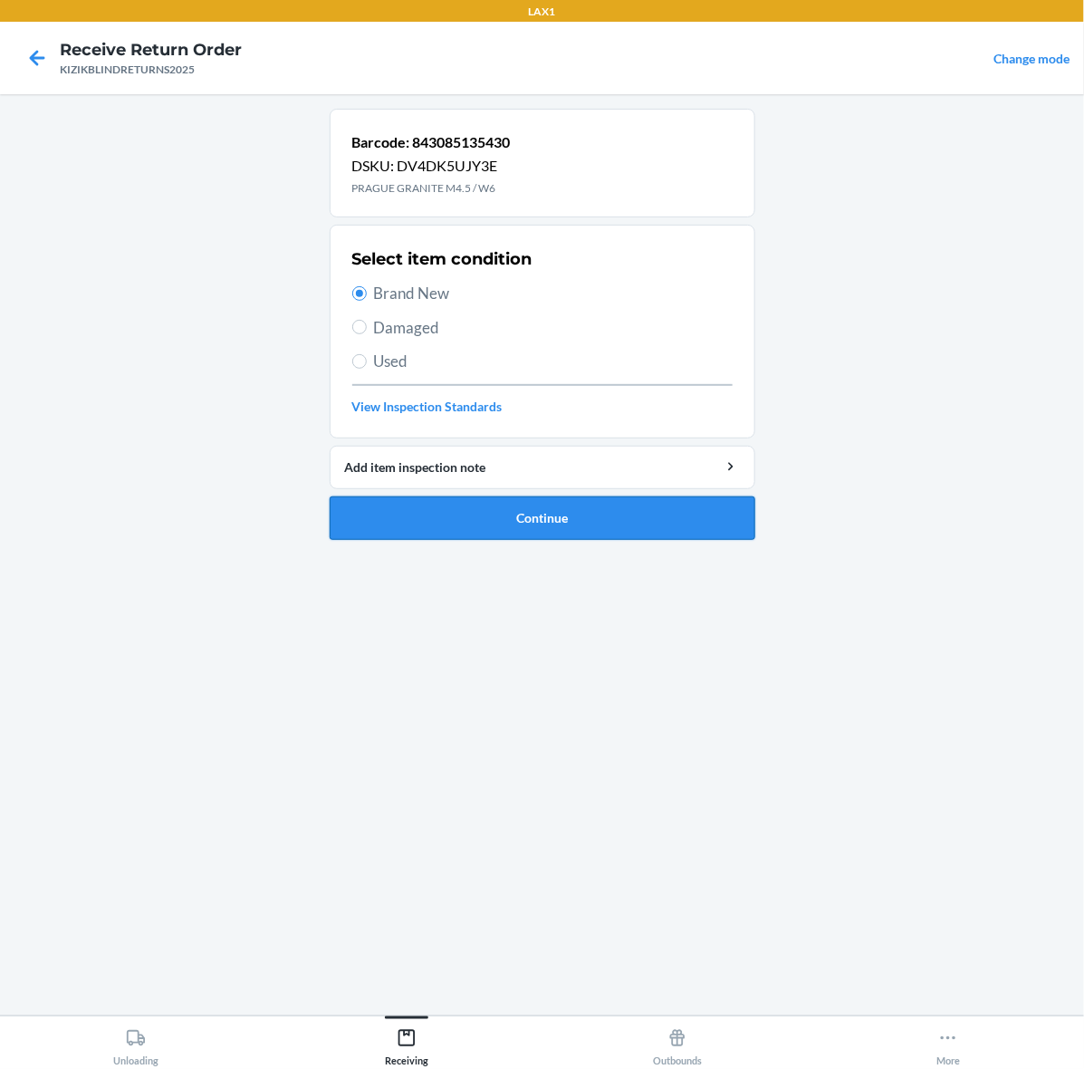
click at [523, 518] on button "Continue" at bounding box center [543, 517] width 426 height 43
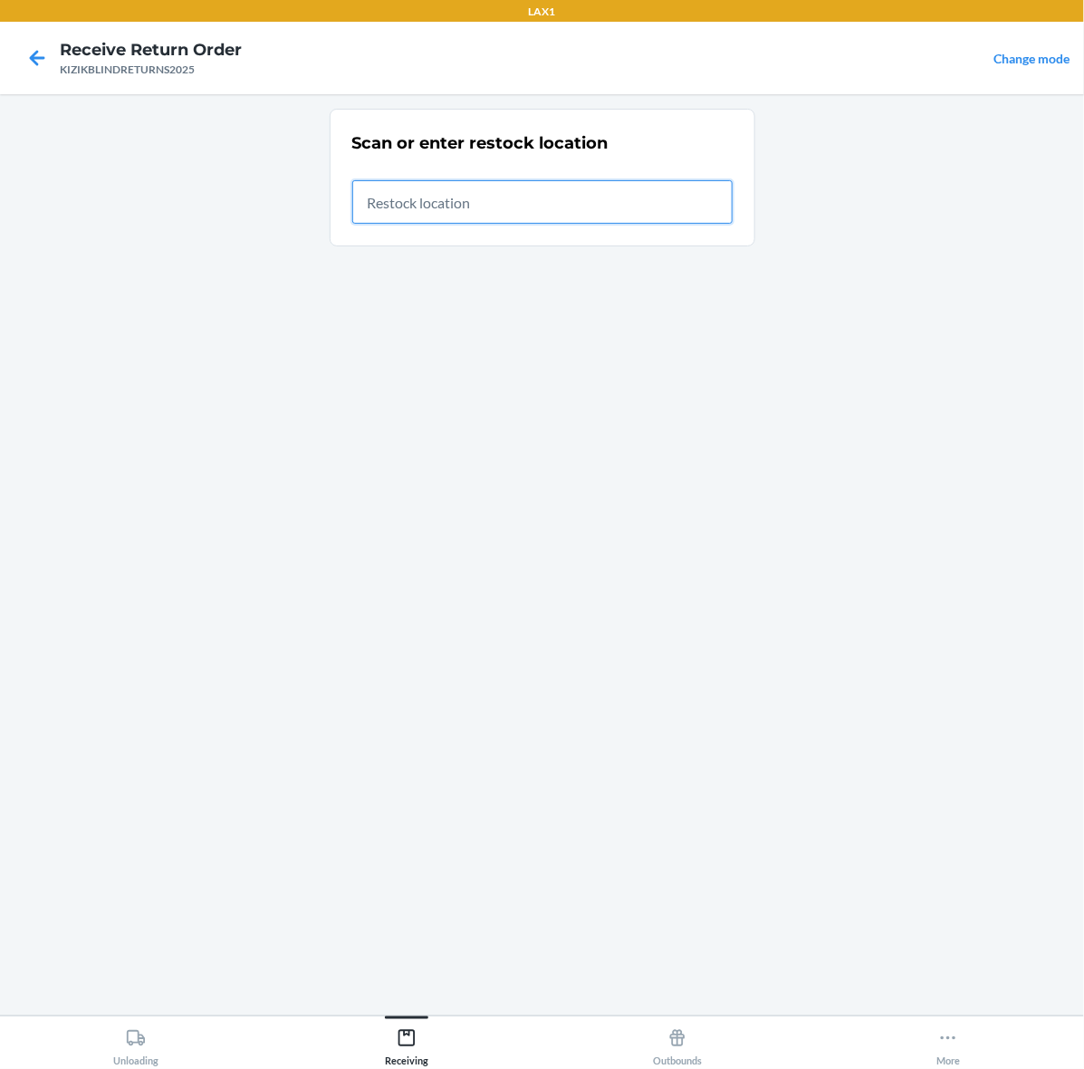
click at [596, 187] on input "text" at bounding box center [542, 201] width 380 height 43
type input "RTCART002"
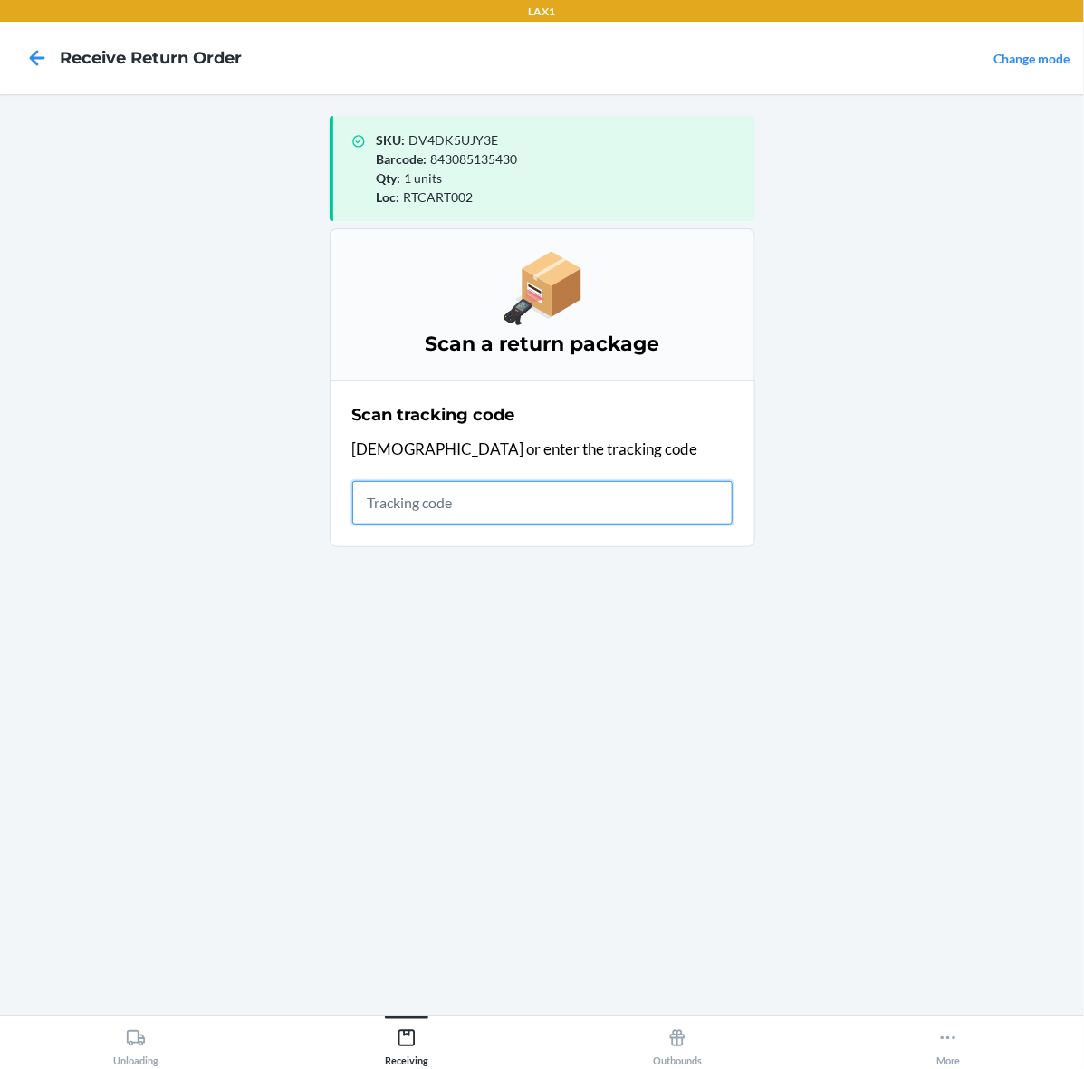
click at [626, 503] on input "text" at bounding box center [542, 502] width 380 height 43
type input "KIZIKBLINDRETU"
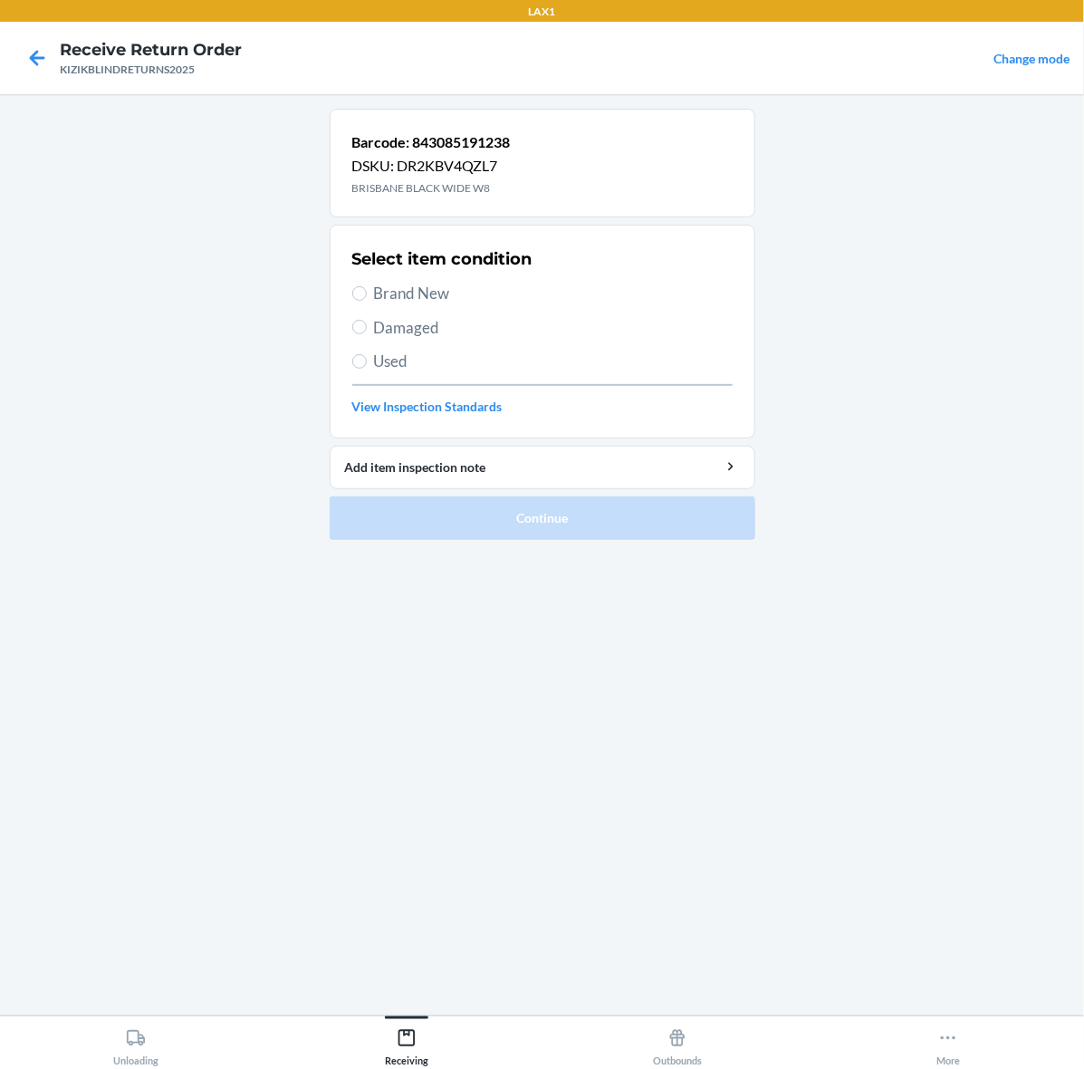
click at [358, 305] on div "Select item condition Brand New Damaged Used View Inspection Standards" at bounding box center [542, 331] width 380 height 179
click at [358, 304] on label "Brand New" at bounding box center [542, 294] width 380 height 24
click at [358, 301] on input "Brand New" at bounding box center [359, 293] width 14 height 14
radio input "true"
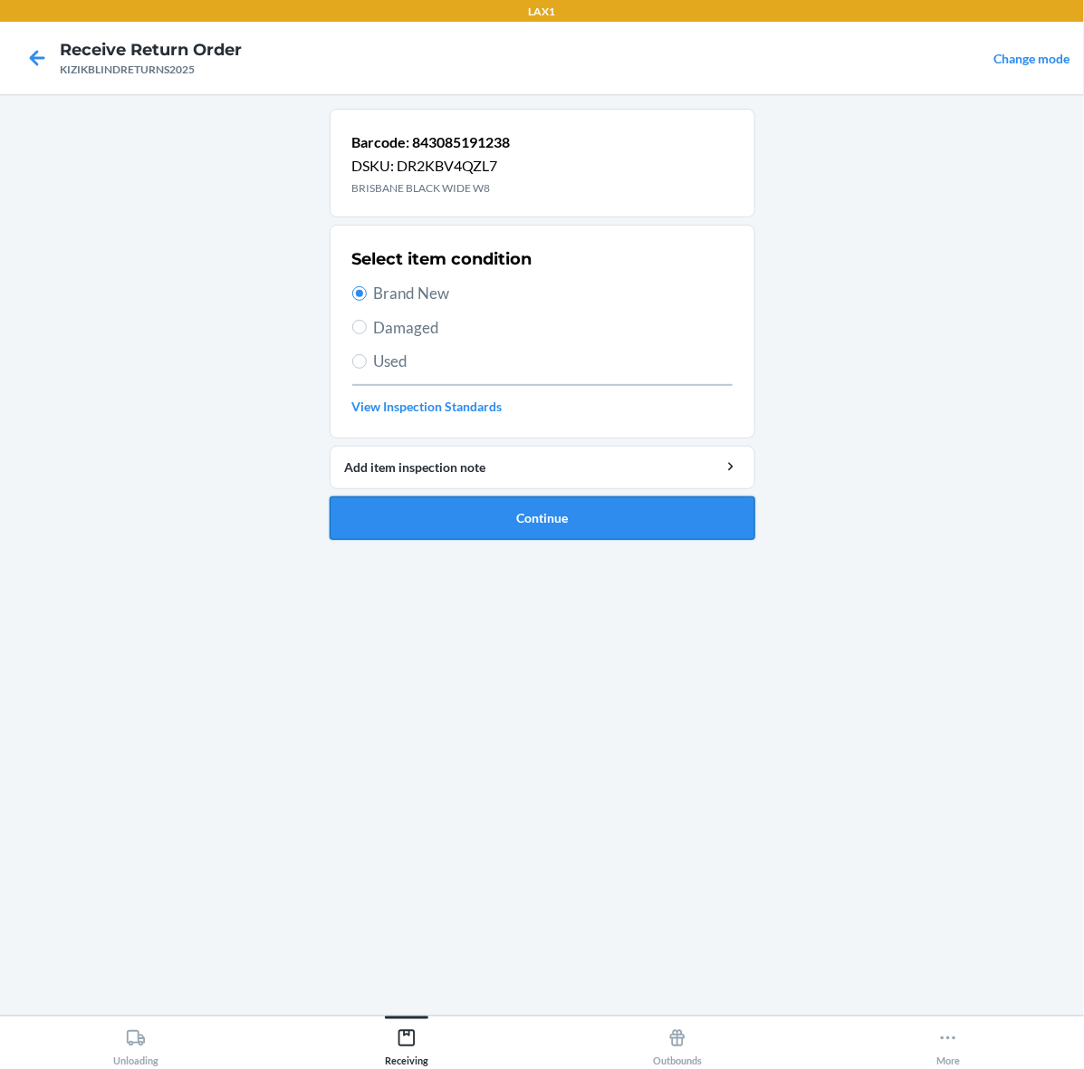
click at [436, 528] on button "Continue" at bounding box center [543, 517] width 426 height 43
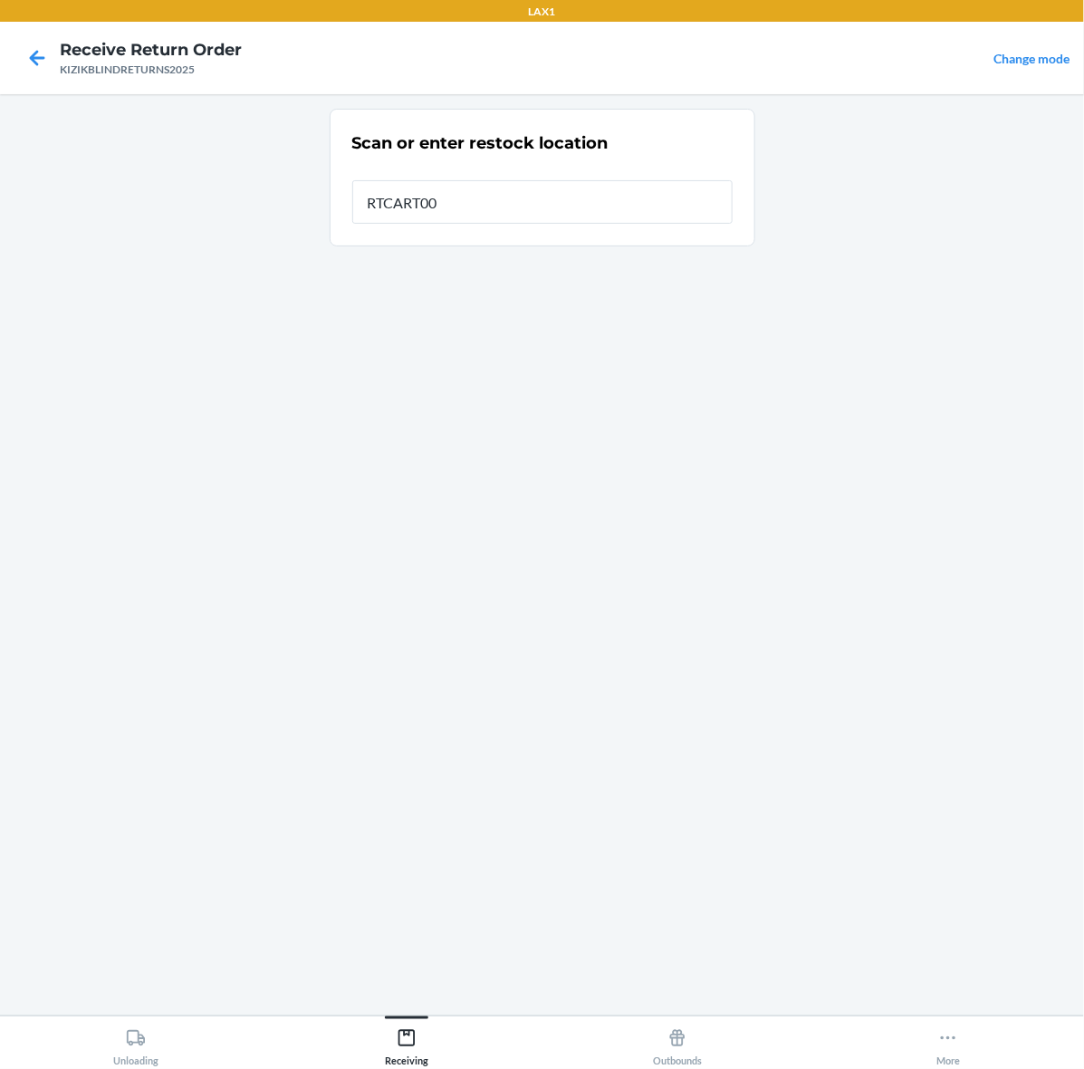
type input "RTCART002"
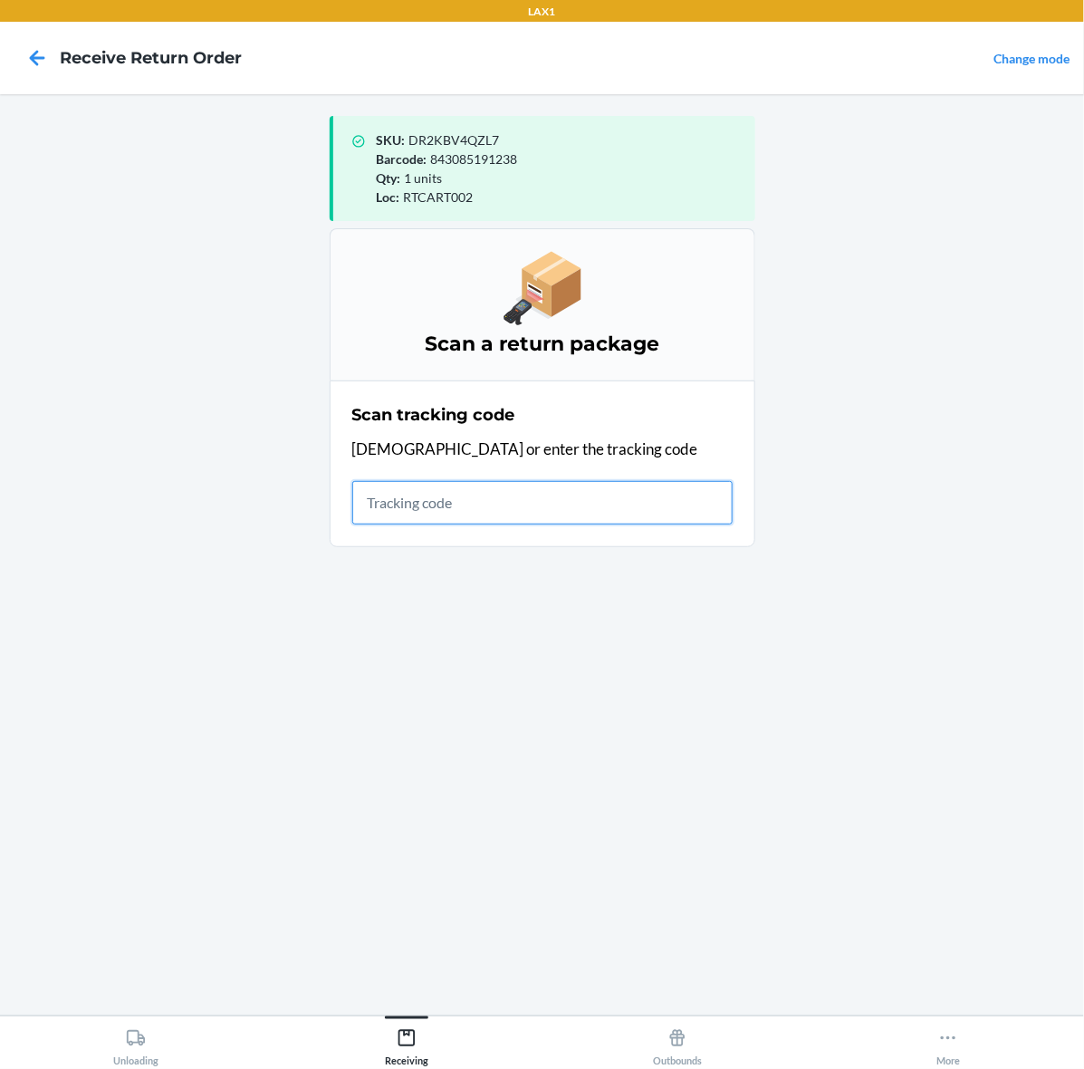
click at [417, 494] on input "text" at bounding box center [542, 502] width 380 height 43
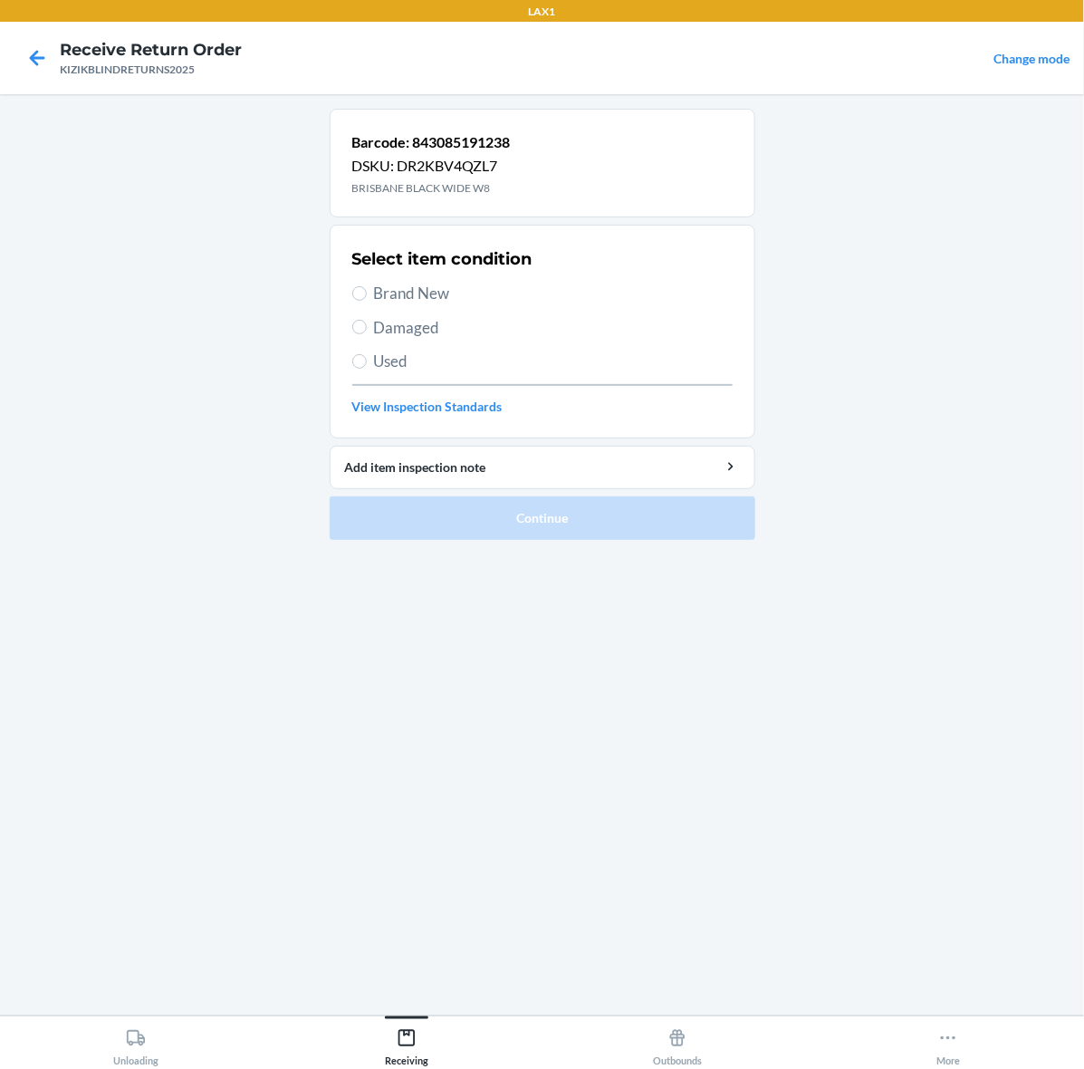
click at [386, 286] on span "Brand New" at bounding box center [553, 294] width 359 height 24
click at [367, 286] on input "Brand New" at bounding box center [359, 293] width 14 height 14
radio input "true"
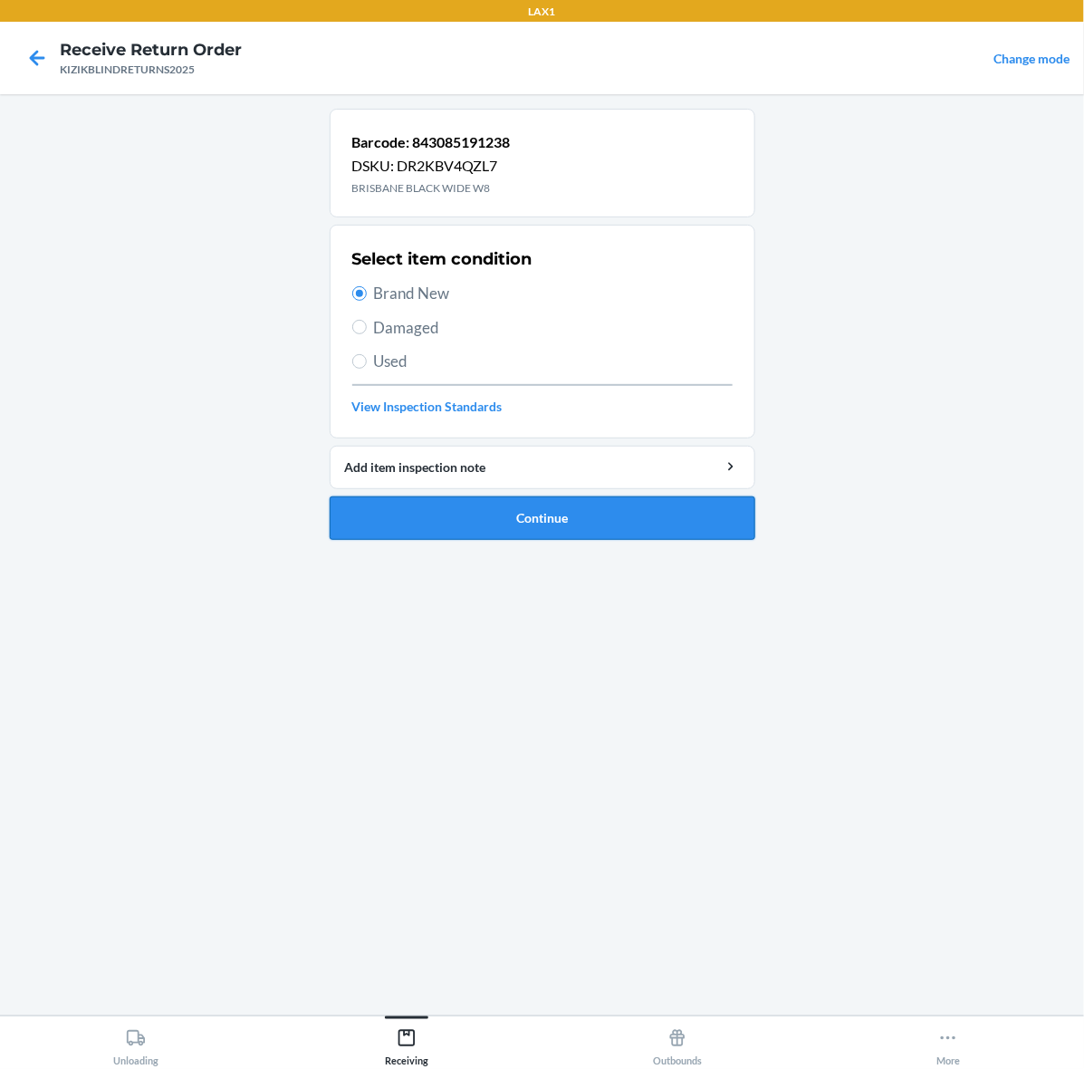
click at [503, 527] on button "Continue" at bounding box center [543, 517] width 426 height 43
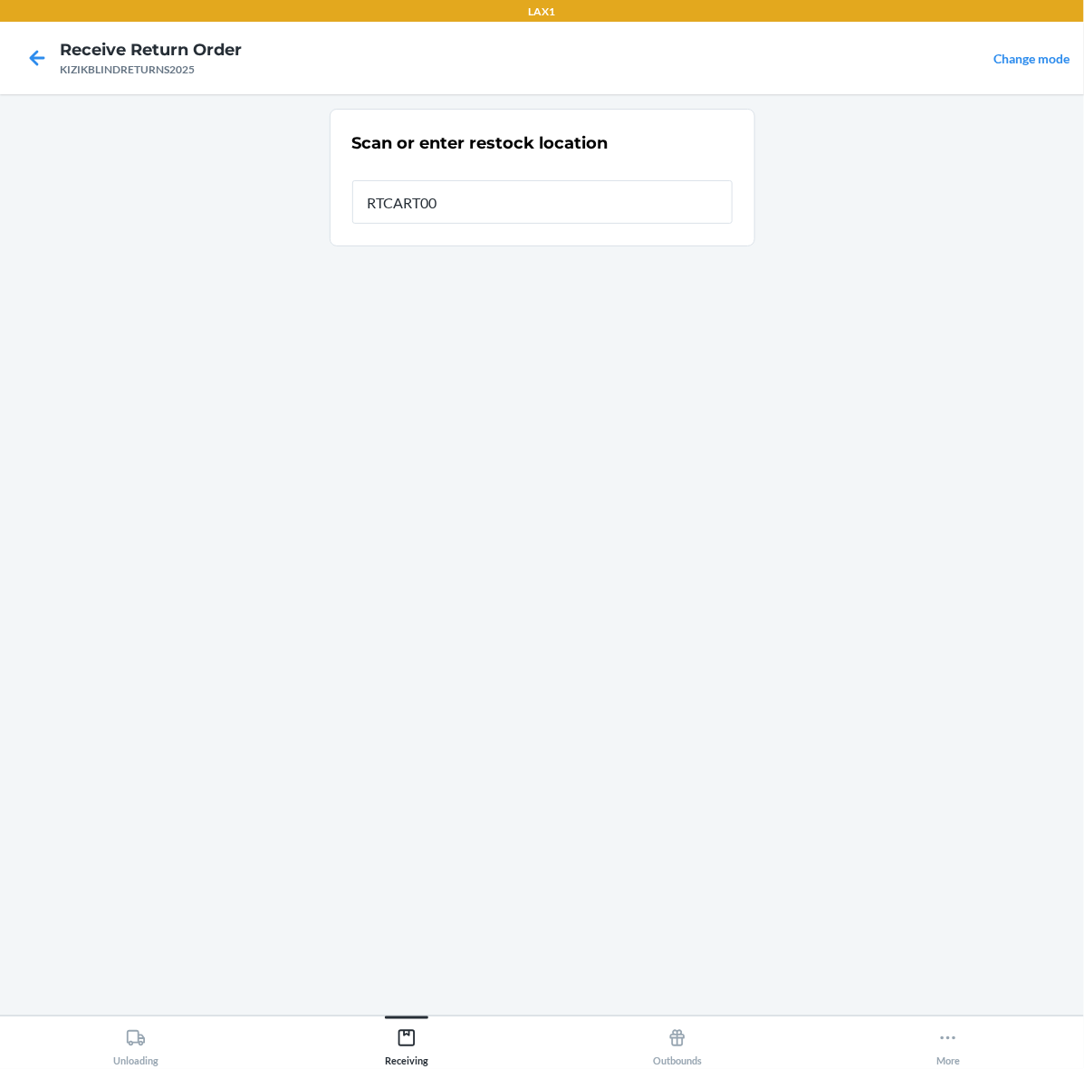
type input "RTCART002"
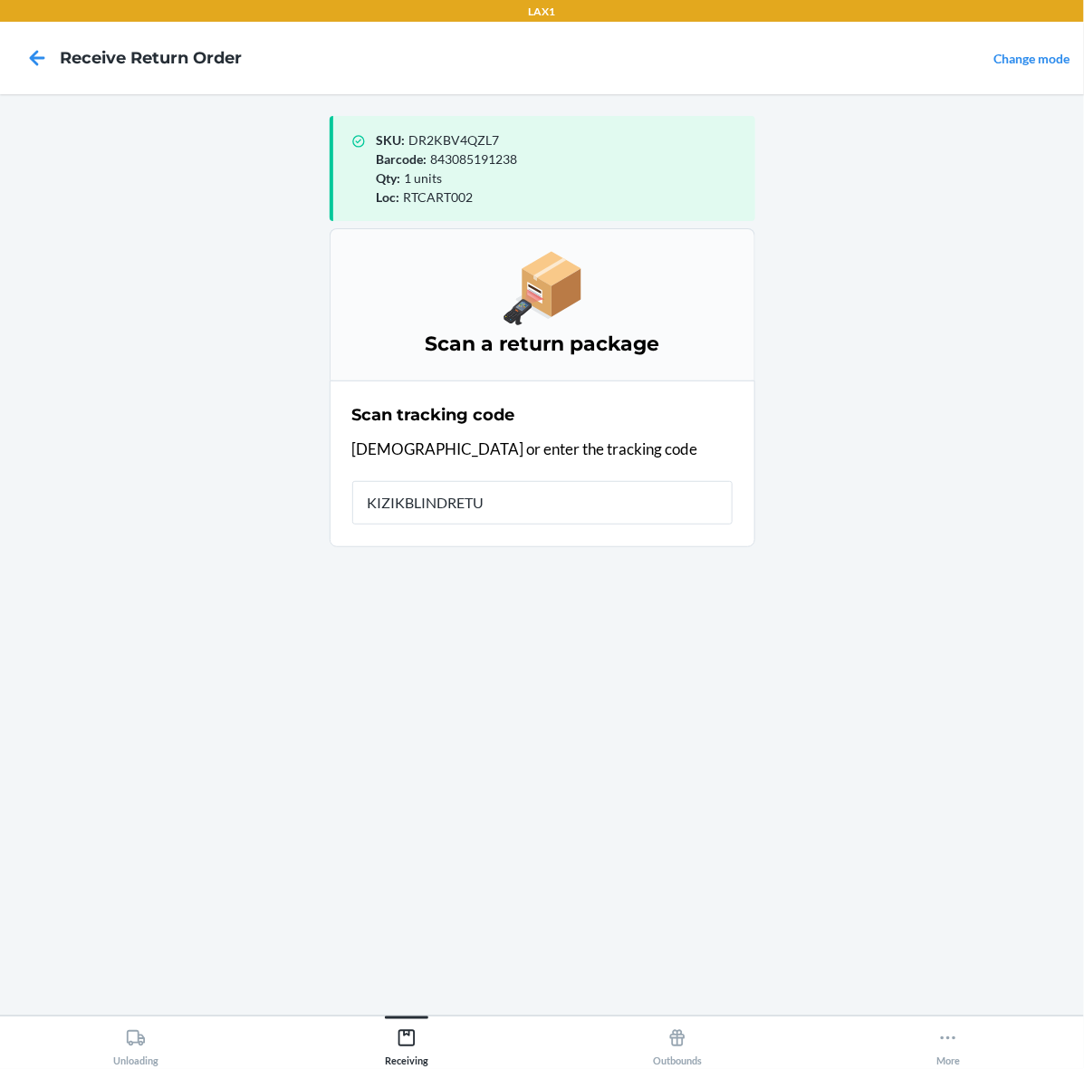
type input "KIZIKBLINDRETUR"
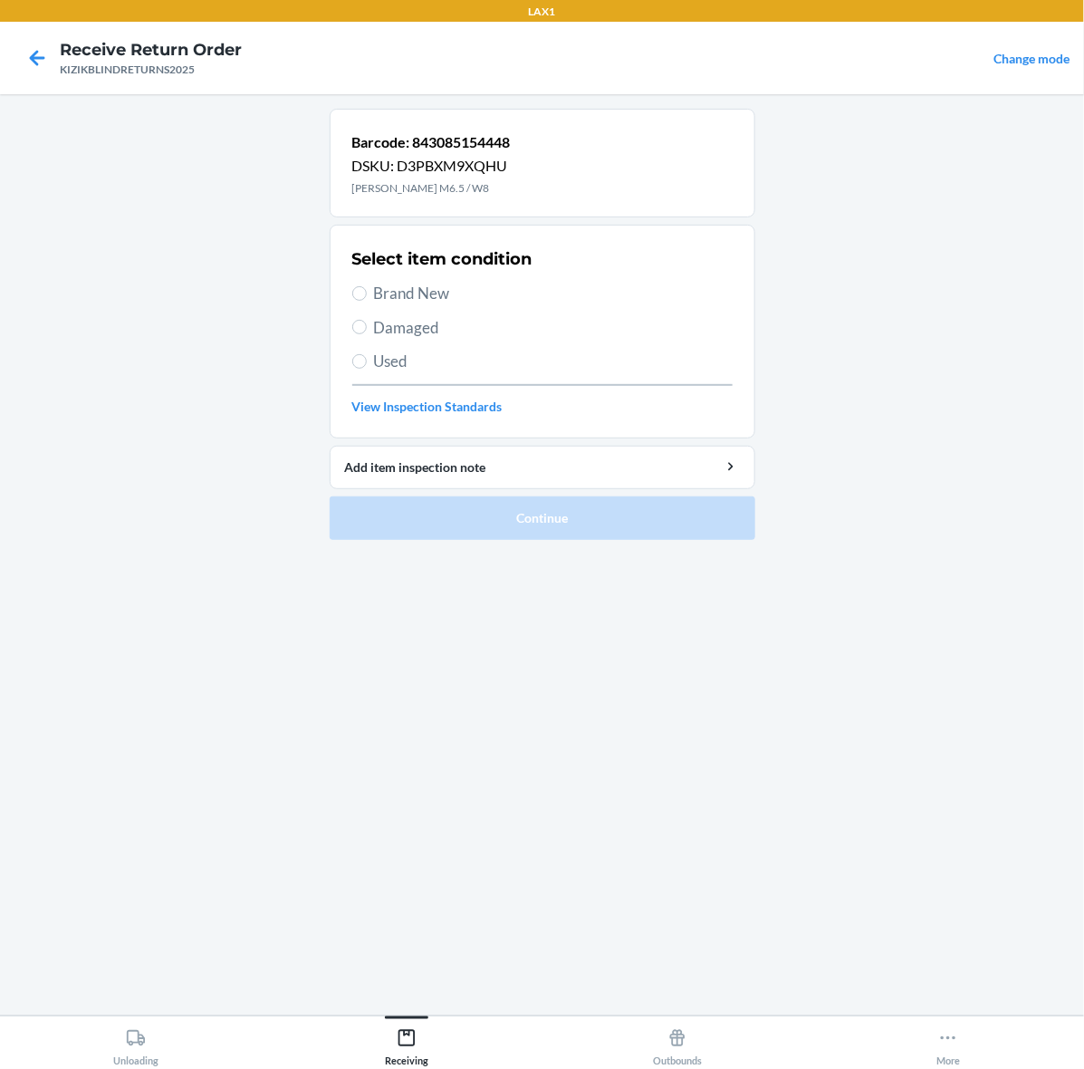
click at [404, 354] on span "Used" at bounding box center [553, 362] width 359 height 24
click at [367, 354] on input "Used" at bounding box center [359, 361] width 14 height 14
radio input "true"
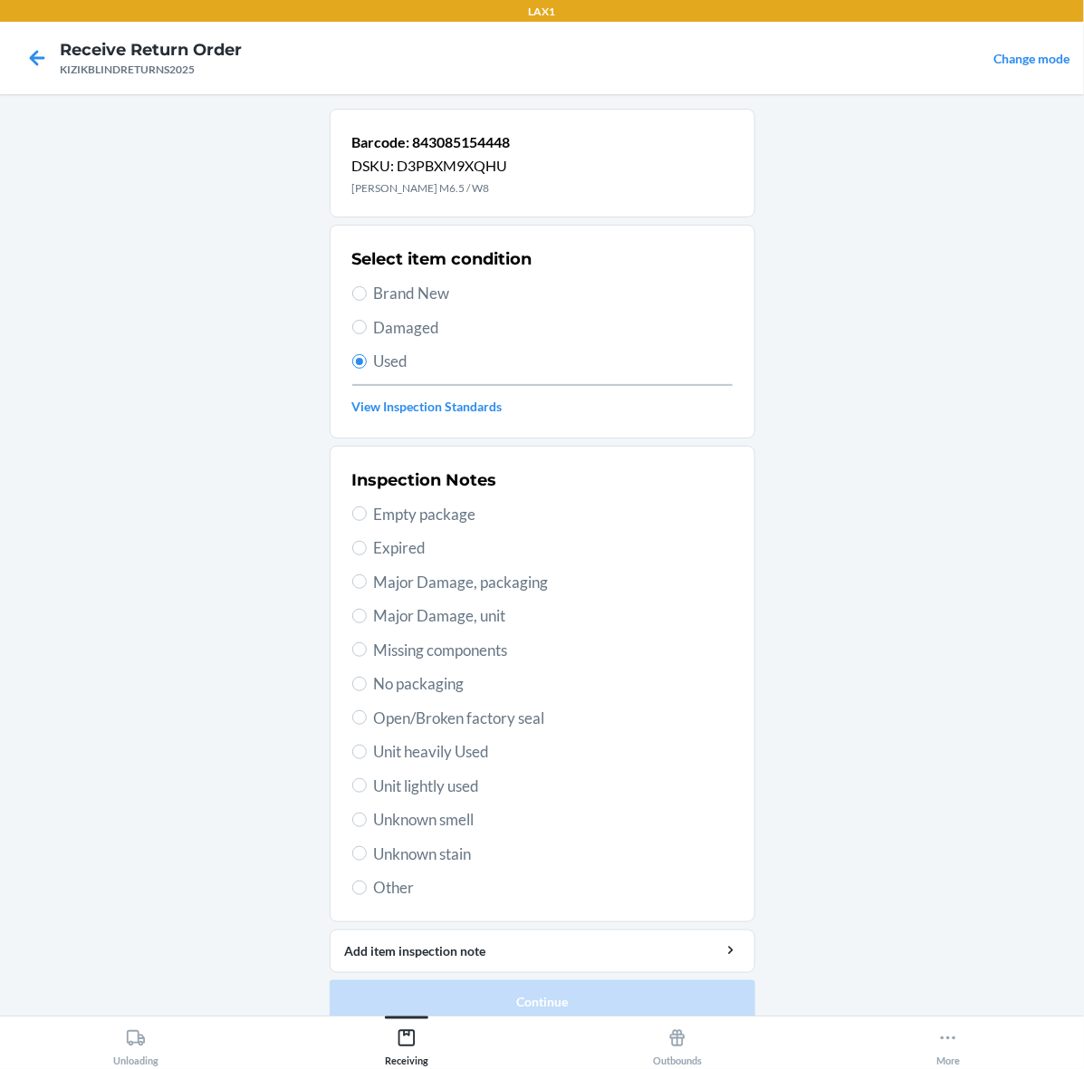
click at [603, 861] on span "Unknown stain" at bounding box center [553, 854] width 359 height 24
click at [367, 860] on input "Unknown stain" at bounding box center [359, 853] width 14 height 14
radio input "true"
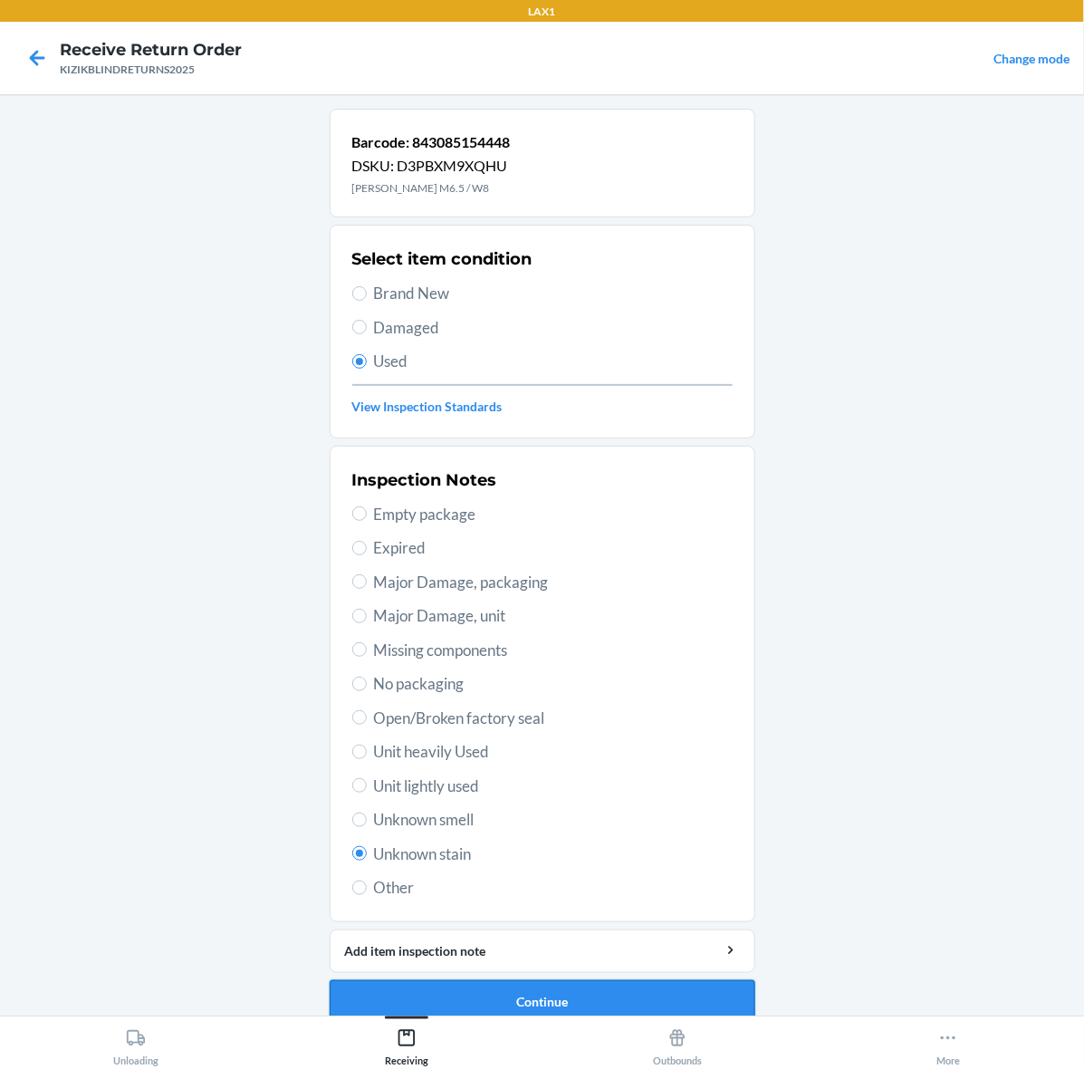
click at [608, 990] on button "Continue" at bounding box center [543, 1001] width 426 height 43
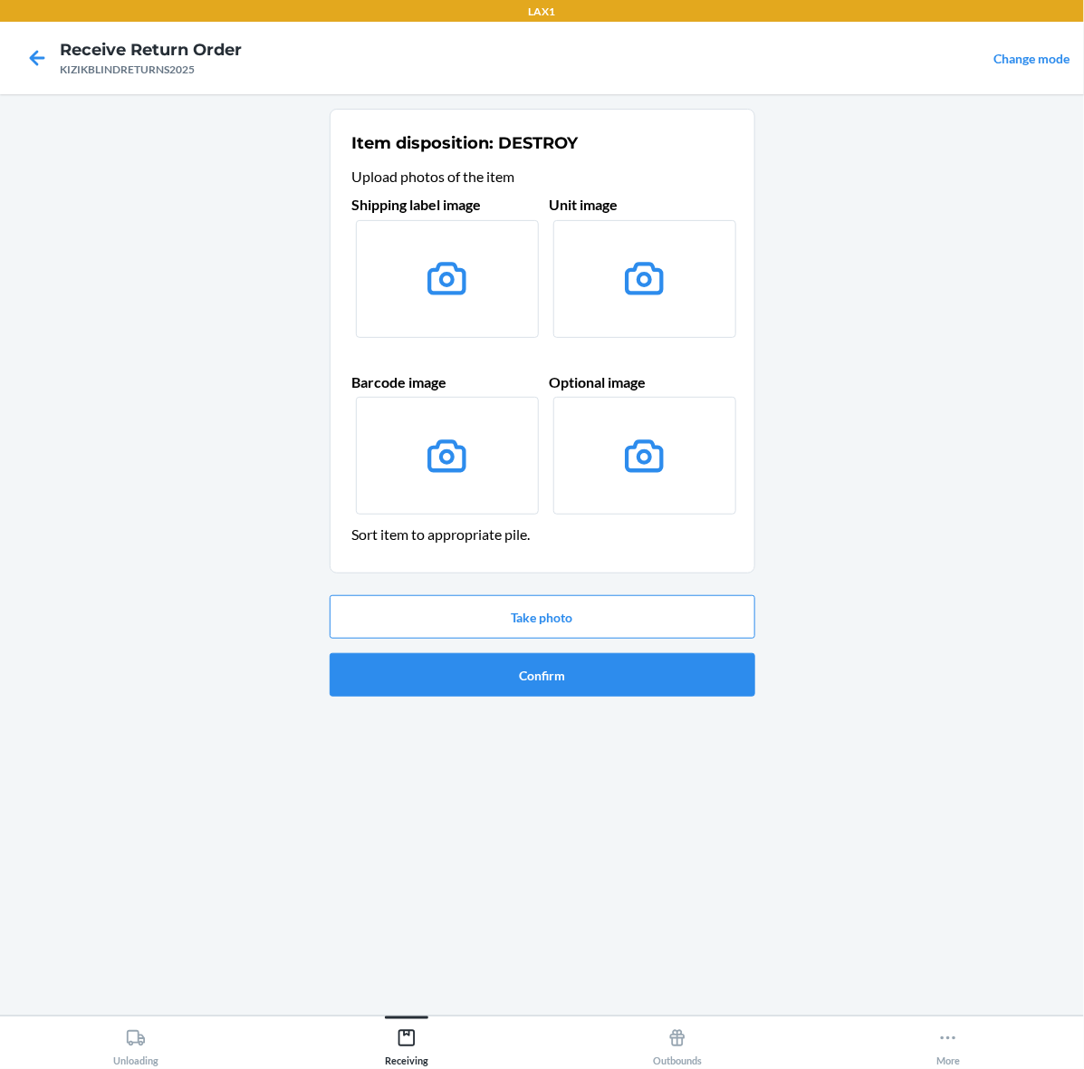
click at [708, 586] on li "Item disposition: DESTROY Upload photos of the item Shipping label image Unit i…" at bounding box center [543, 406] width 426 height 595
click at [697, 600] on button "Take photo" at bounding box center [543, 616] width 426 height 43
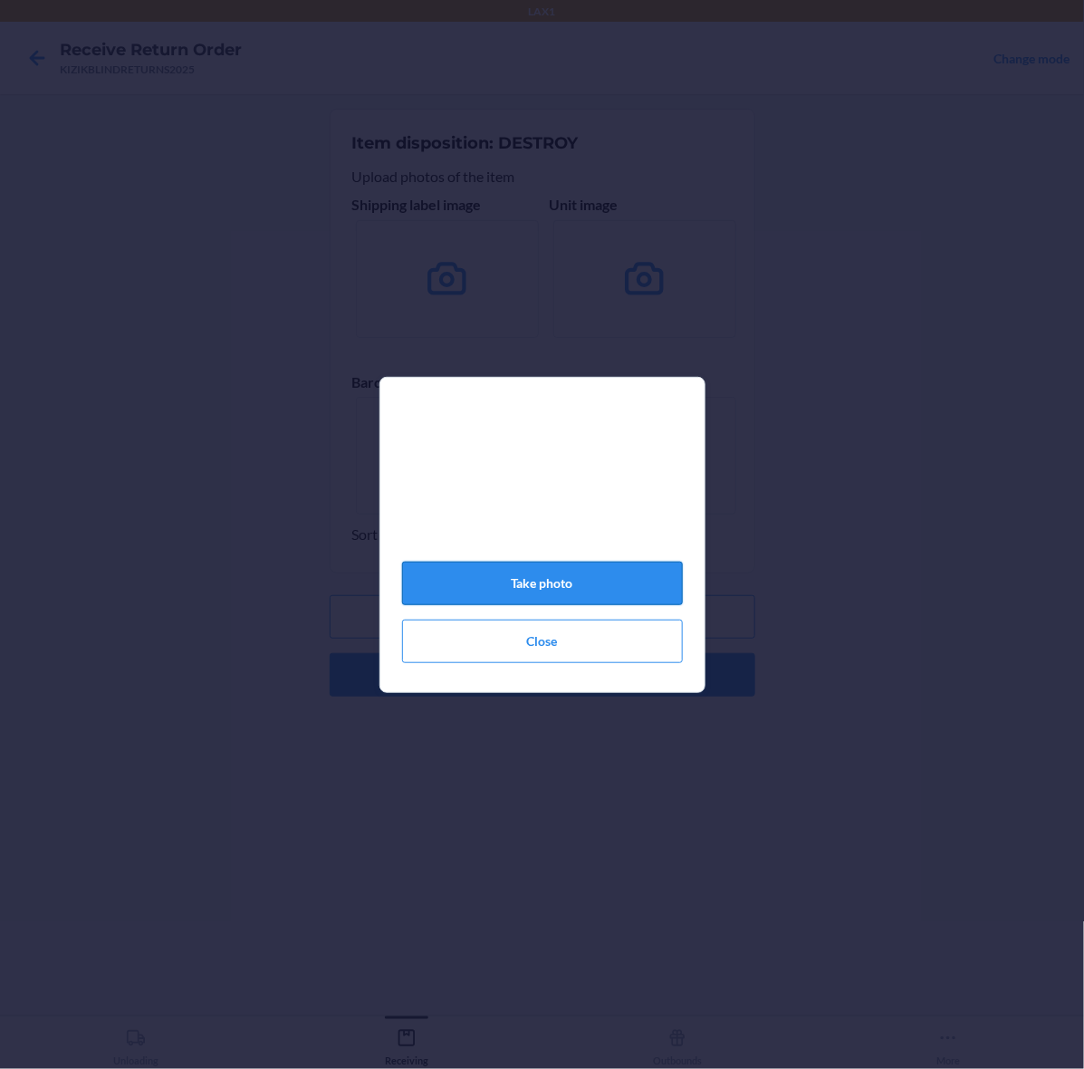
click at [649, 598] on button "Take photo" at bounding box center [542, 582] width 281 height 43
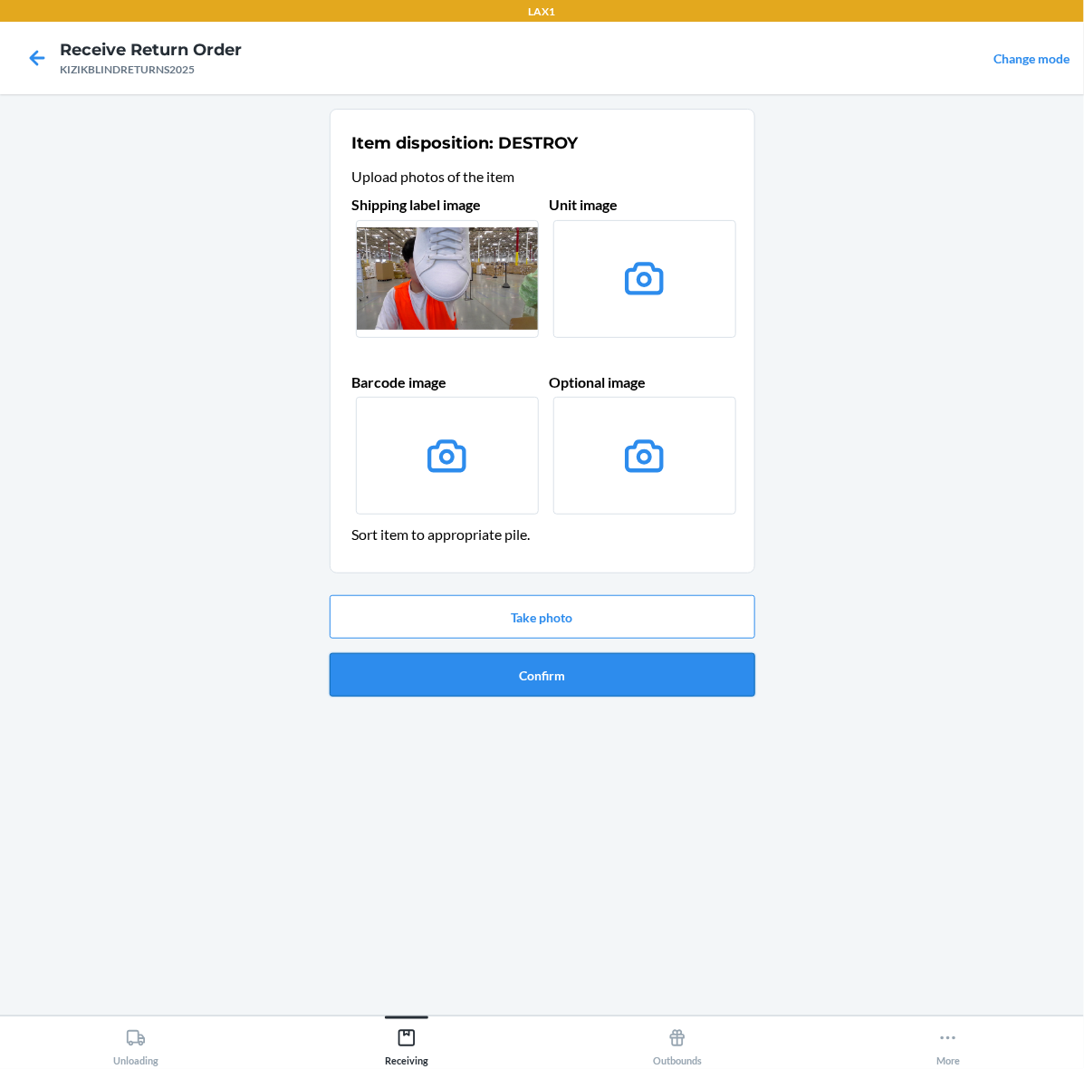
click at [648, 685] on button "Confirm" at bounding box center [543, 674] width 426 height 43
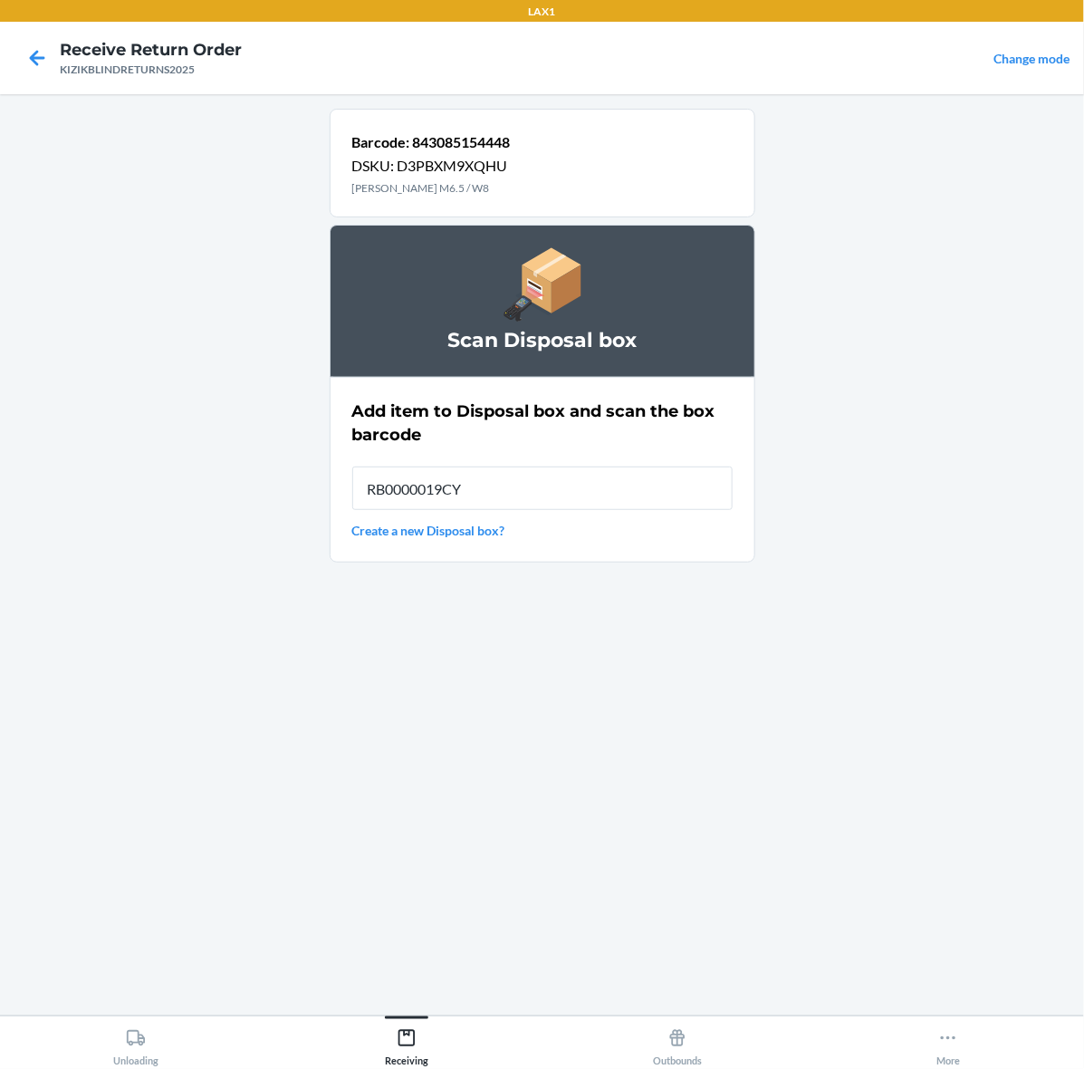
type input "RB0000019CY"
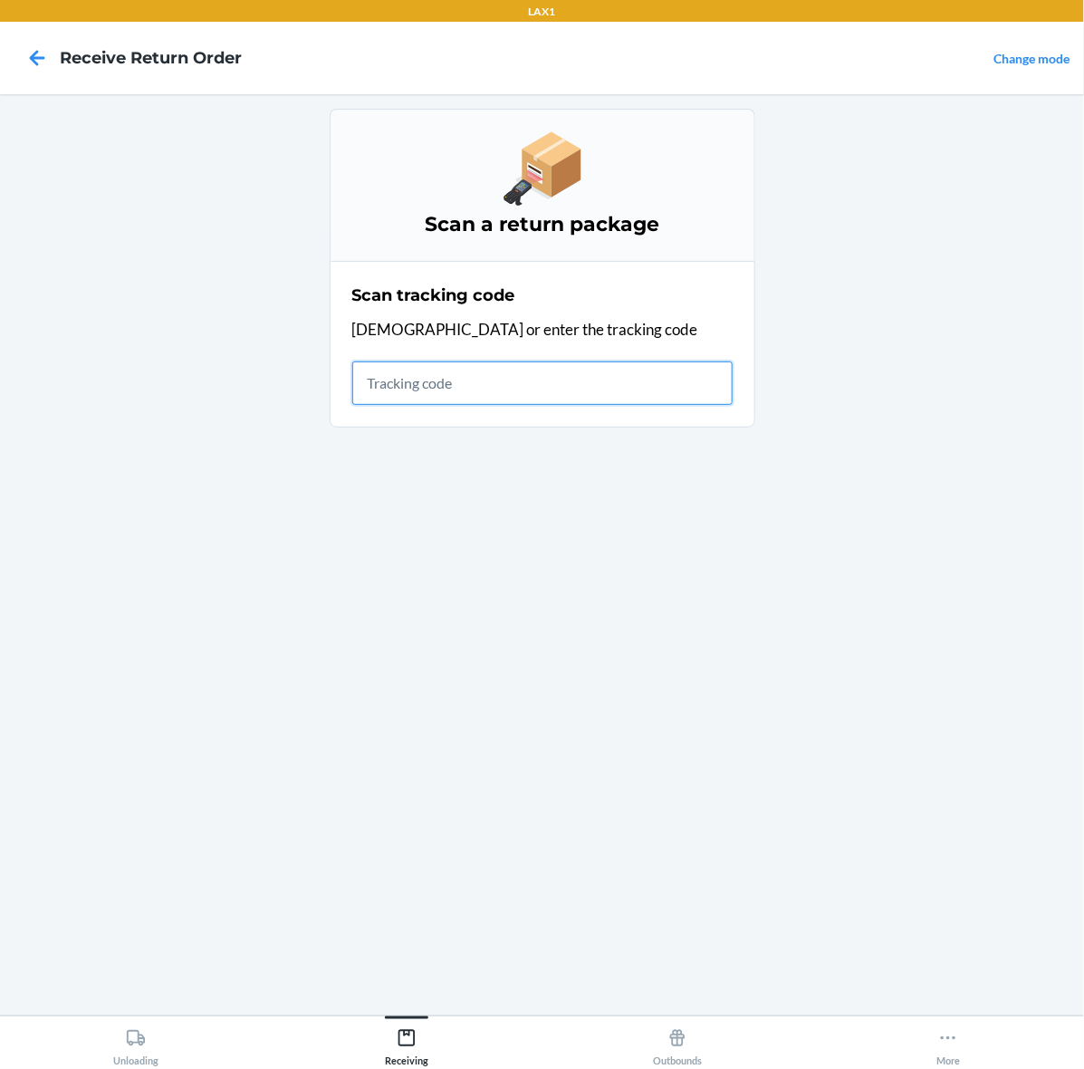
click at [594, 364] on input "text" at bounding box center [542, 382] width 380 height 43
type input "KIZIKBLINDRE"
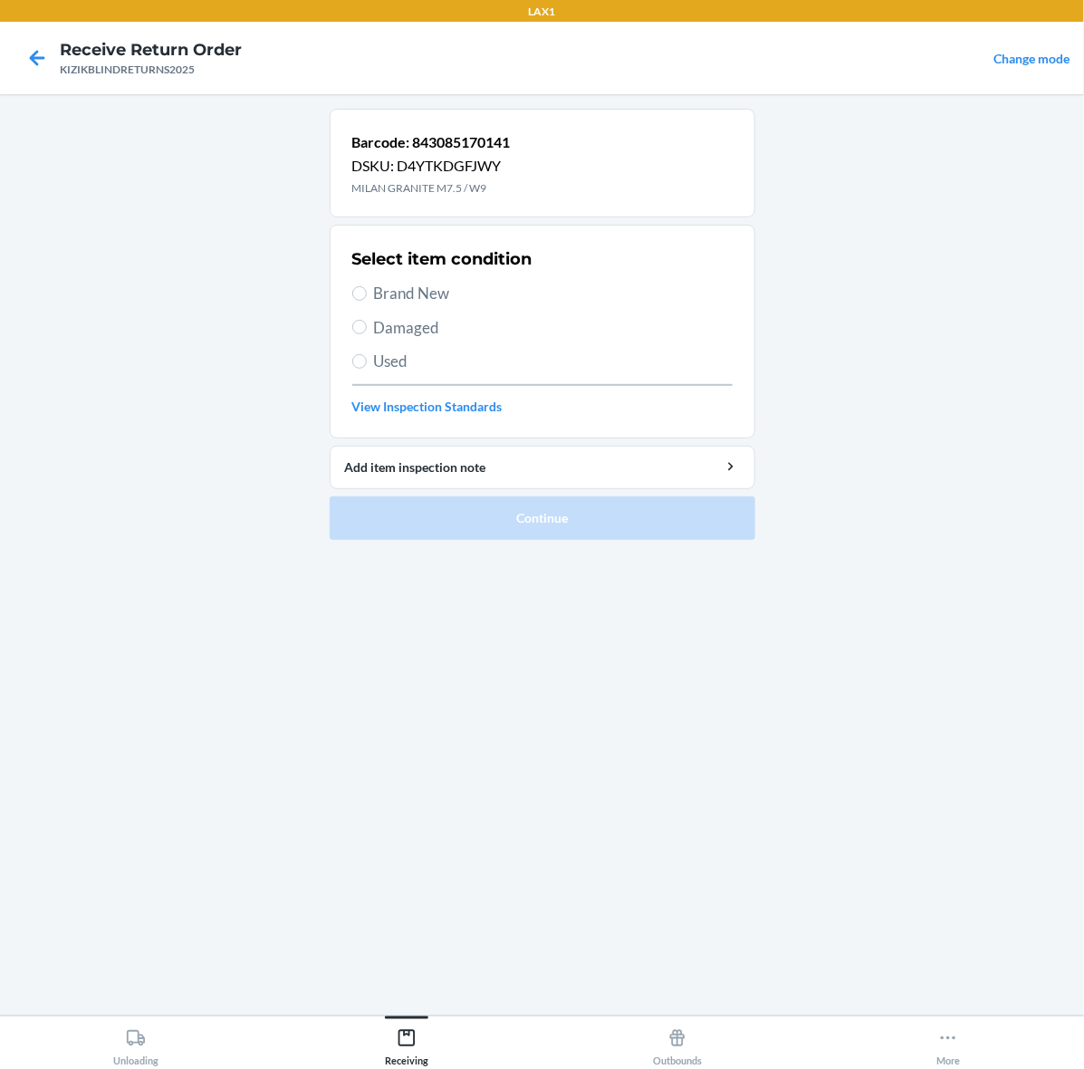
click at [428, 288] on span "Brand New" at bounding box center [553, 294] width 359 height 24
click at [367, 288] on input "Brand New" at bounding box center [359, 293] width 14 height 14
radio input "true"
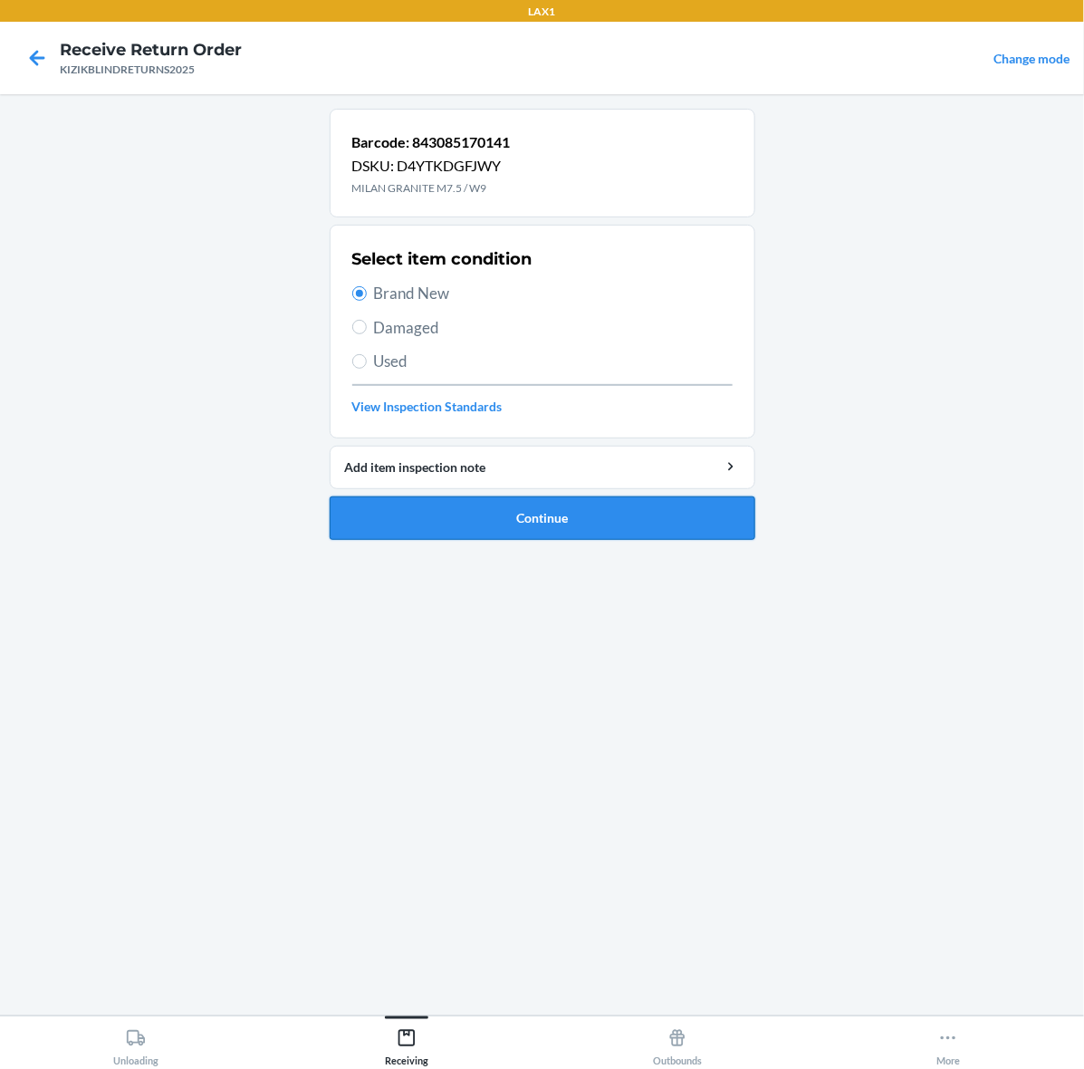
click at [498, 522] on button "Continue" at bounding box center [543, 517] width 426 height 43
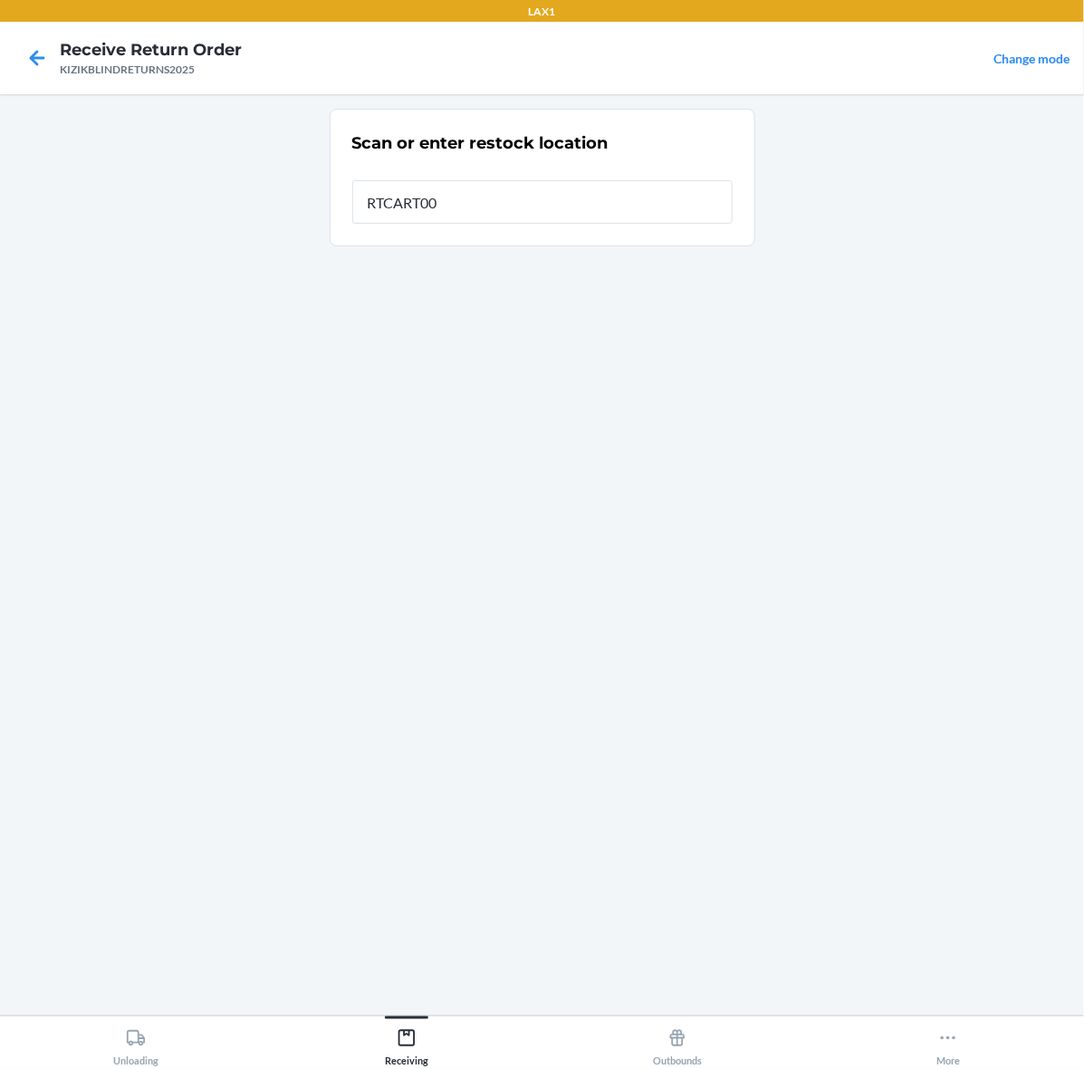
type input "RTCART002"
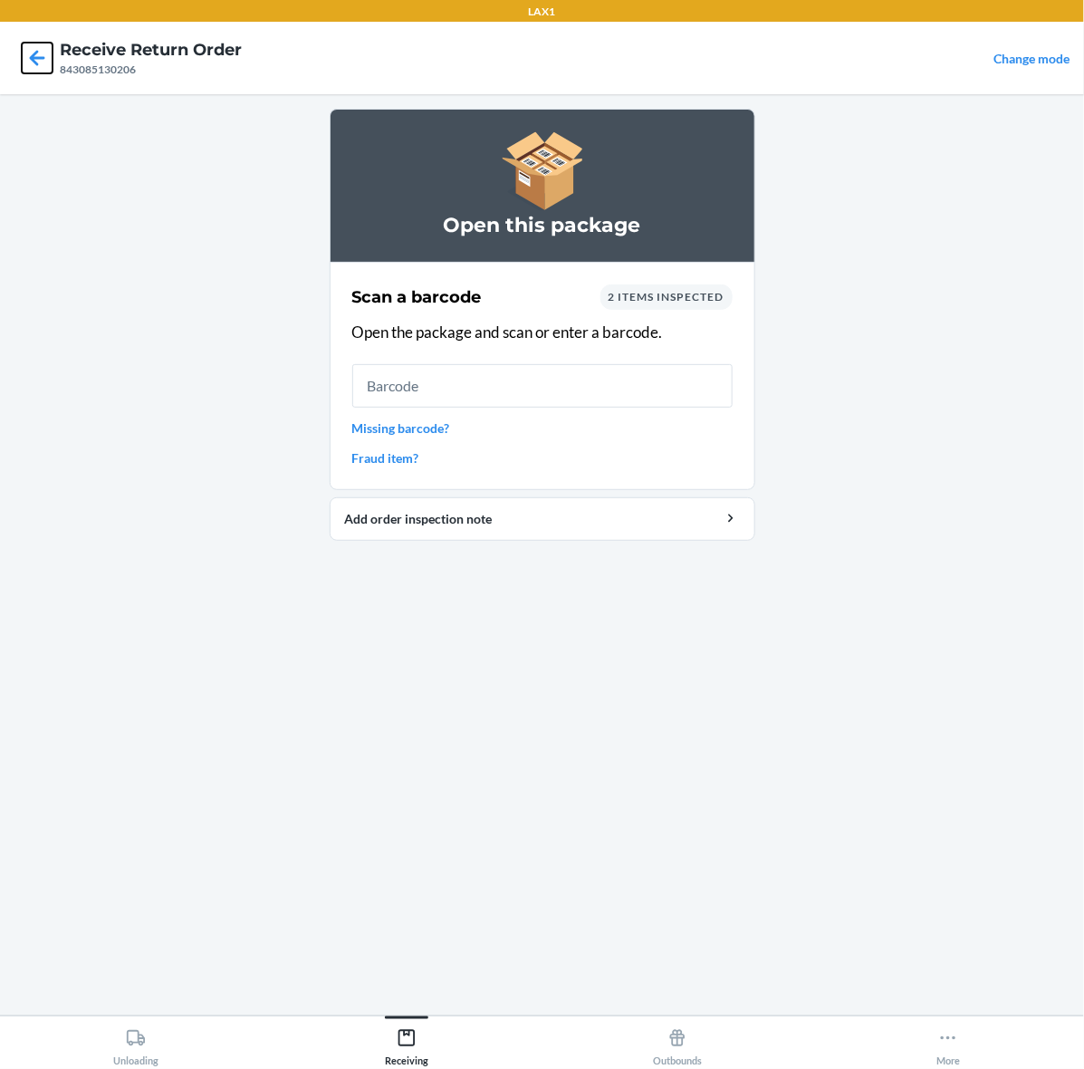
click at [47, 59] on icon at bounding box center [37, 58] width 31 height 31
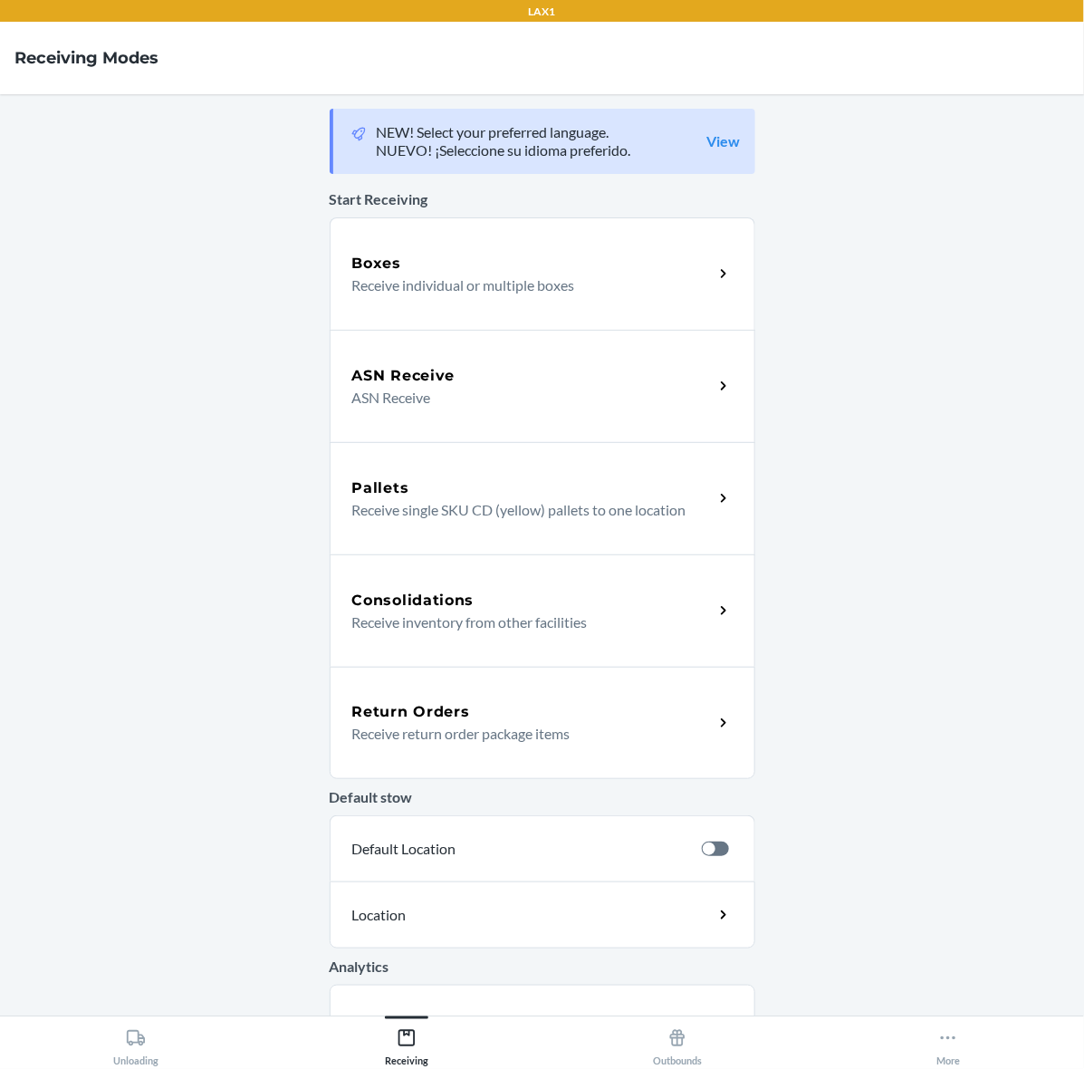
click at [484, 663] on div "Consolidations Receive inventory from other facilities" at bounding box center [543, 610] width 426 height 112
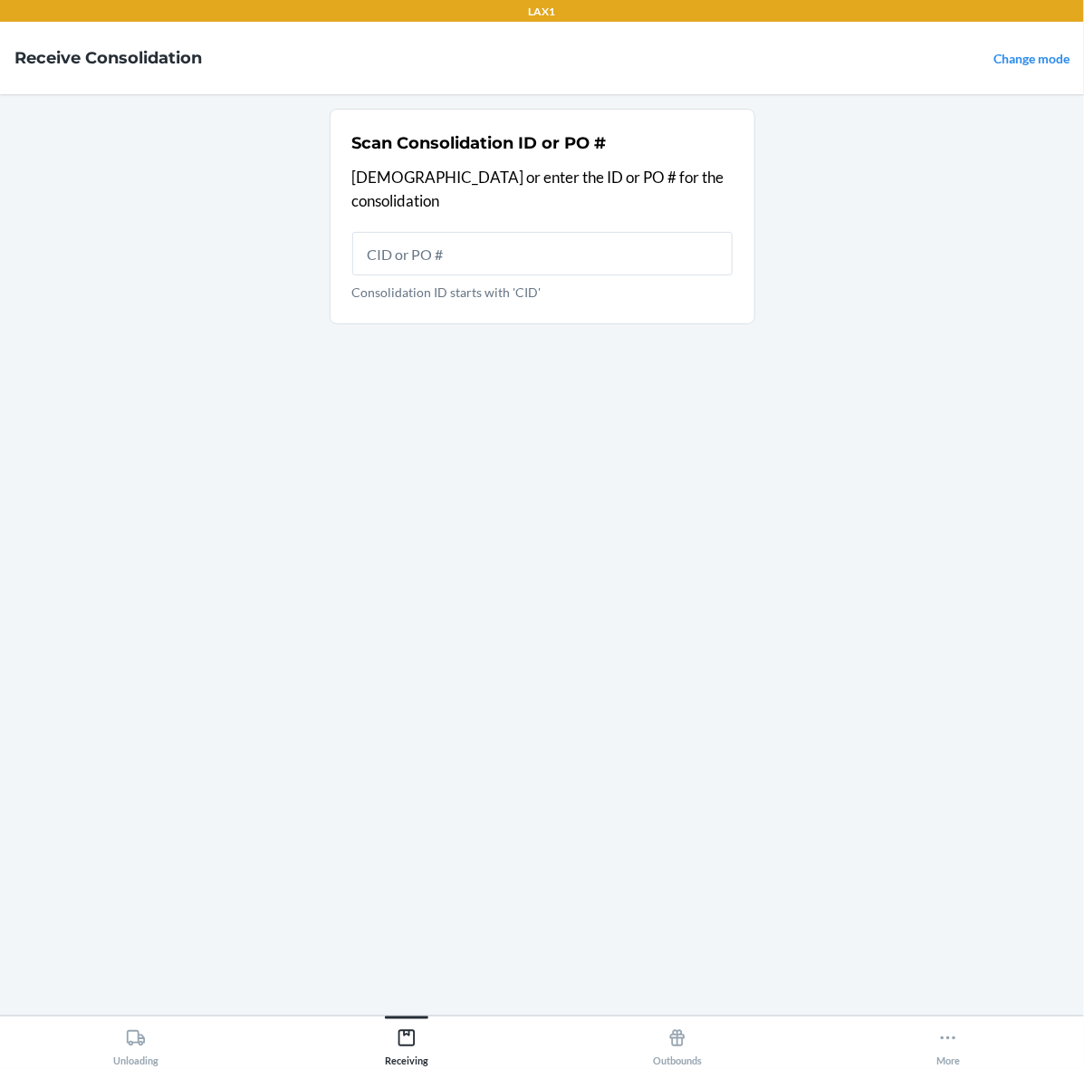
click at [1030, 51] on link "Change mode" at bounding box center [1031, 58] width 76 height 15
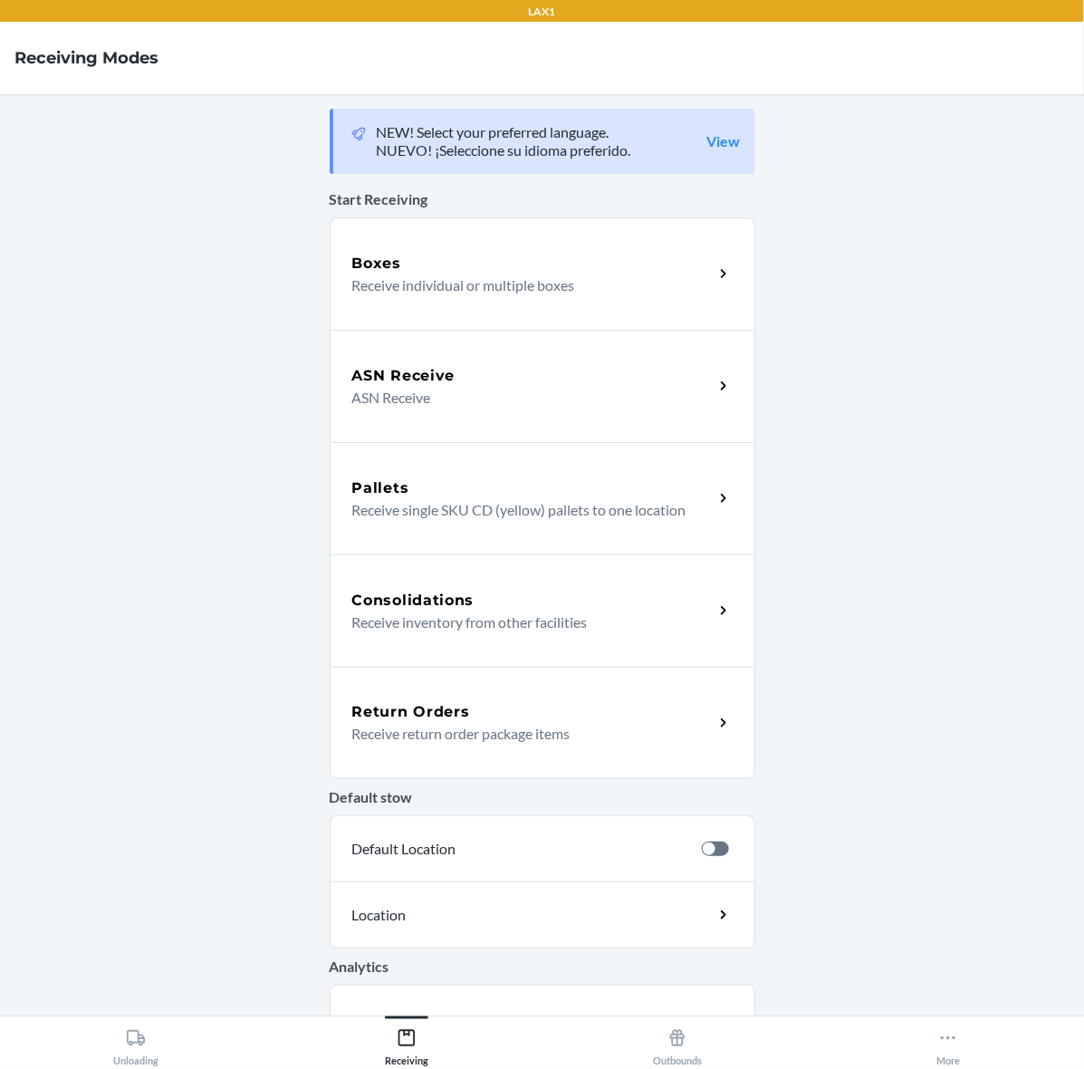
click at [560, 707] on div "Return Orders" at bounding box center [532, 712] width 361 height 22
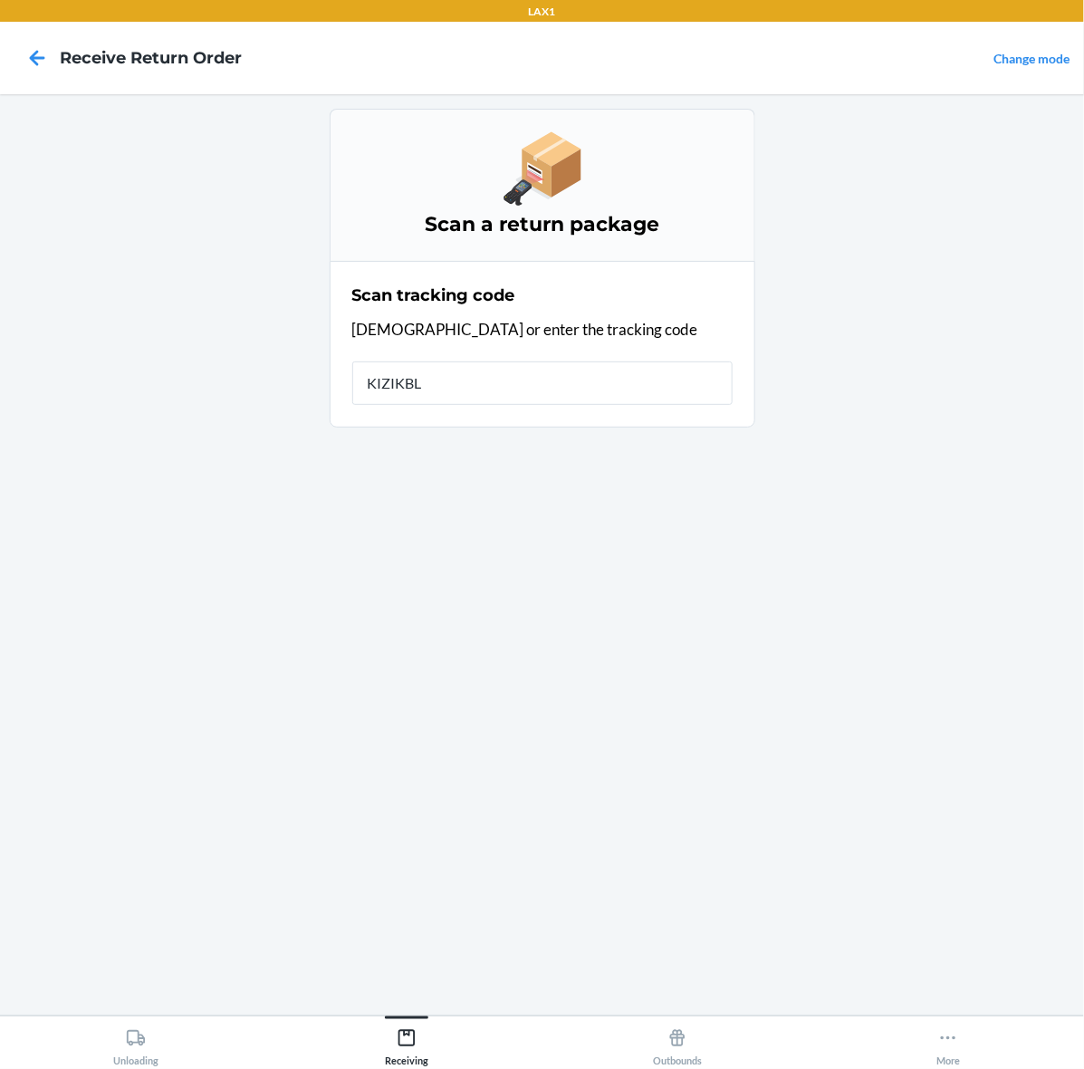
type input "KIZIKBLI"
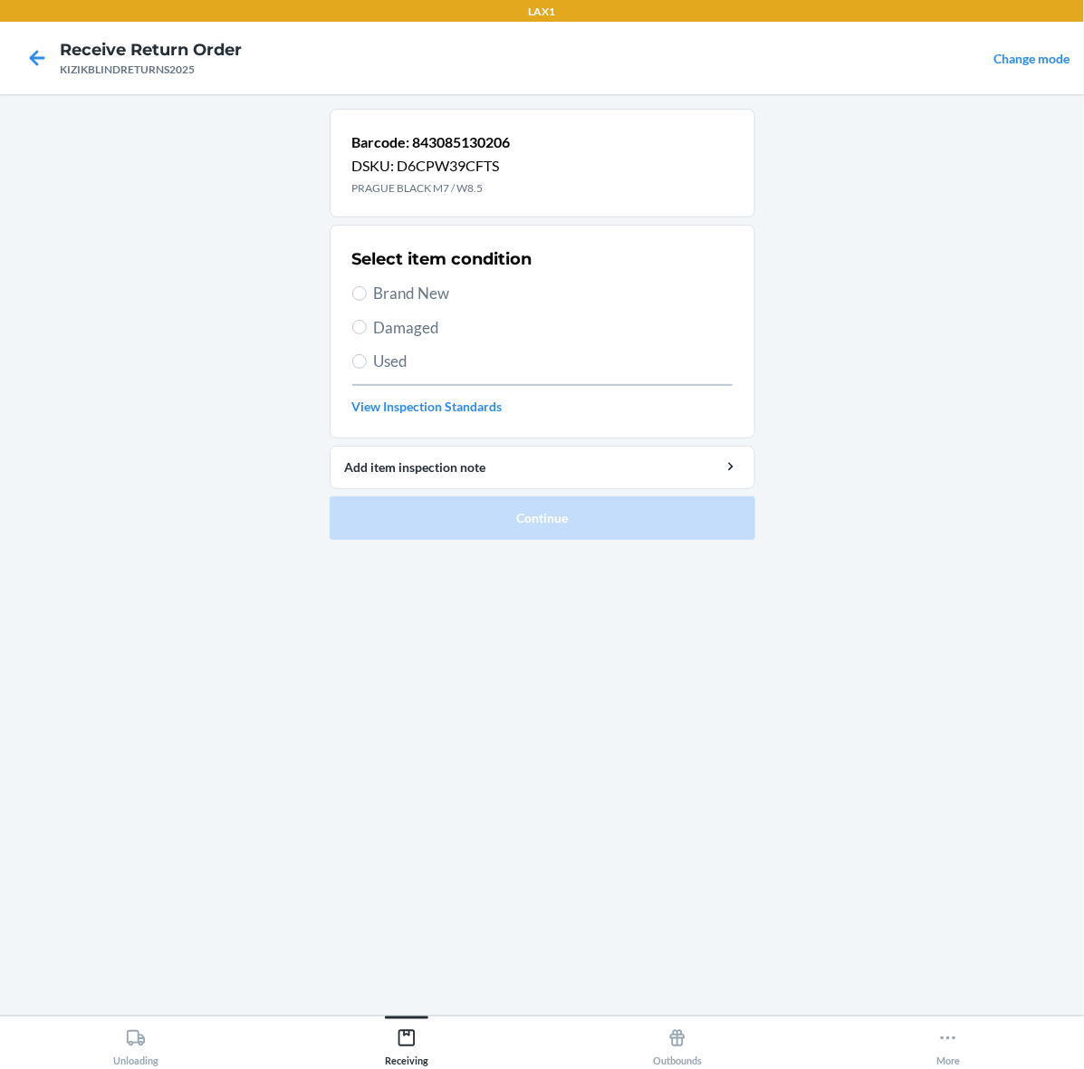
click at [409, 356] on span "Used" at bounding box center [553, 362] width 359 height 24
click at [367, 356] on input "Used" at bounding box center [359, 361] width 14 height 14
radio input "true"
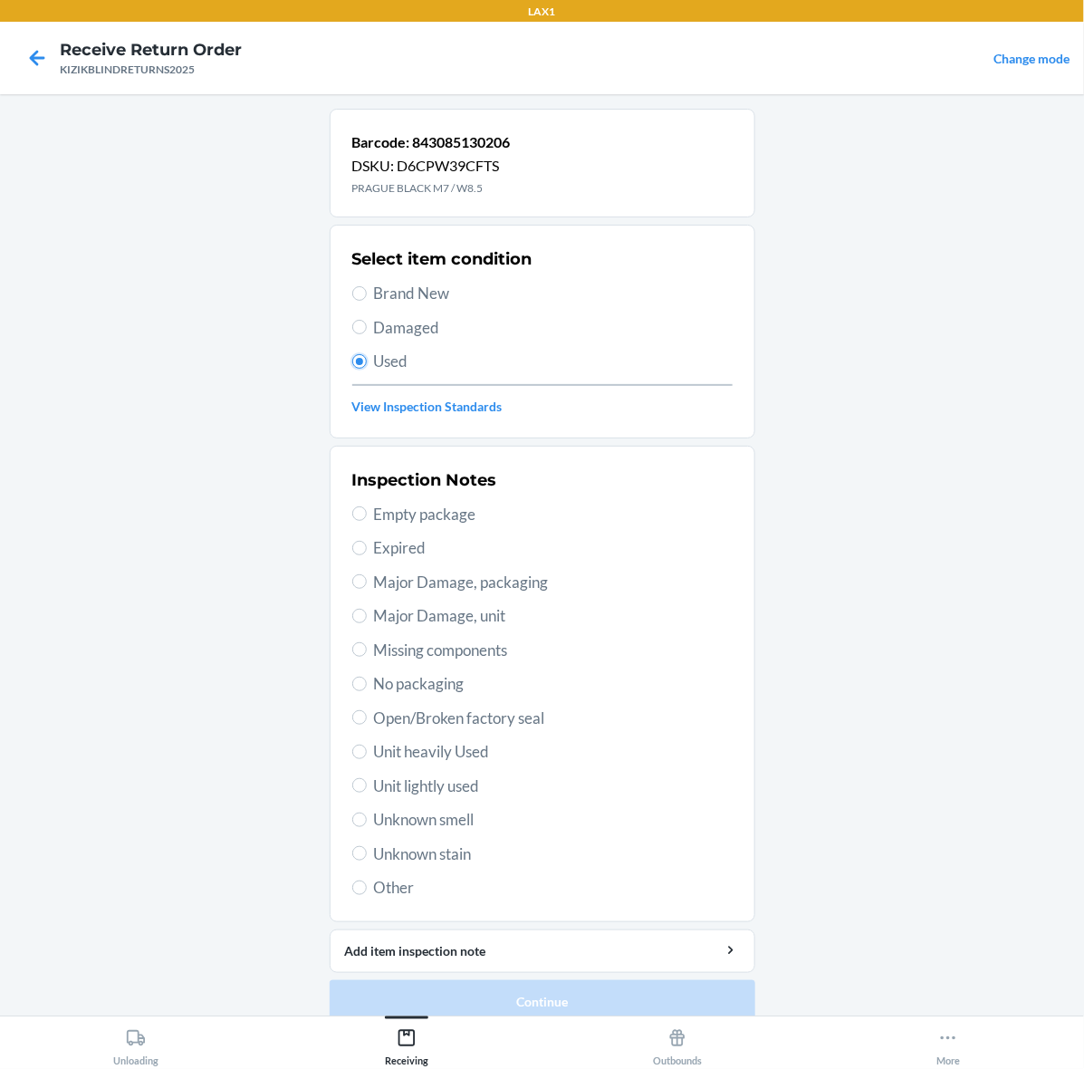
scroll to position [23, 0]
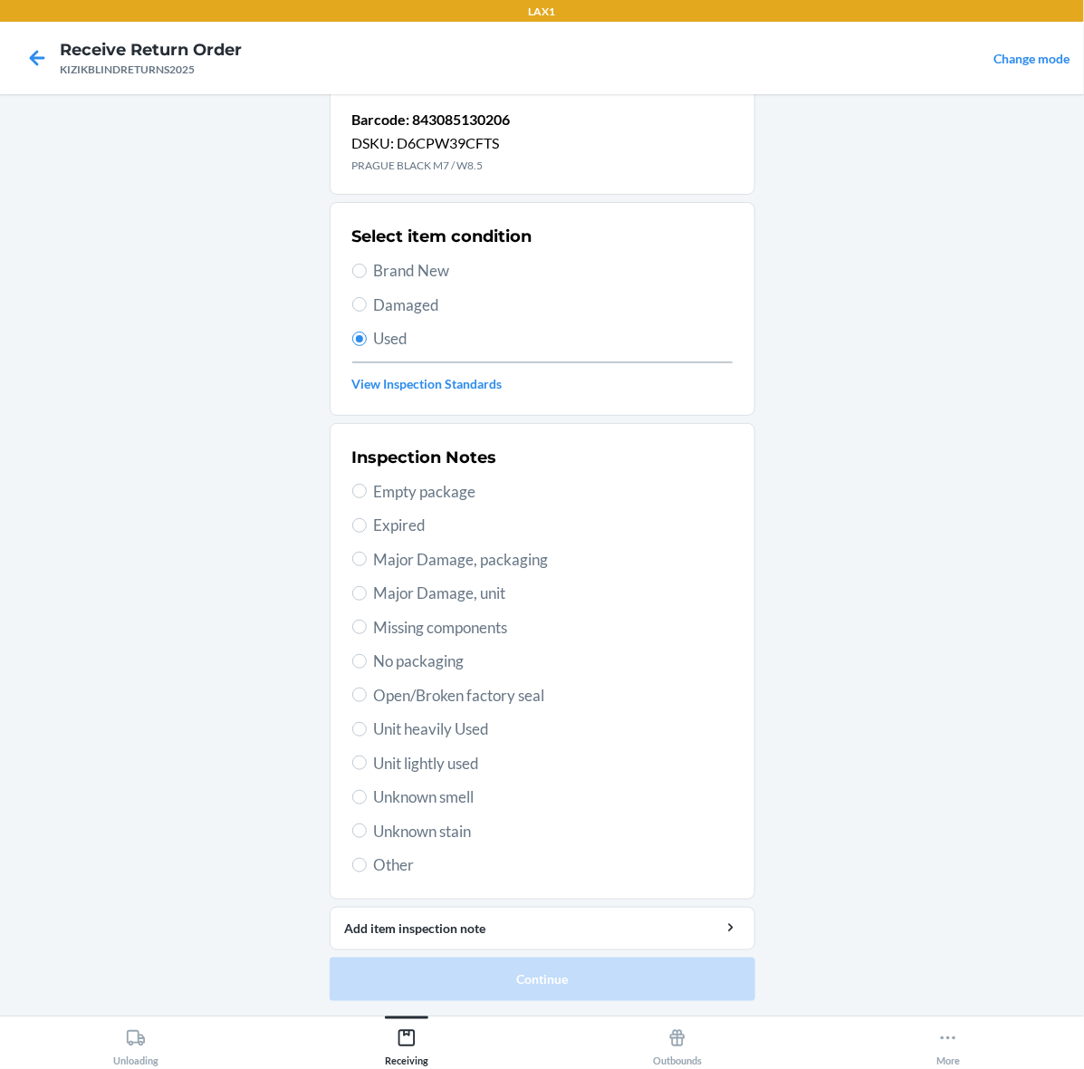
click at [499, 831] on span "Unknown stain" at bounding box center [553, 831] width 359 height 24
click at [367, 831] on input "Unknown stain" at bounding box center [359, 830] width 14 height 14
radio input "true"
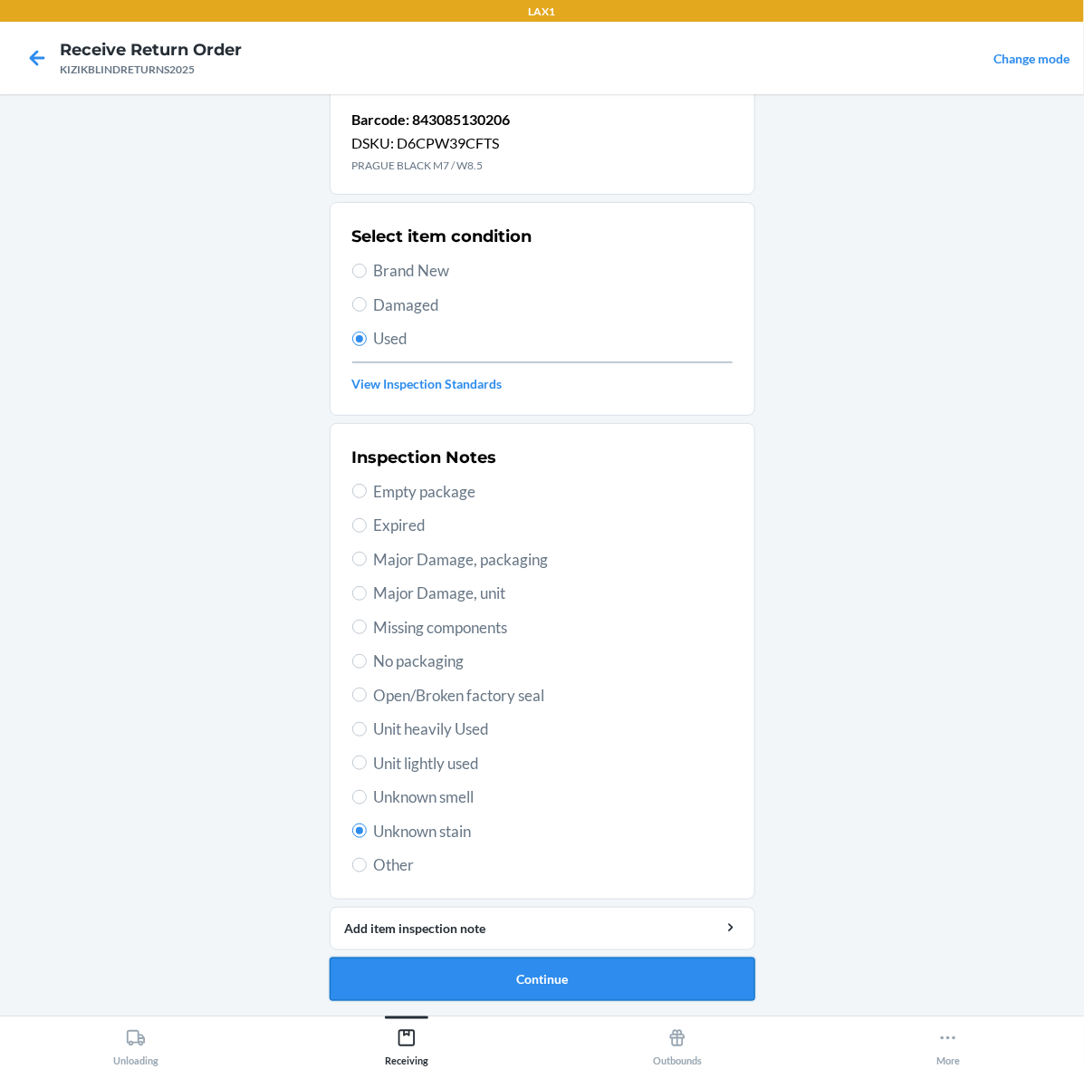
click at [644, 994] on button "Continue" at bounding box center [543, 978] width 426 height 43
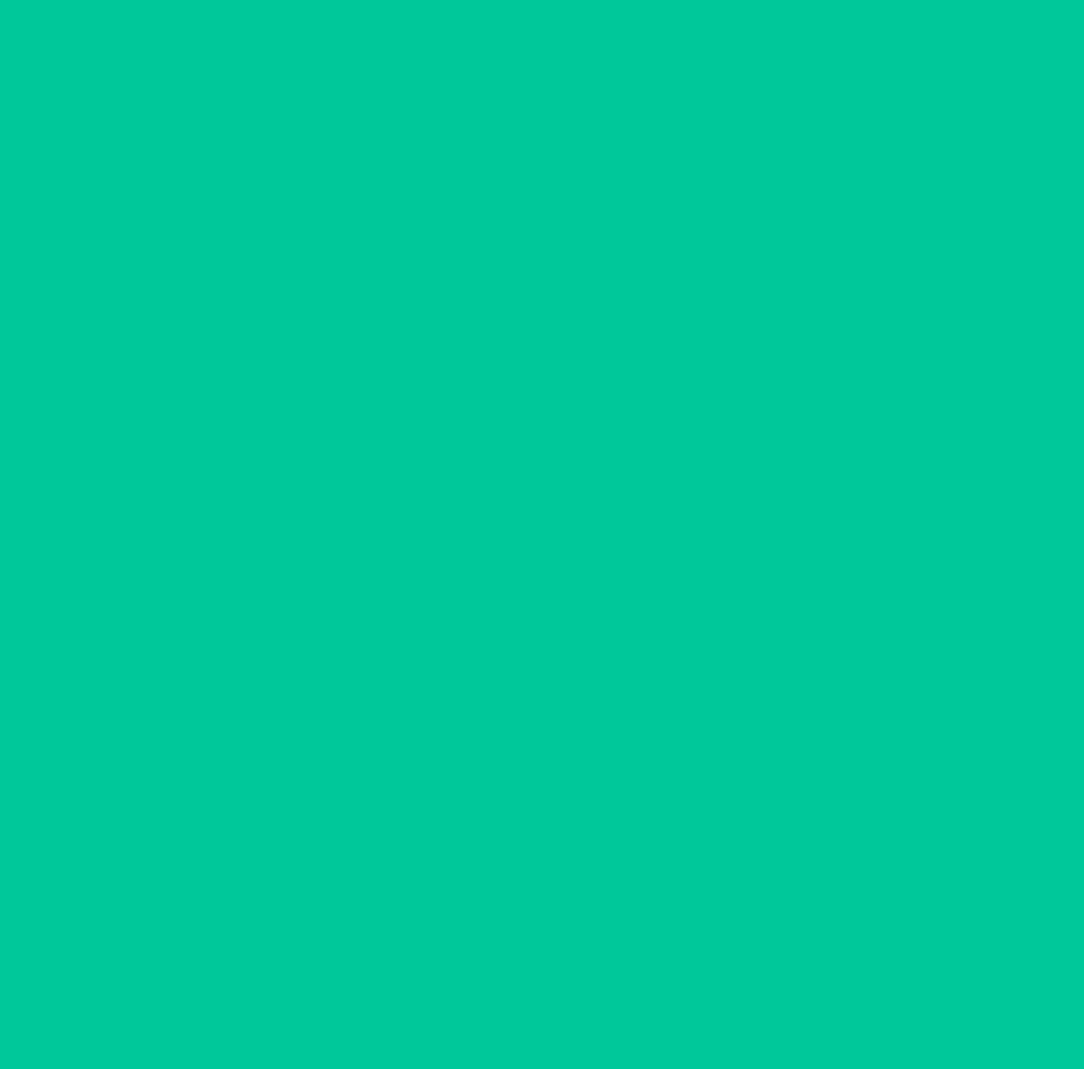
scroll to position [0, 0]
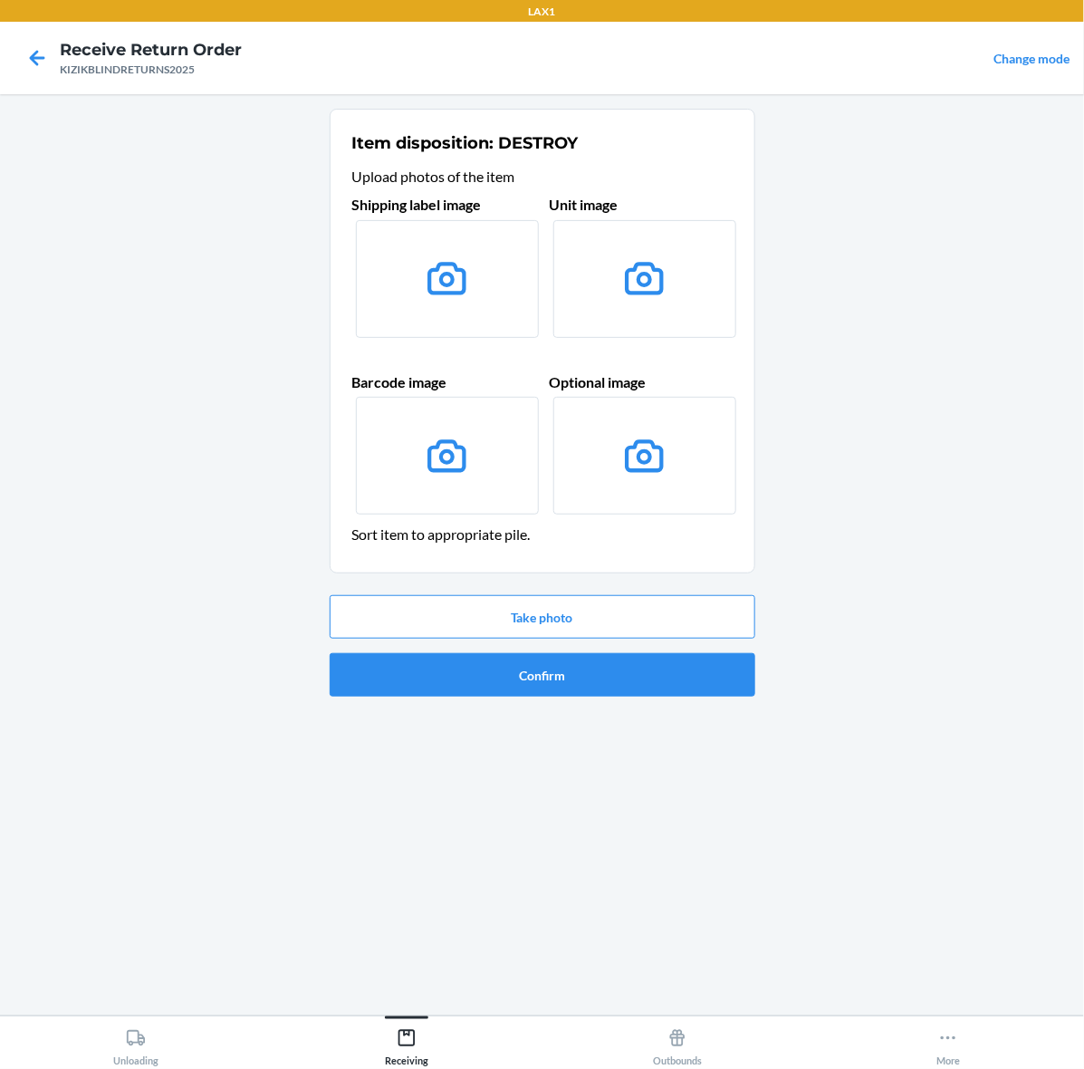
click at [604, 639] on div "Take photo Confirm" at bounding box center [543, 646] width 426 height 116
click at [603, 595] on button "Take photo" at bounding box center [543, 616] width 426 height 43
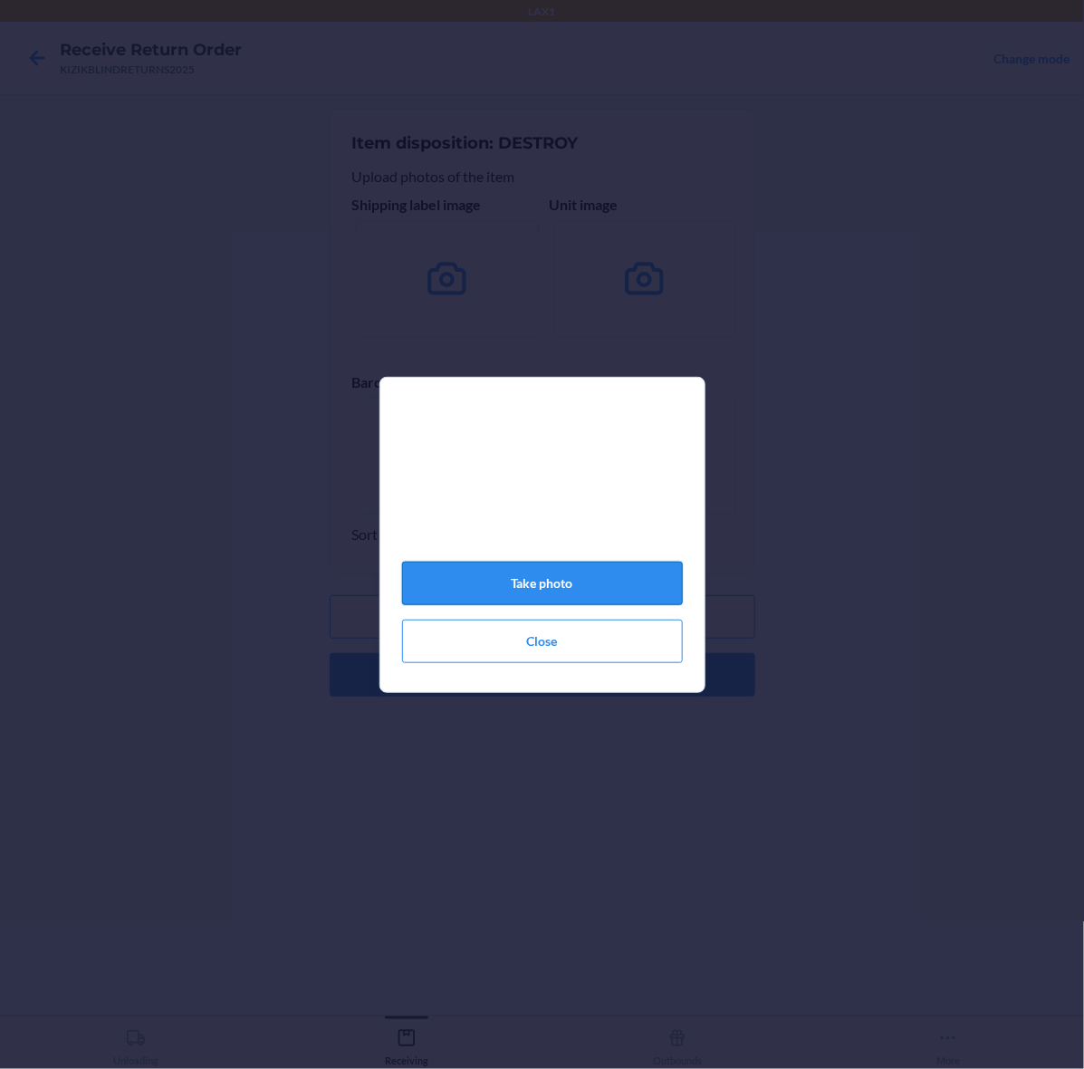
click at [527, 590] on button "Take photo" at bounding box center [542, 582] width 281 height 43
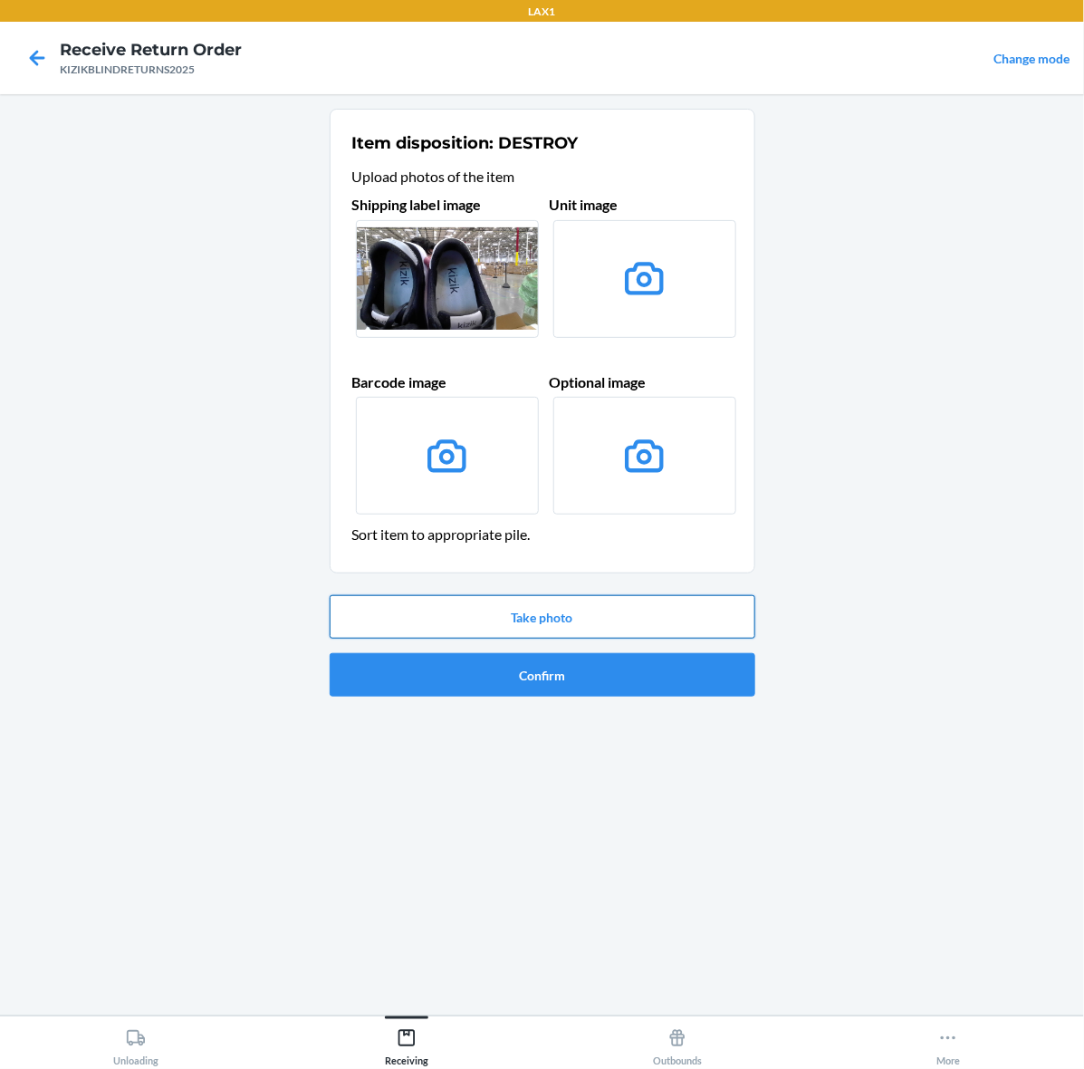
click at [523, 604] on button "Take photo" at bounding box center [543, 616] width 426 height 43
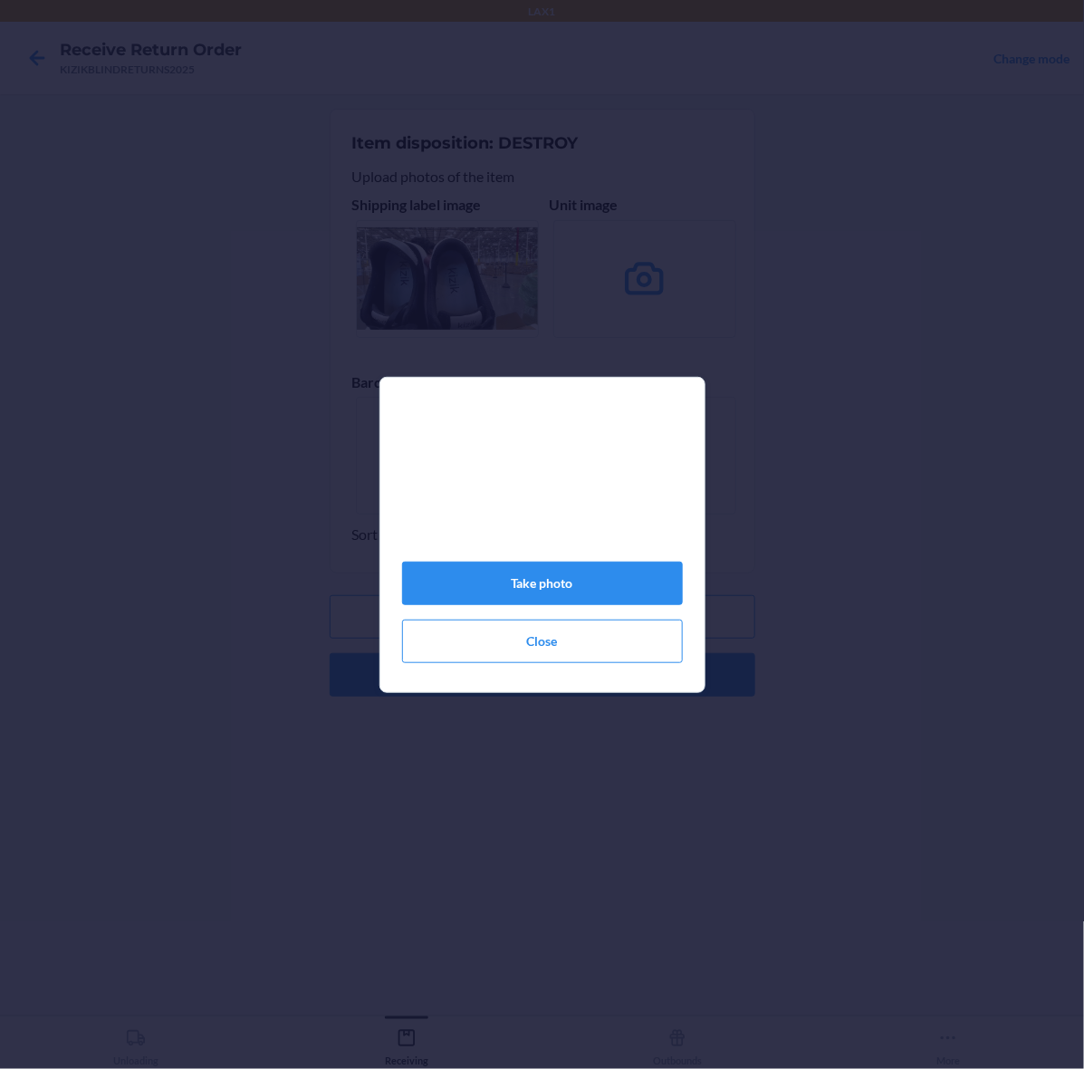
drag, startPoint x: 462, startPoint y: 383, endPoint x: 763, endPoint y: 321, distance: 307.8
click at [763, 323] on div "Take photo Close" at bounding box center [542, 534] width 1084 height 1069
click at [602, 650] on button "Close" at bounding box center [542, 640] width 281 height 43
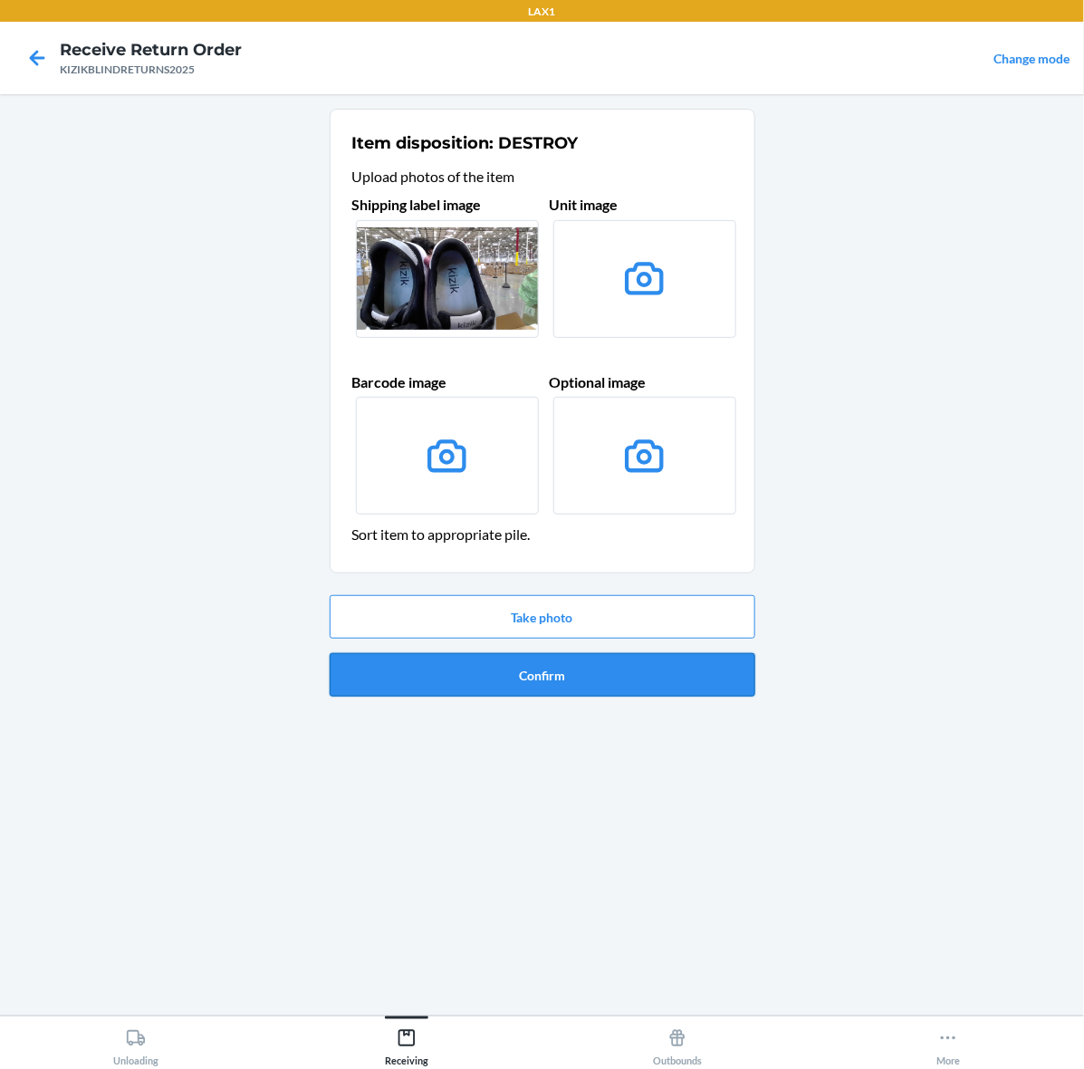
click at [676, 682] on button "Confirm" at bounding box center [543, 674] width 426 height 43
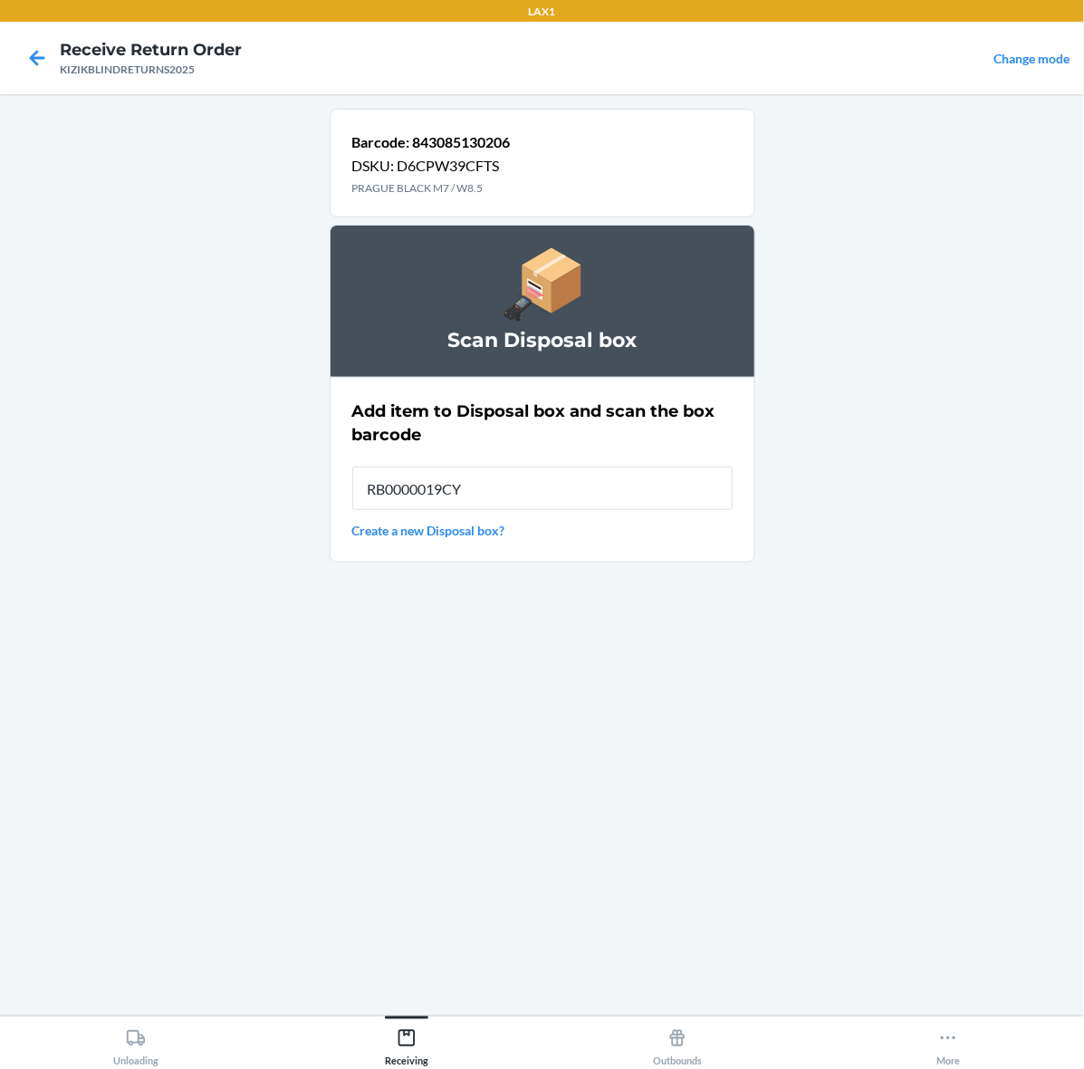
type input "RB0000019CY"
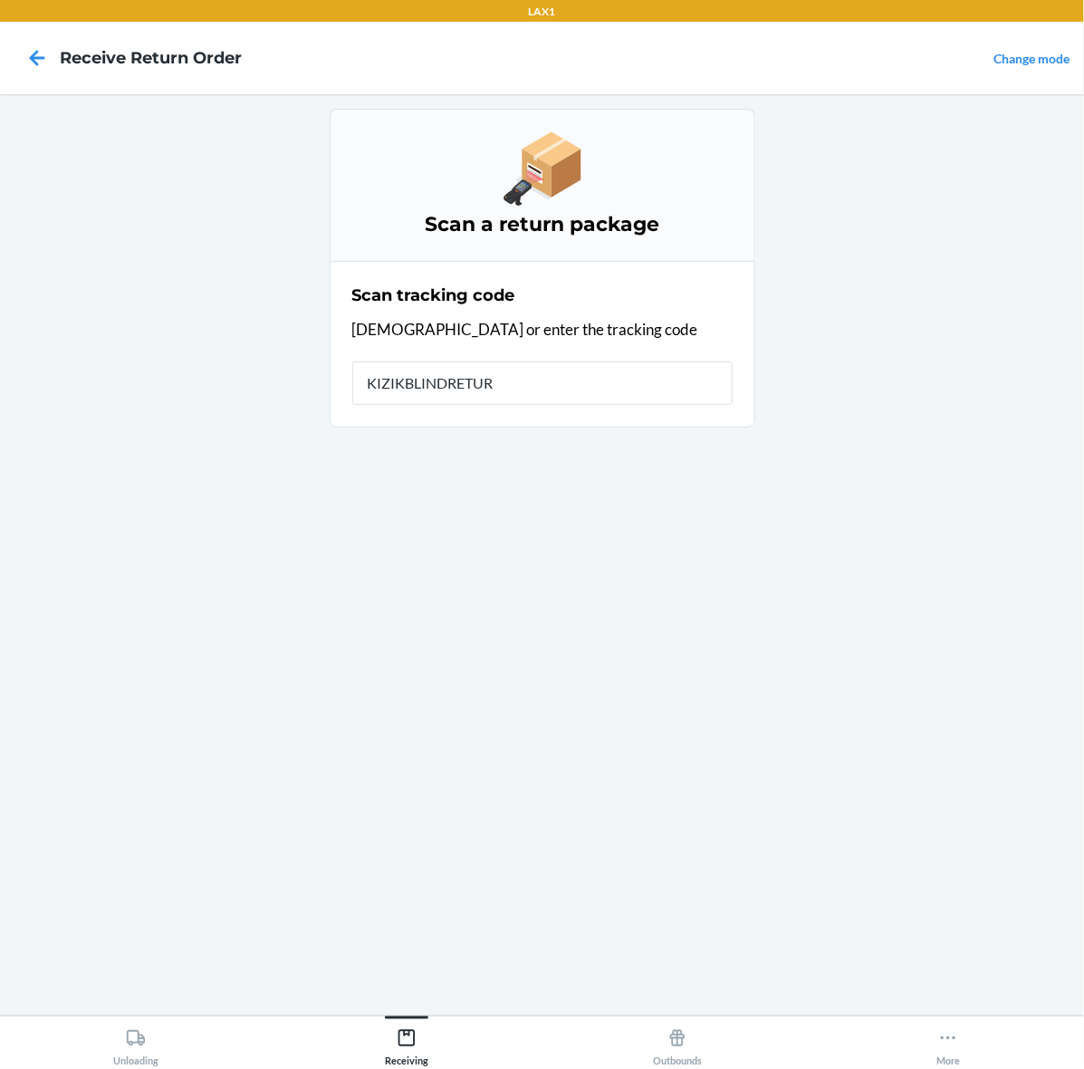
type input "KIZIKBLINDRETURN"
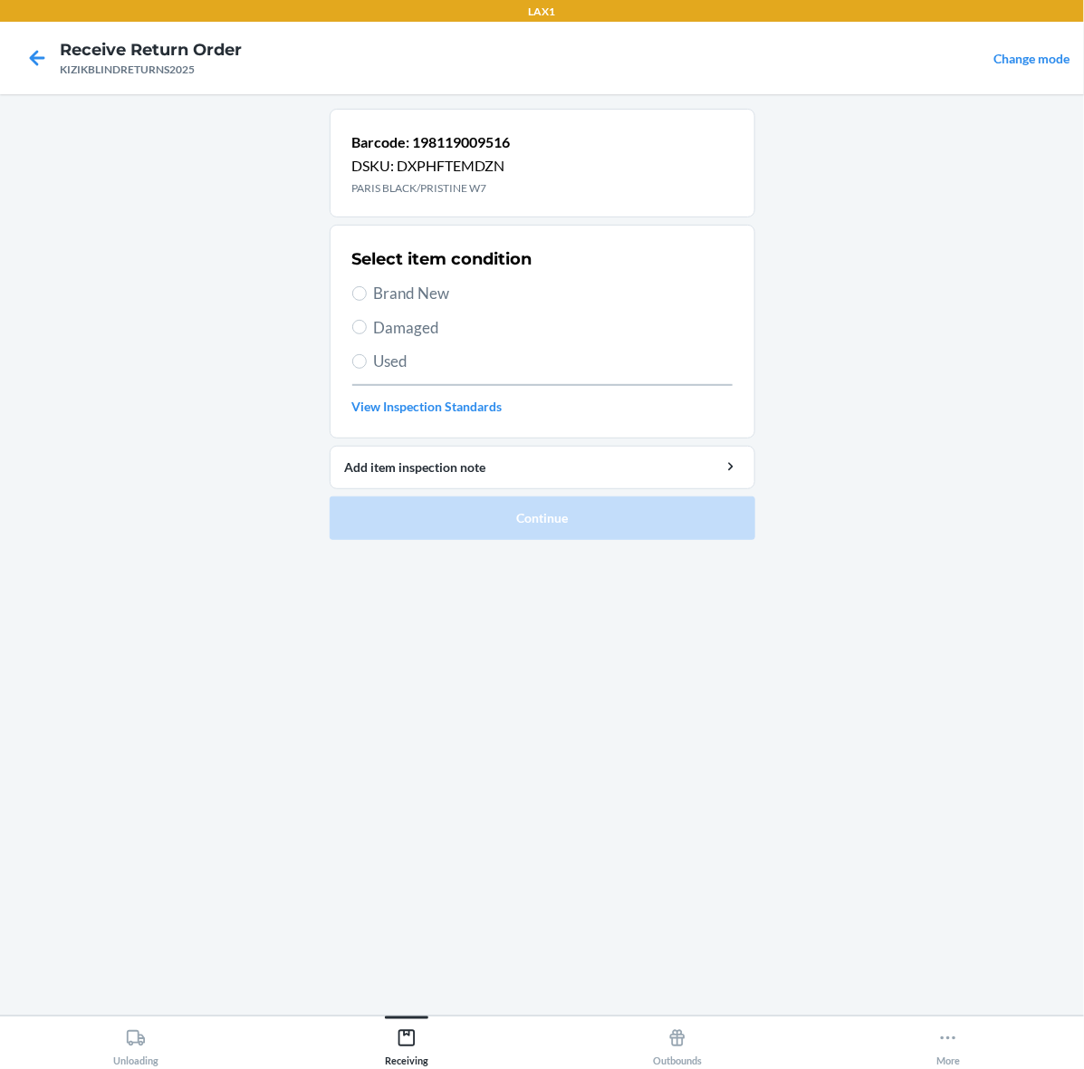
click at [383, 291] on span "Brand New" at bounding box center [553, 294] width 359 height 24
click at [367, 291] on input "Brand New" at bounding box center [359, 293] width 14 height 14
radio input "true"
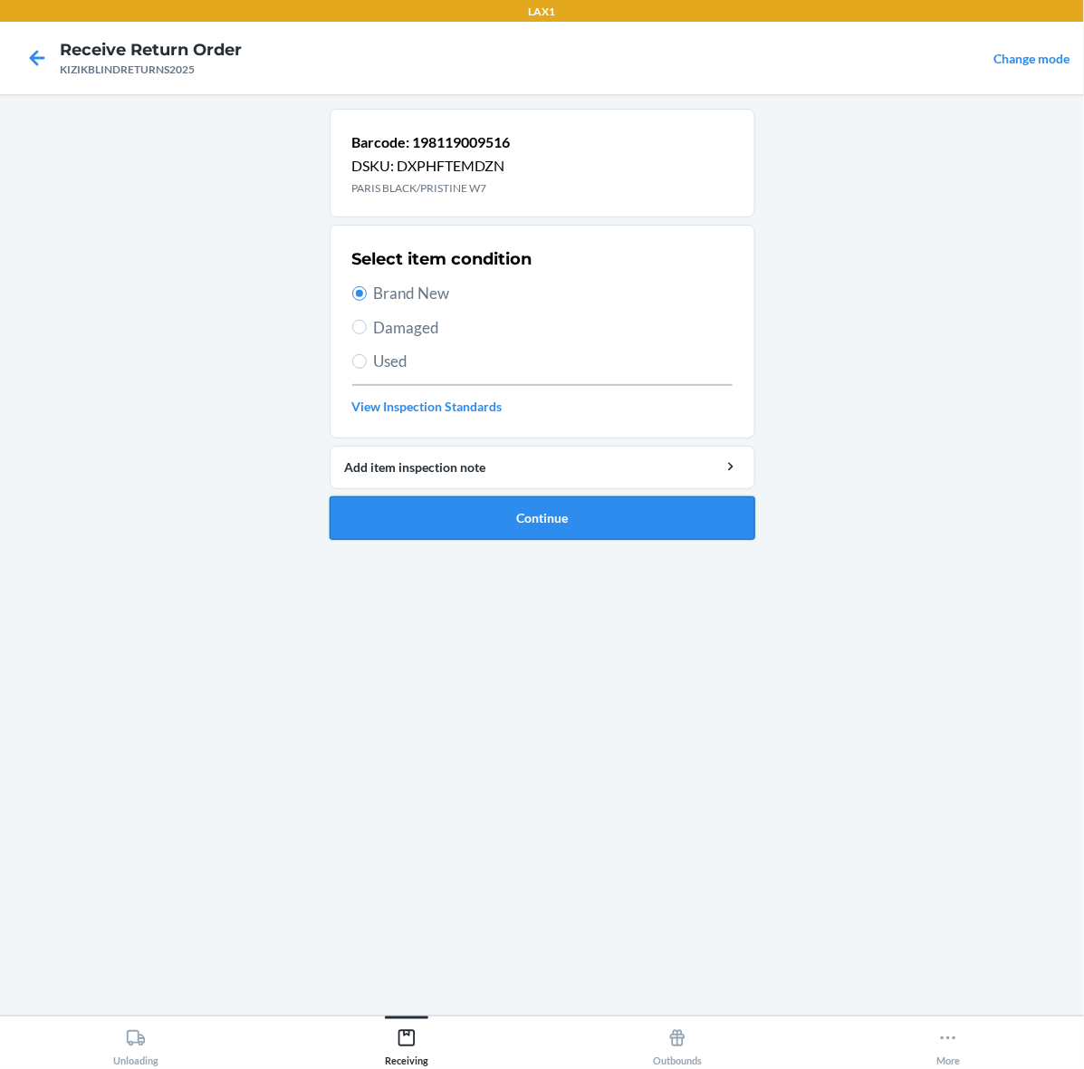
click at [490, 517] on button "Continue" at bounding box center [543, 517] width 426 height 43
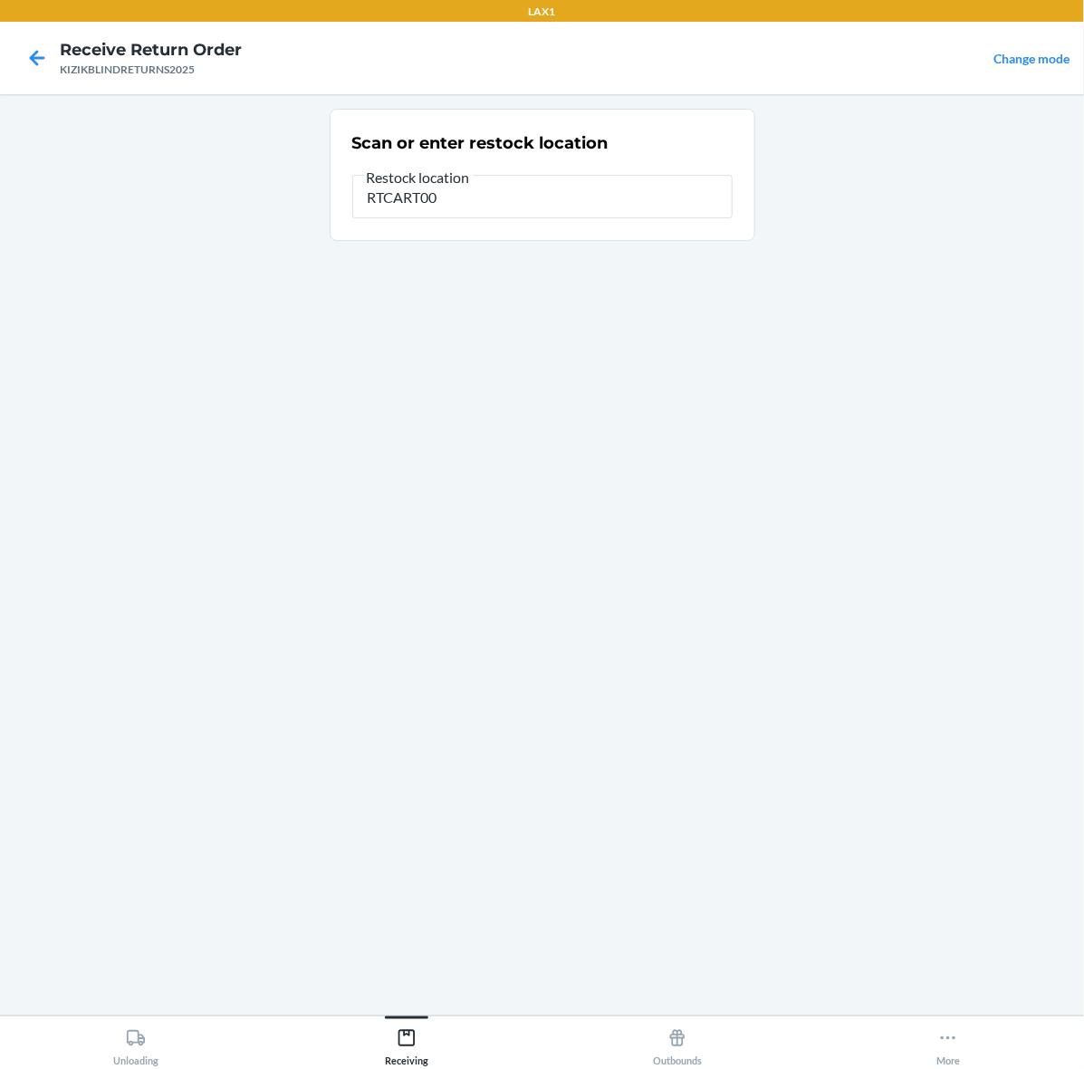
type input "RTCART002"
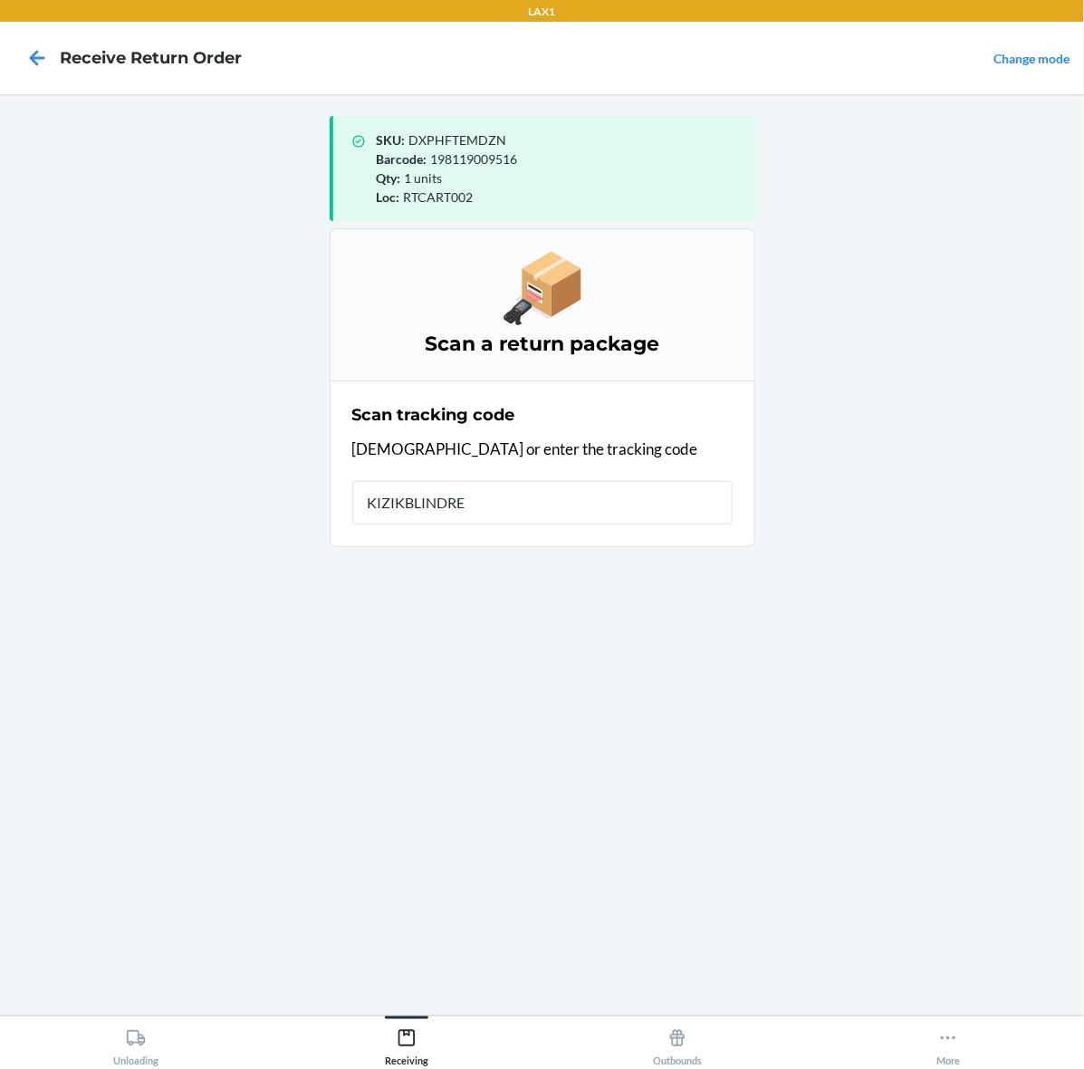
type input "KIZIKBLINDRET"
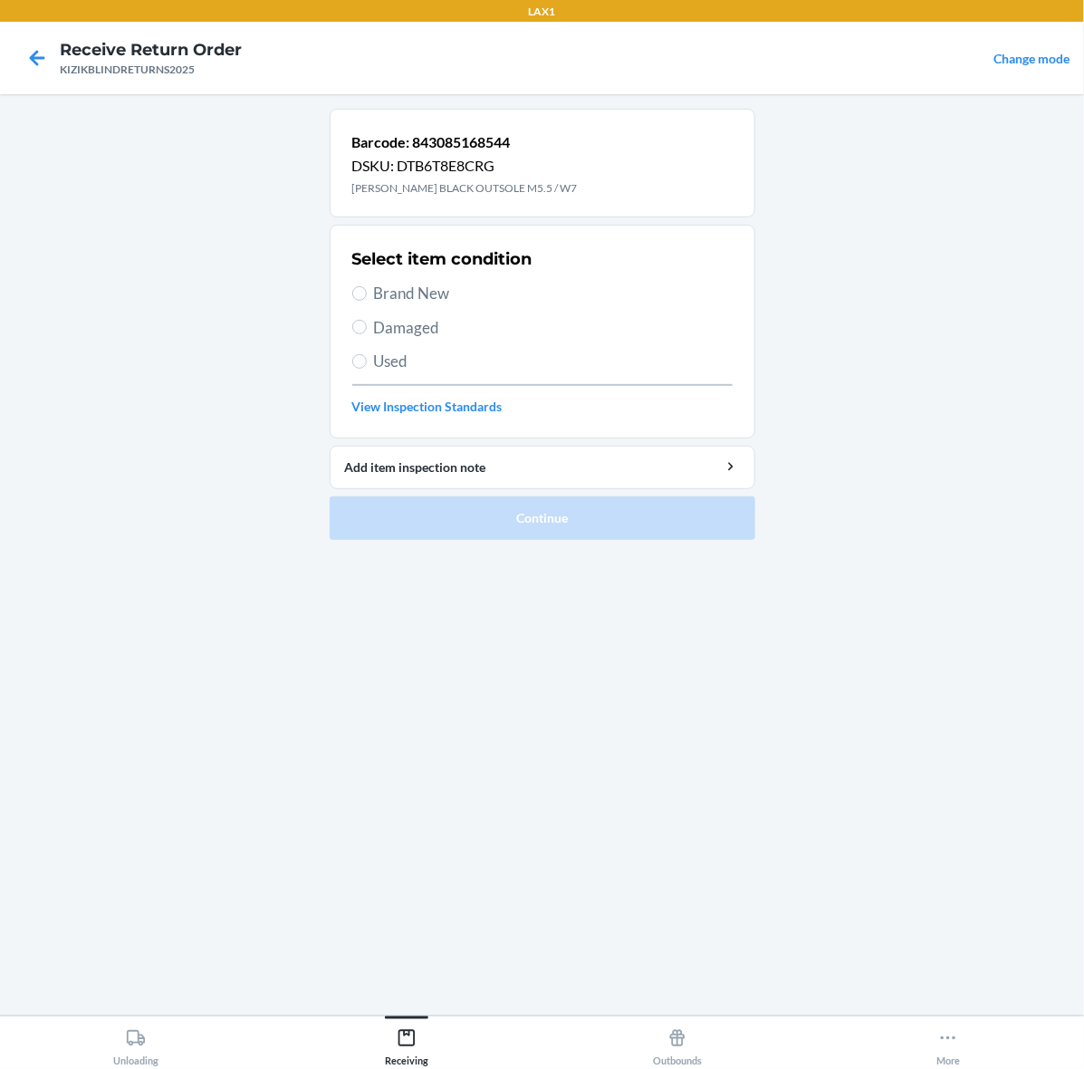
click at [374, 302] on span "Brand New" at bounding box center [553, 294] width 359 height 24
click at [367, 301] on input "Brand New" at bounding box center [359, 293] width 14 height 14
radio input "true"
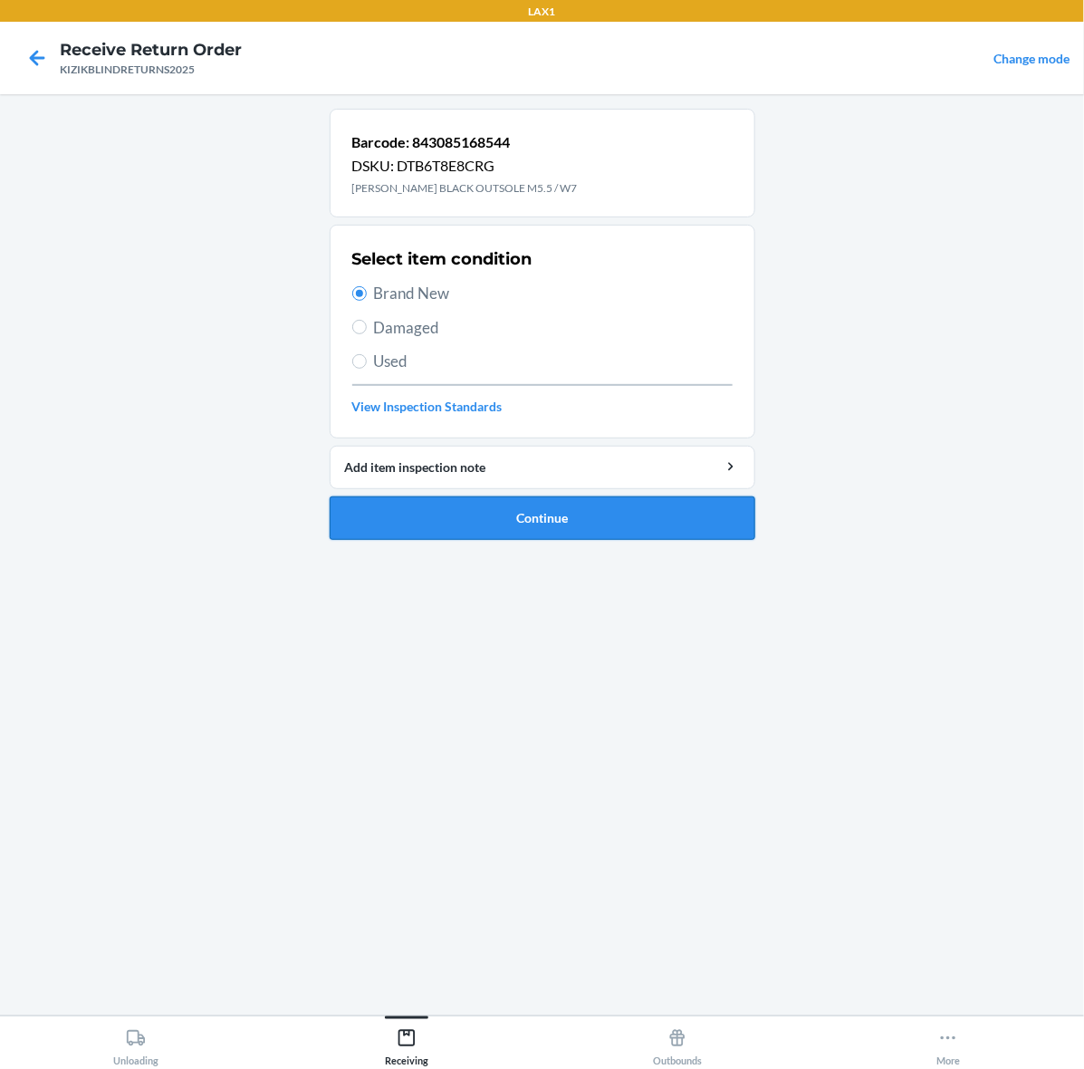
click at [622, 522] on button "Continue" at bounding box center [543, 517] width 426 height 43
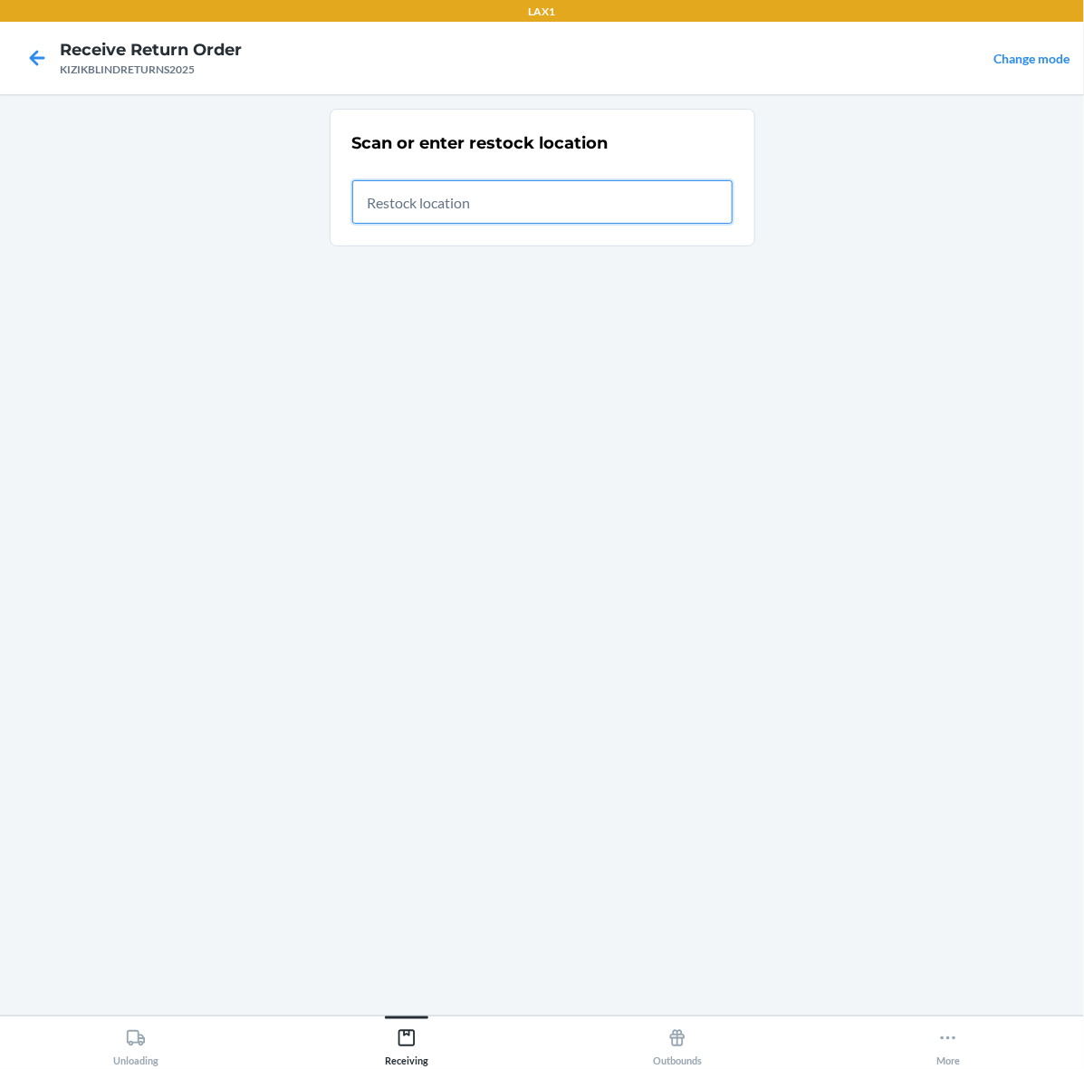
drag, startPoint x: 481, startPoint y: 188, endPoint x: 468, endPoint y: 182, distance: 14.2
click at [483, 188] on input "text" at bounding box center [542, 201] width 380 height 43
type input "RTCART002"
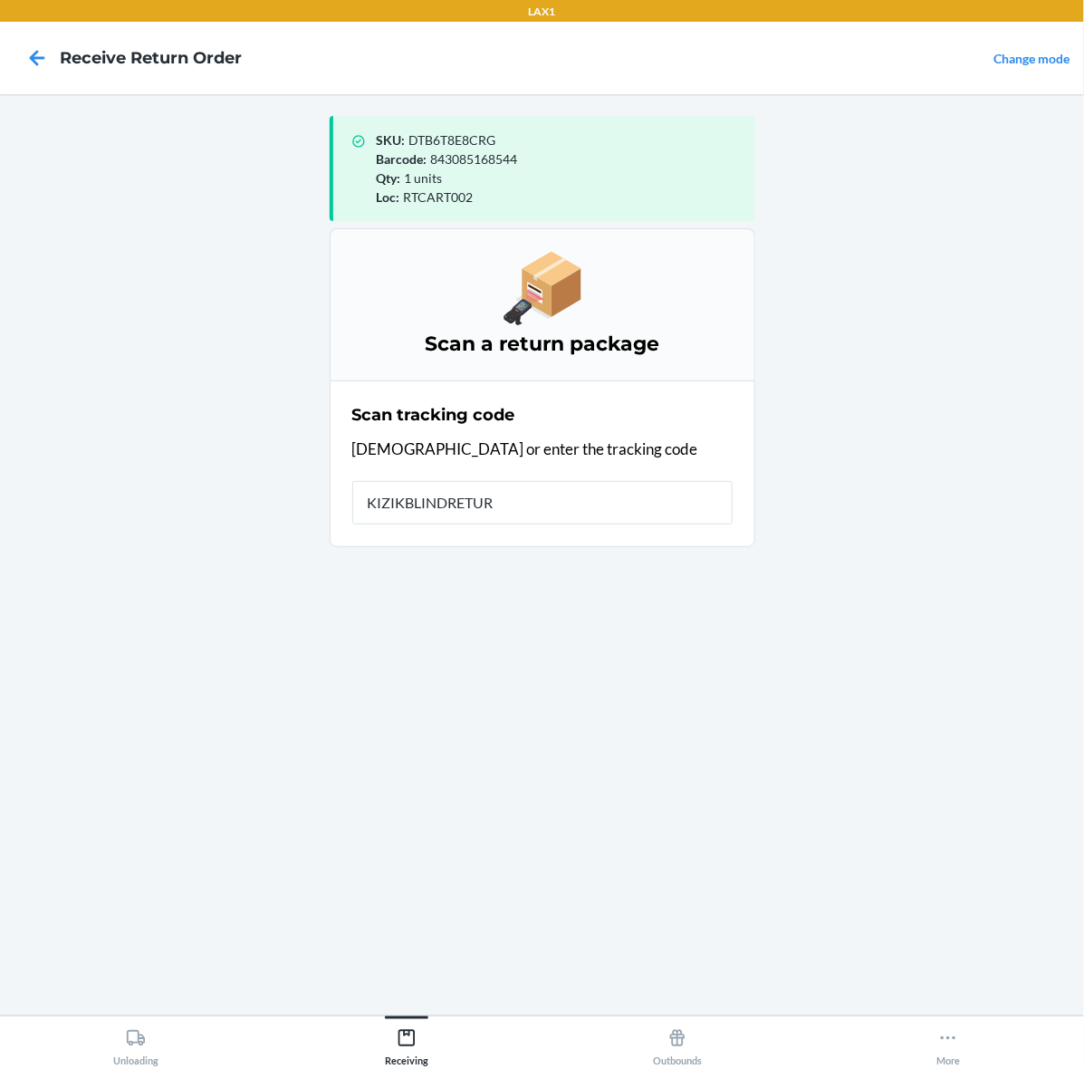
type input "KIZIKBLINDRETURN"
